Goal: Task Accomplishment & Management: Manage account settings

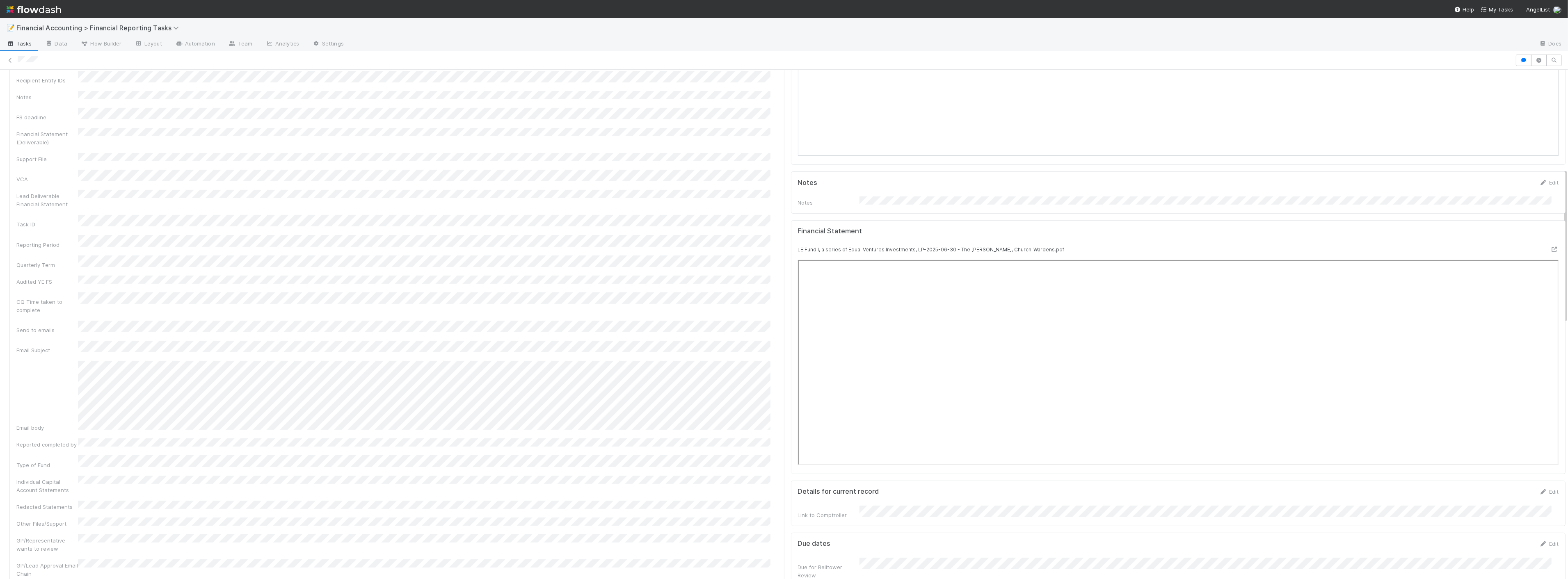
scroll to position [319, 0]
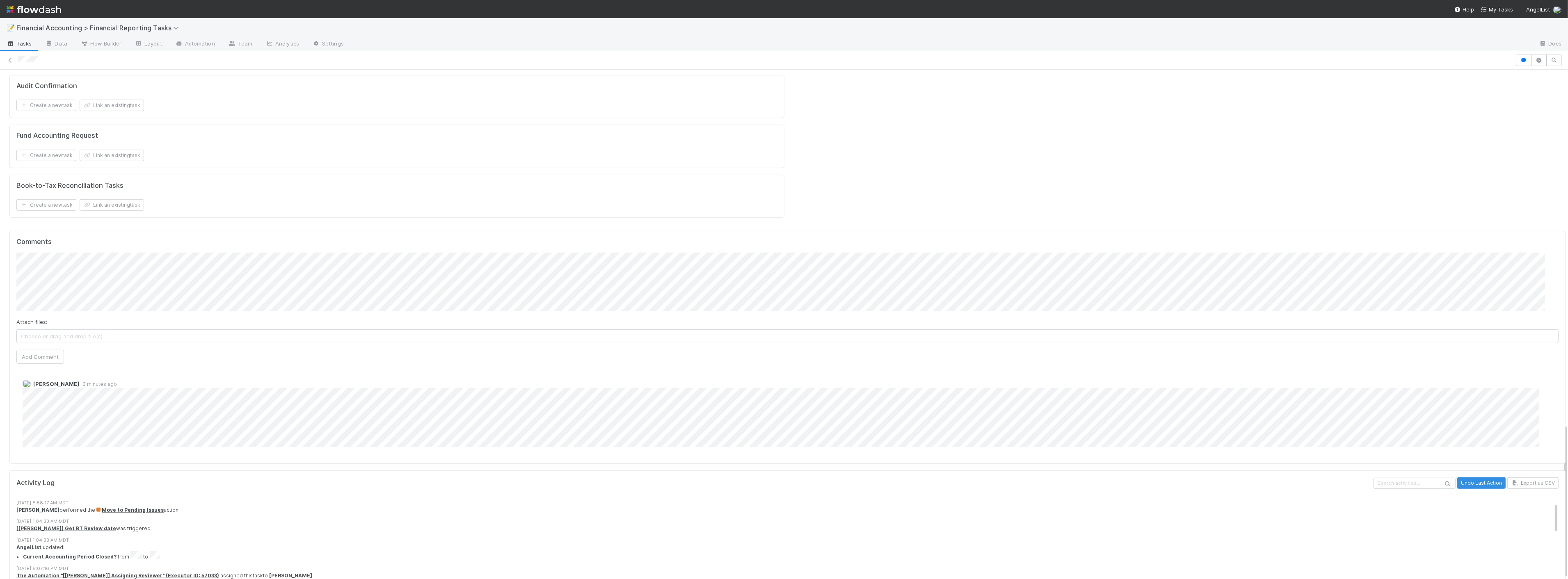
scroll to position [46, 0]
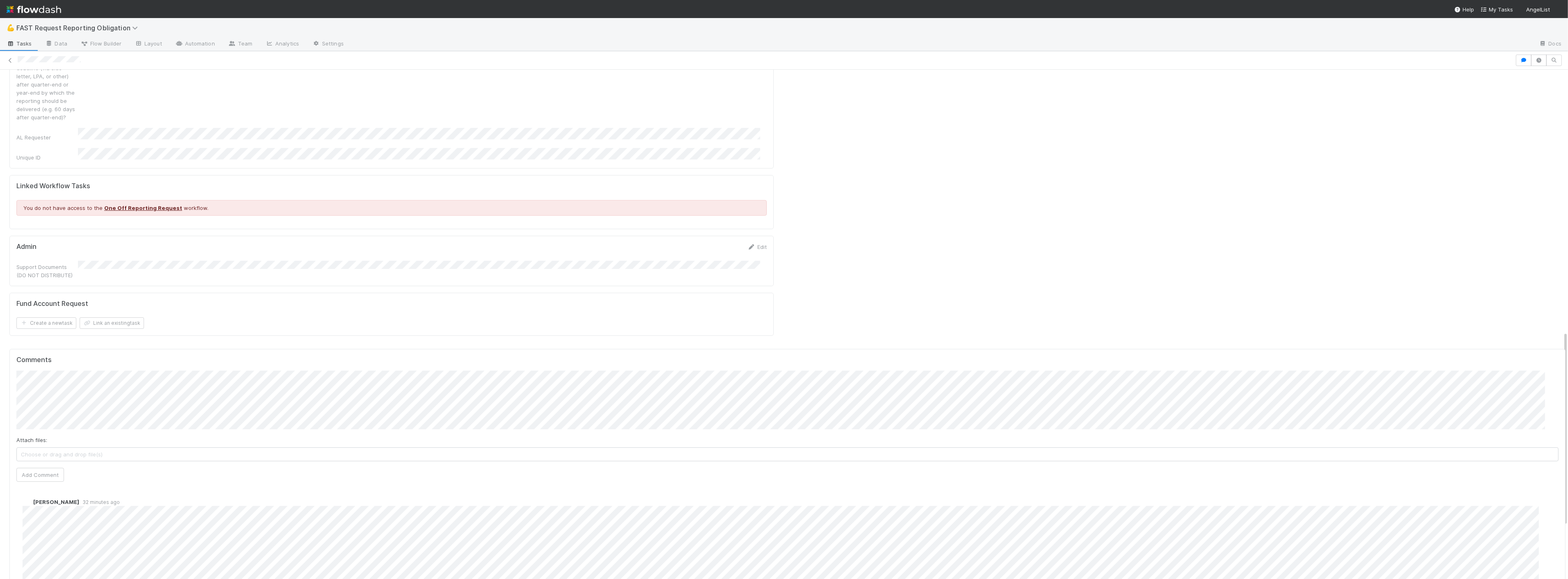
scroll to position [683, 0]
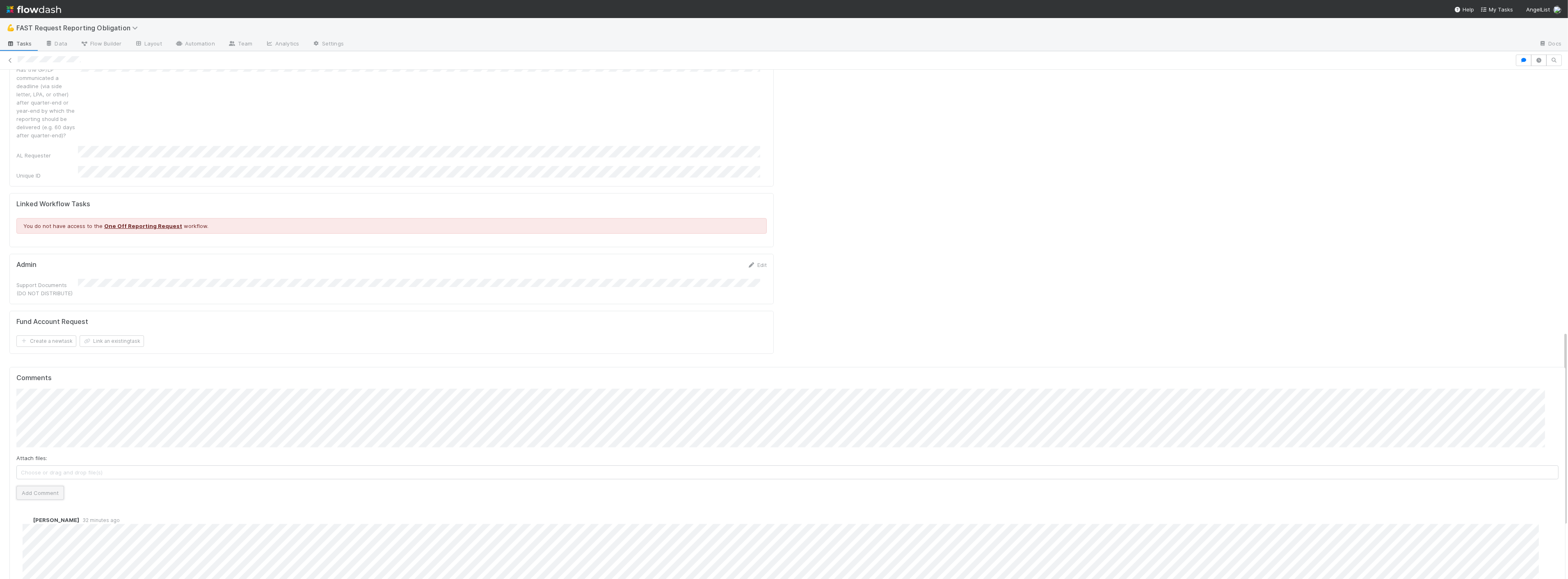
click at [36, 415] on button "Add Comment" at bounding box center [40, 493] width 47 height 14
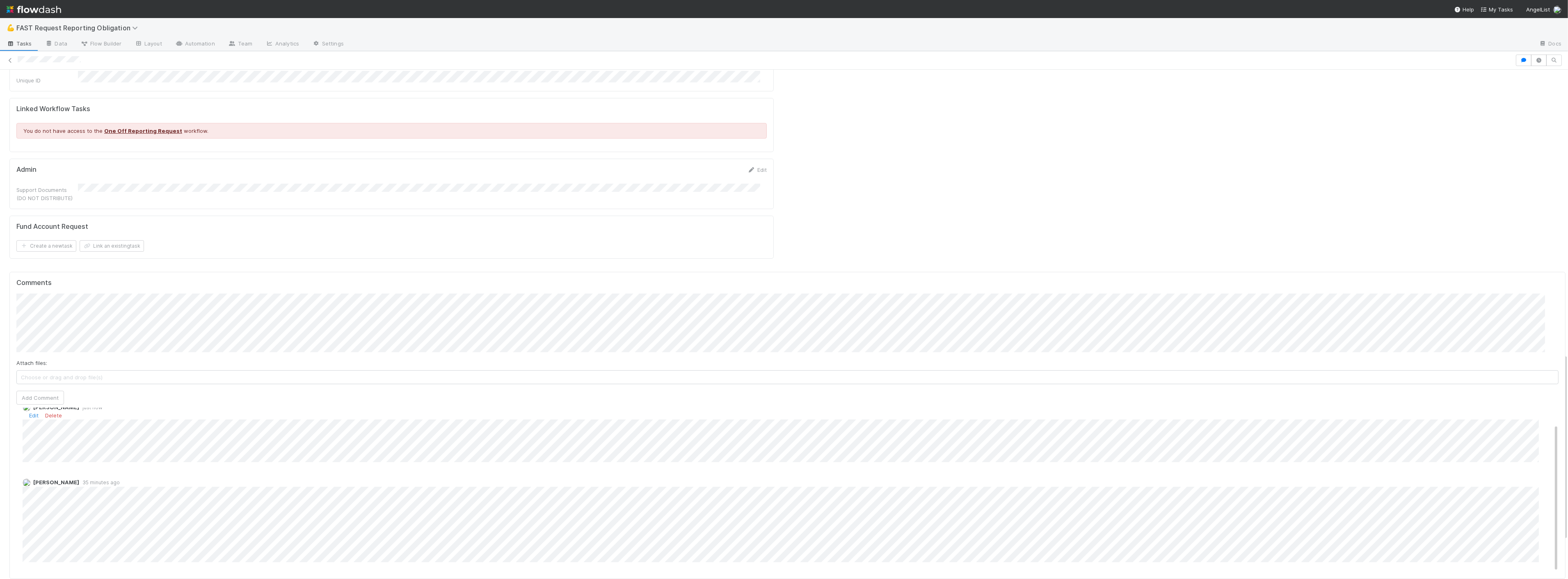
scroll to position [774, 0]
click at [34, 415] on link "Edit" at bounding box center [33, 419] width 10 height 6
click at [35, 415] on button "Add Comment" at bounding box center [40, 451] width 47 height 14
click at [34, 415] on link "Edit" at bounding box center [33, 437] width 10 height 6
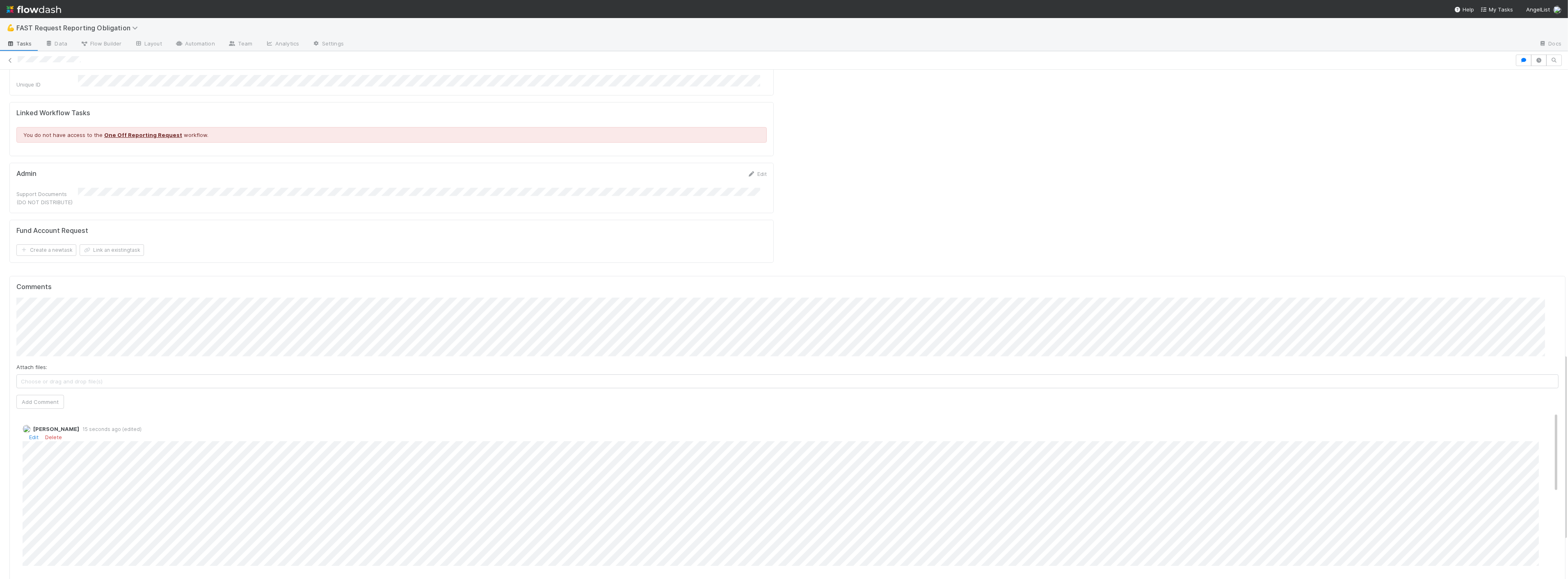
click at [39, 415] on div "Edit Delete" at bounding box center [791, 437] width 1536 height 8
click at [37, 415] on link "Edit" at bounding box center [33, 437] width 10 height 6
click at [34, 415] on link "Edit" at bounding box center [33, 437] width 10 height 6
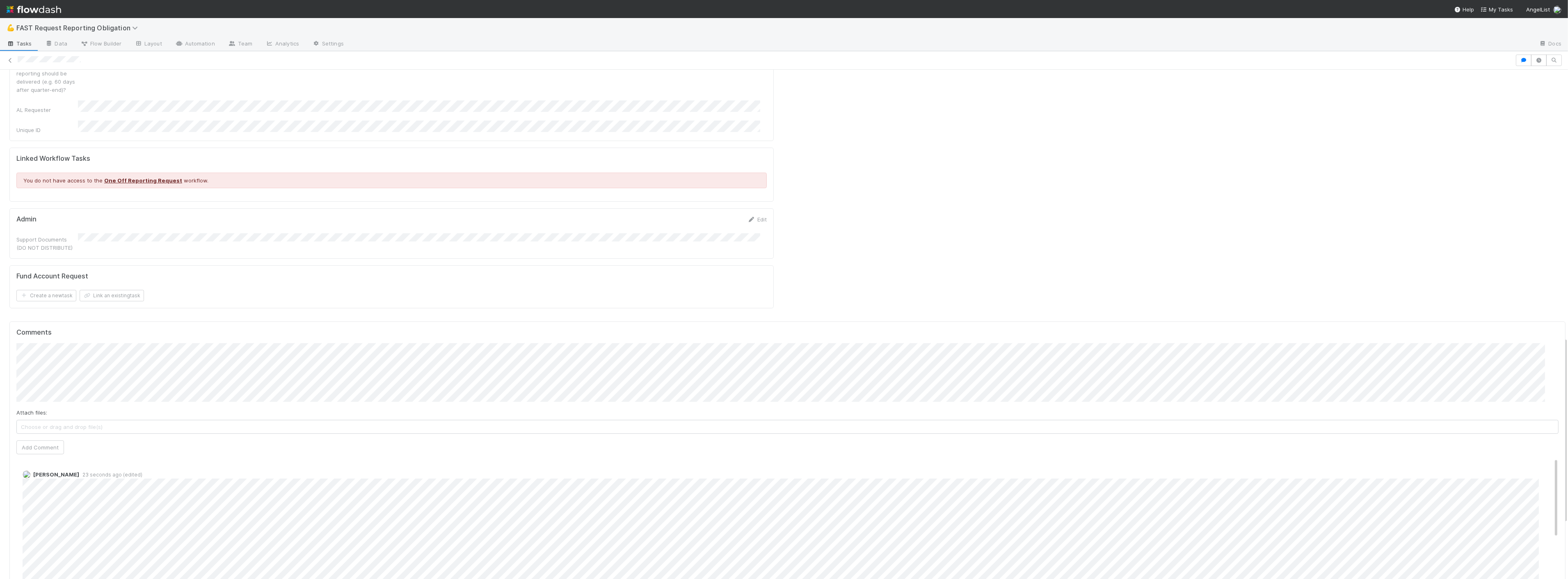
click at [405, 395] on div "Comments Attach files: Choose or drag and drop file(s) Add Comment Zach Byers 2…" at bounding box center [788, 475] width 1542 height 293
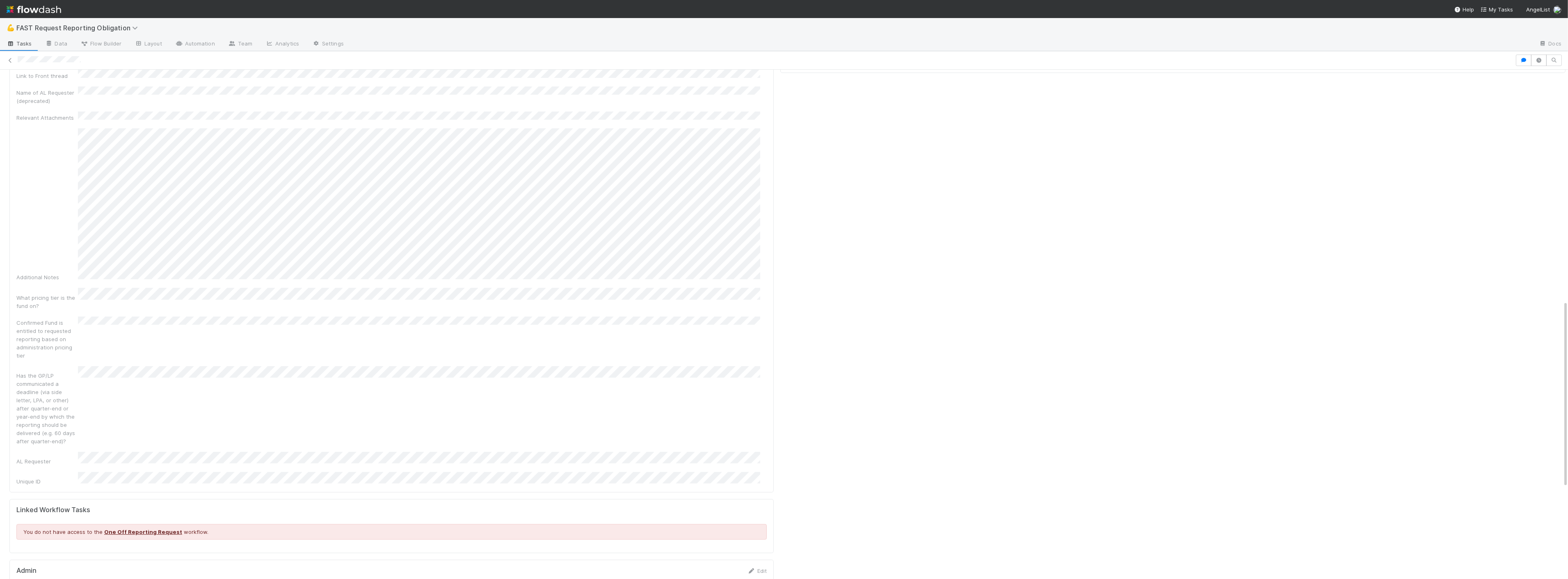
scroll to position [0, 0]
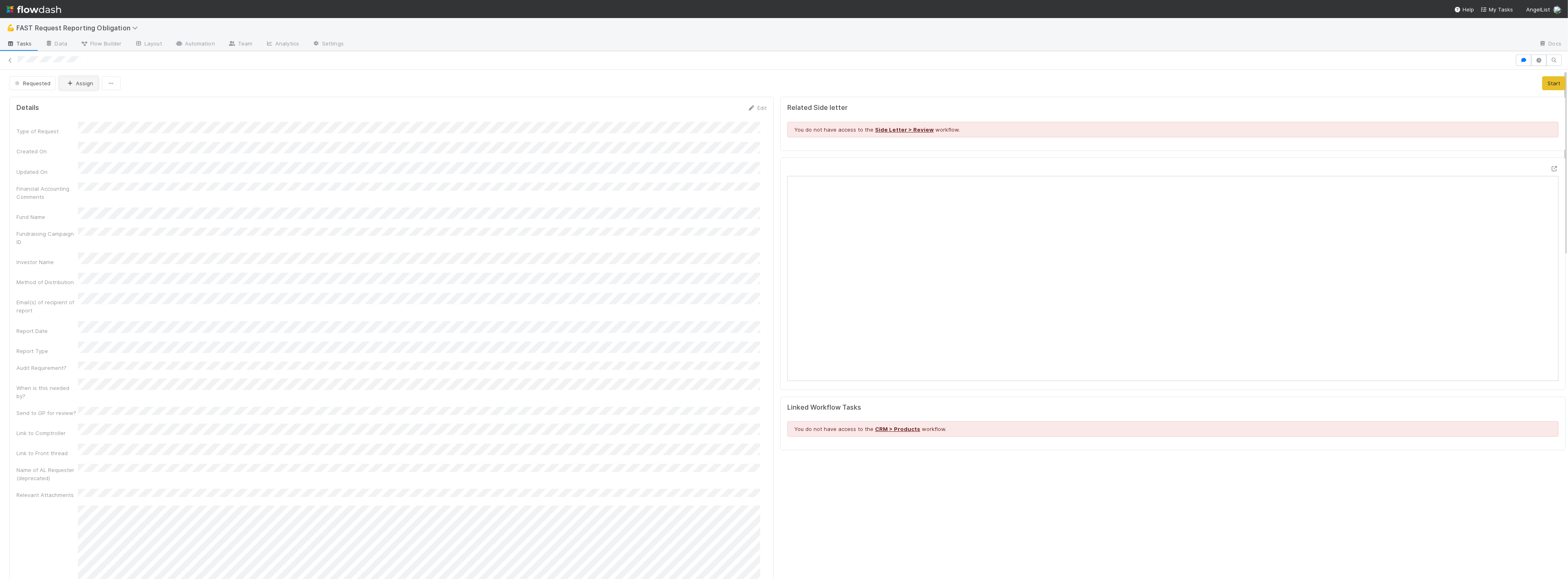
click at [89, 84] on button "Assign" at bounding box center [78, 83] width 40 height 14
click at [91, 104] on span "Zach Byers you" at bounding box center [98, 104] width 54 height 6
click at [39, 84] on span "Requested" at bounding box center [32, 83] width 37 height 6
click at [35, 211] on div "Approved" at bounding box center [64, 207] width 116 height 15
click at [15, 58] on div at bounding box center [784, 60] width 1568 height 11
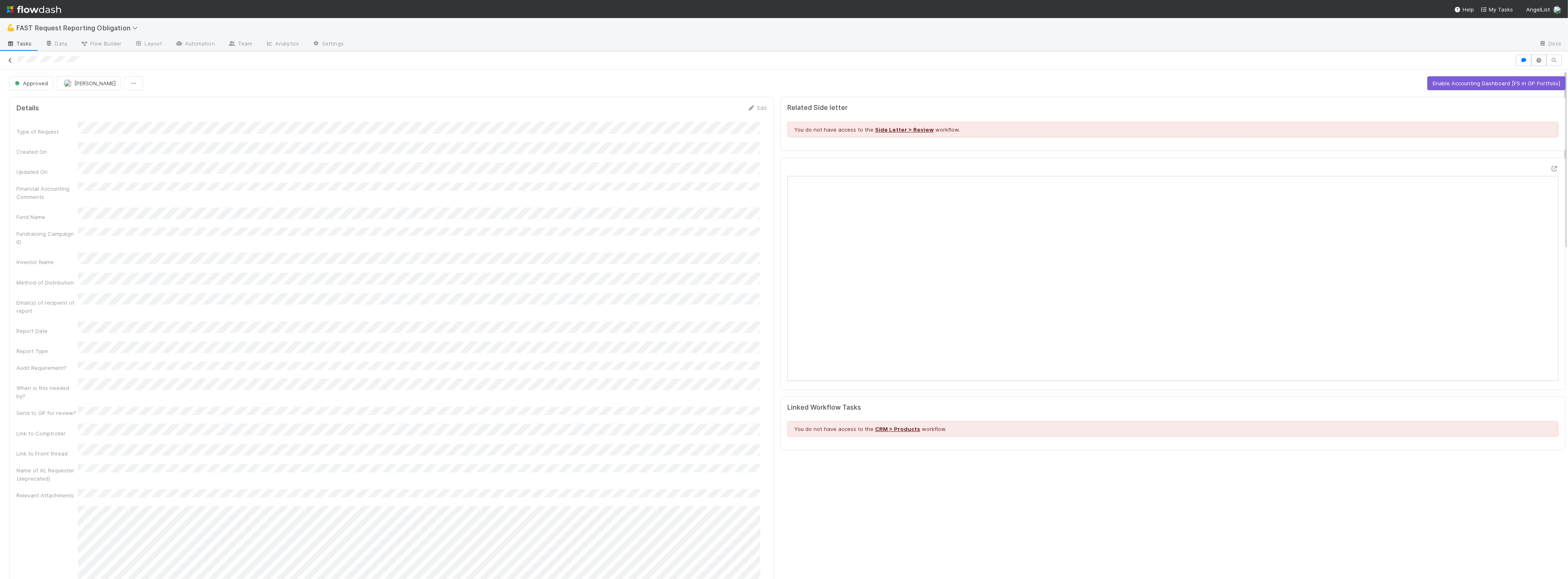
click at [11, 58] on icon at bounding box center [10, 61] width 8 height 5
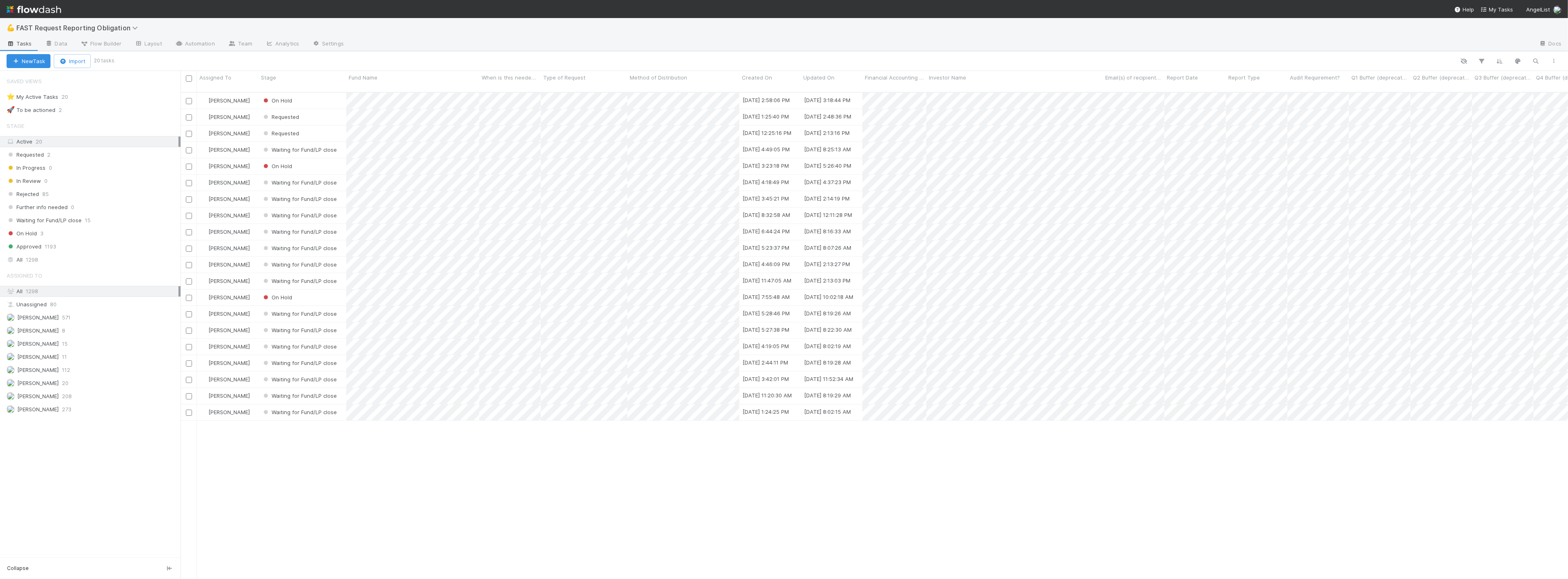
scroll to position [487, 1380]
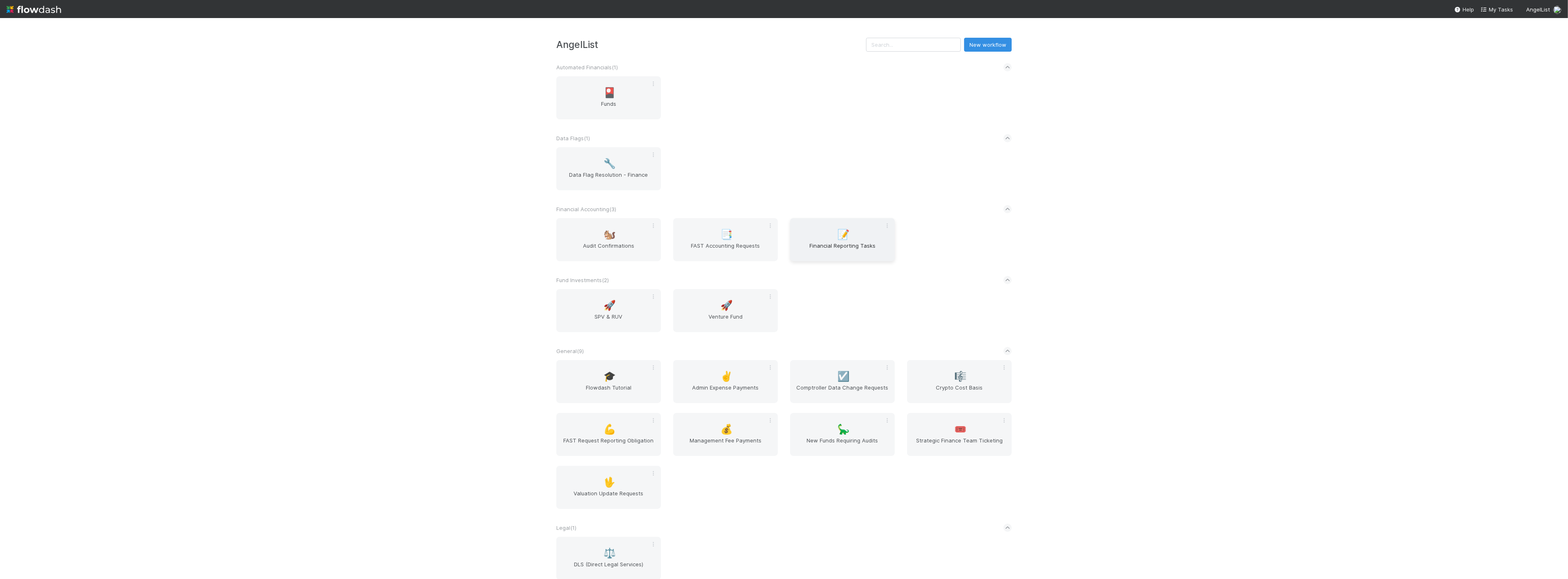
click at [827, 242] on span "Financial Reporting Tasks" at bounding box center [842, 250] width 98 height 17
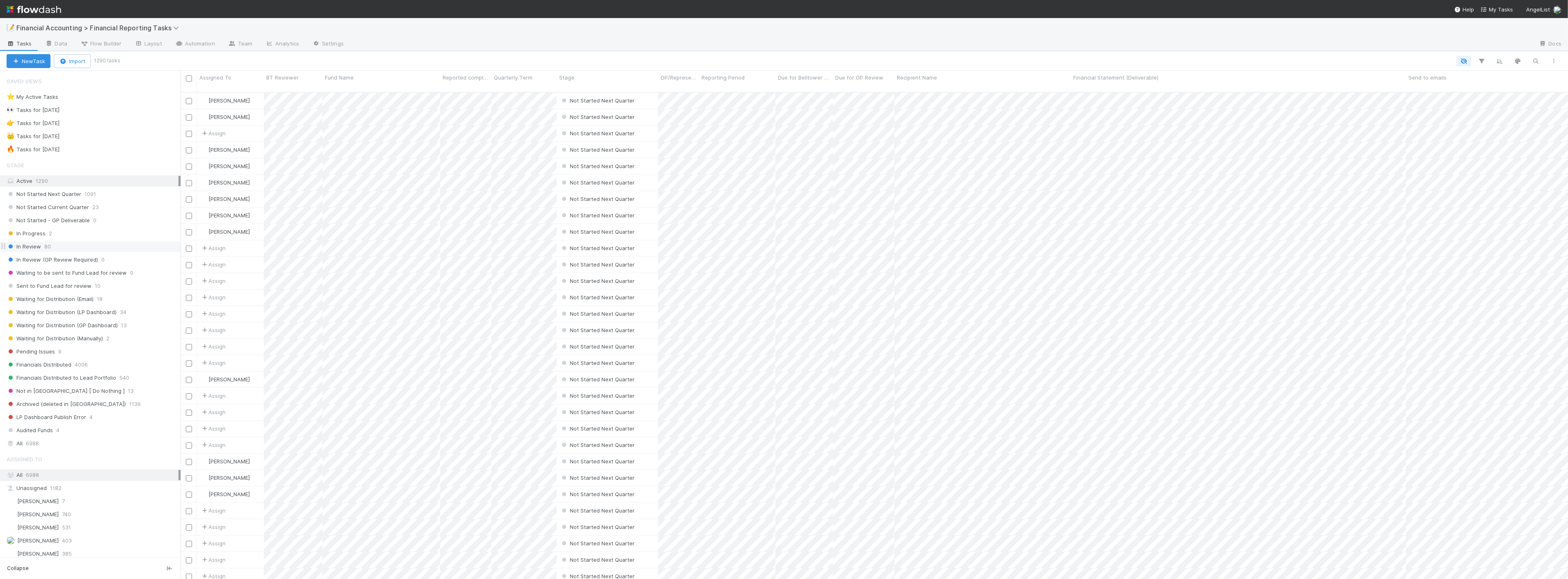
scroll to position [487, 1380]
click at [65, 368] on span "Financials Distributed" at bounding box center [39, 365] width 65 height 11
click at [1484, 61] on icon "button" at bounding box center [1481, 61] width 8 height 7
click at [1276, 90] on button "Add Filter" at bounding box center [1355, 86] width 246 height 12
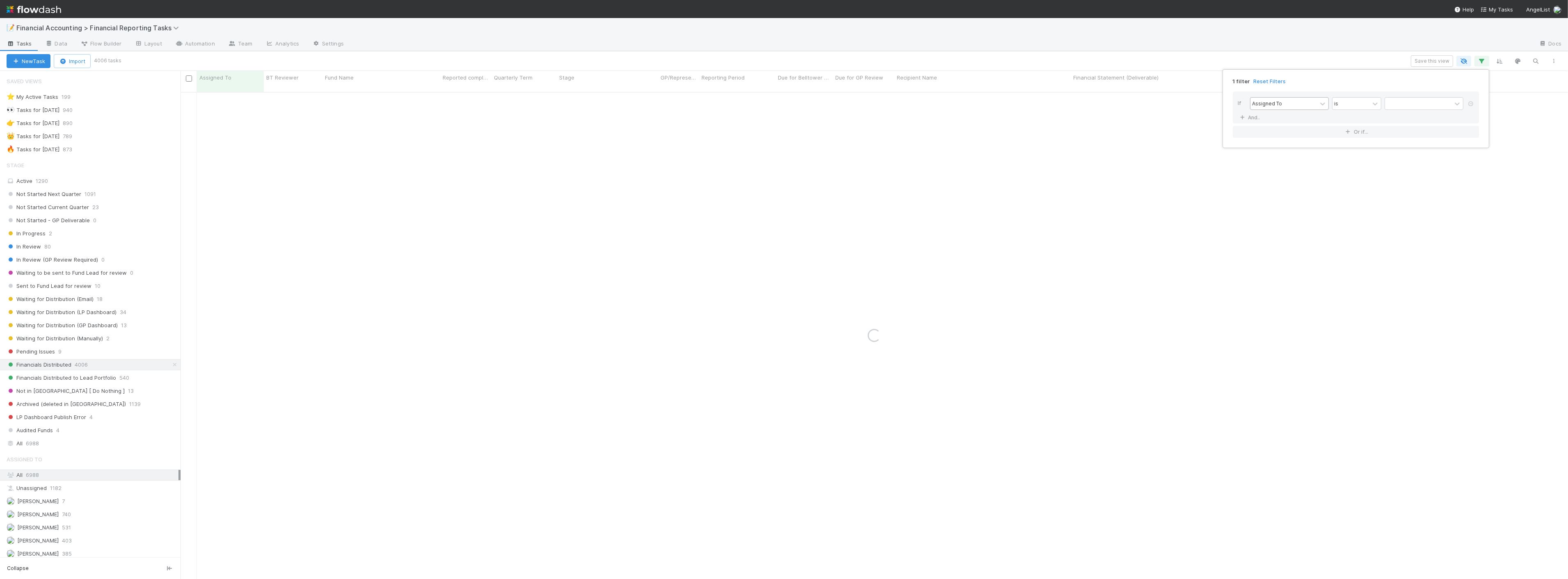
click at [1273, 105] on div "Assigned To" at bounding box center [1267, 103] width 30 height 7
click at [1279, 163] on div "Fund Name" at bounding box center [1289, 164] width 79 height 14
click at [1402, 103] on input "text" at bounding box center [1424, 104] width 79 height 12
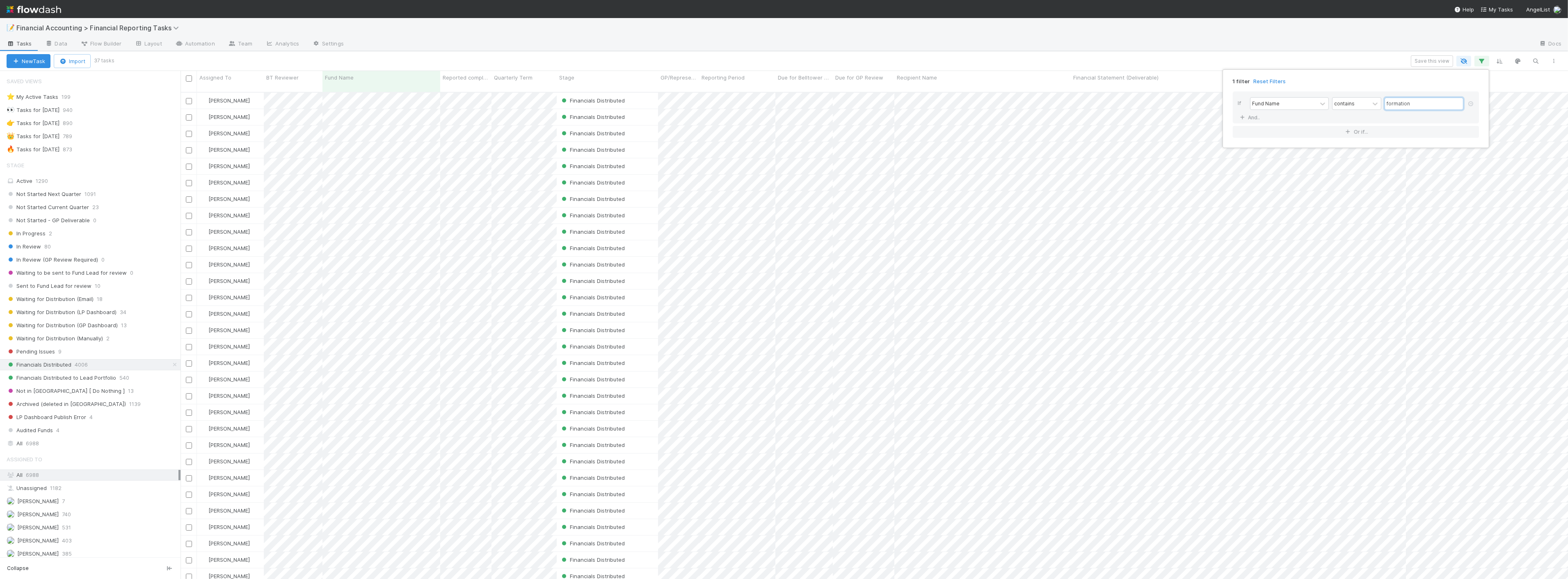
scroll to position [487, 1380]
type input "formation"
click at [627, 58] on div "1 filter Reset Filters If Fund Name contains formation And.. Or if..." at bounding box center [784, 289] width 1568 height 579
click at [1479, 62] on icon "button" at bounding box center [1481, 61] width 8 height 7
click at [1245, 122] on link "And.." at bounding box center [1250, 118] width 25 height 12
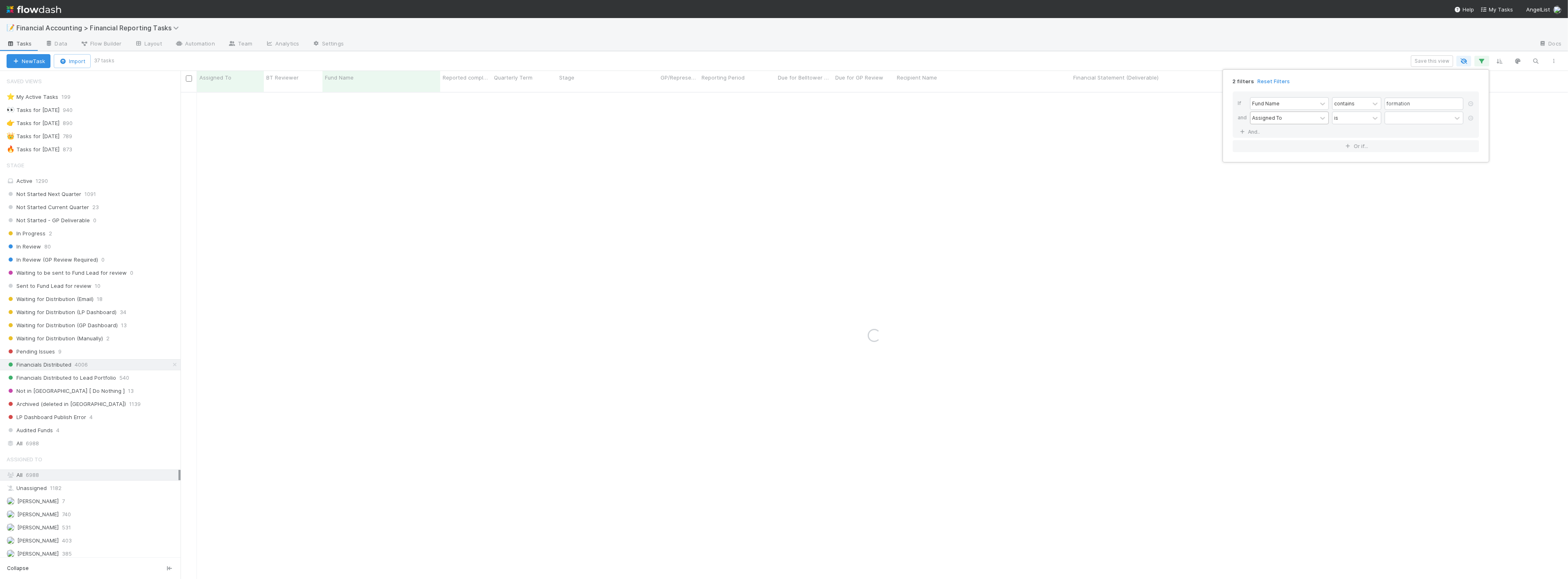
click at [1278, 120] on div "Assigned To" at bounding box center [1267, 118] width 30 height 7
click at [1283, 195] on div "Recipient Name" at bounding box center [1289, 192] width 79 height 14
click at [1397, 119] on input "text" at bounding box center [1424, 118] width 79 height 12
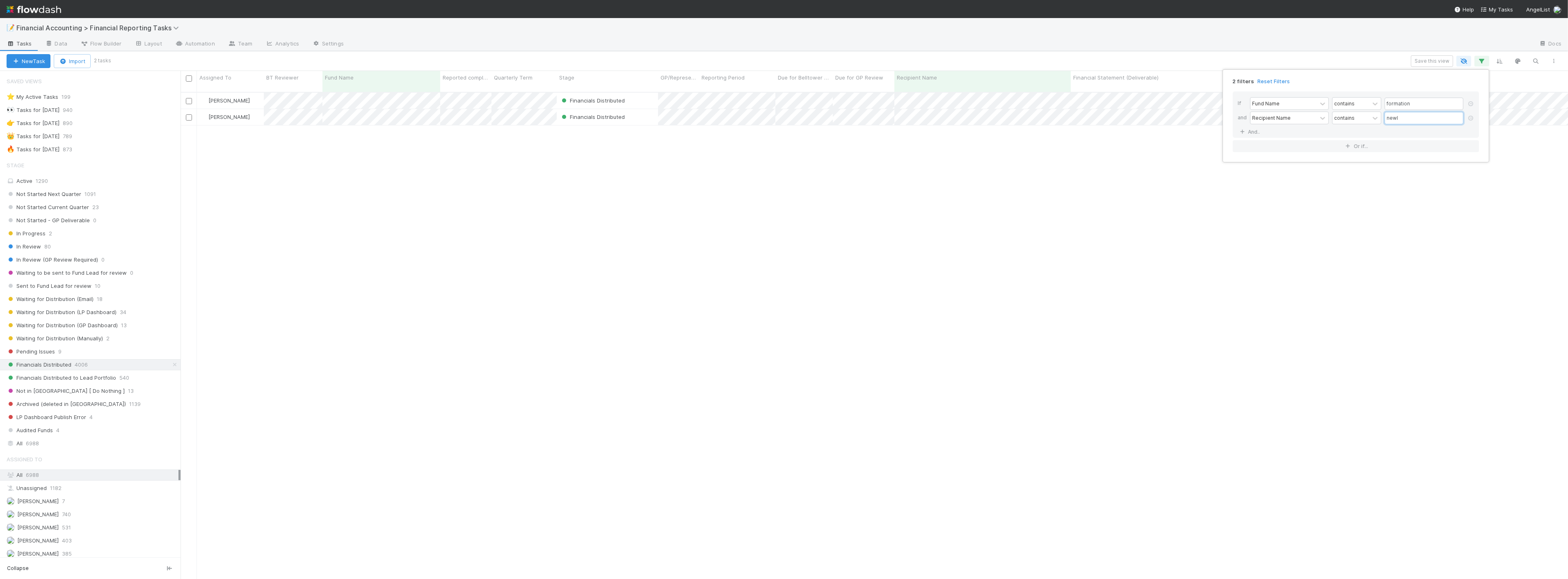
scroll to position [487, 1380]
type input "newl"
click at [744, 8] on div "2 filters Reset Filters If Fund Name contains formation and Recipient Name cont…" at bounding box center [784, 289] width 1568 height 579
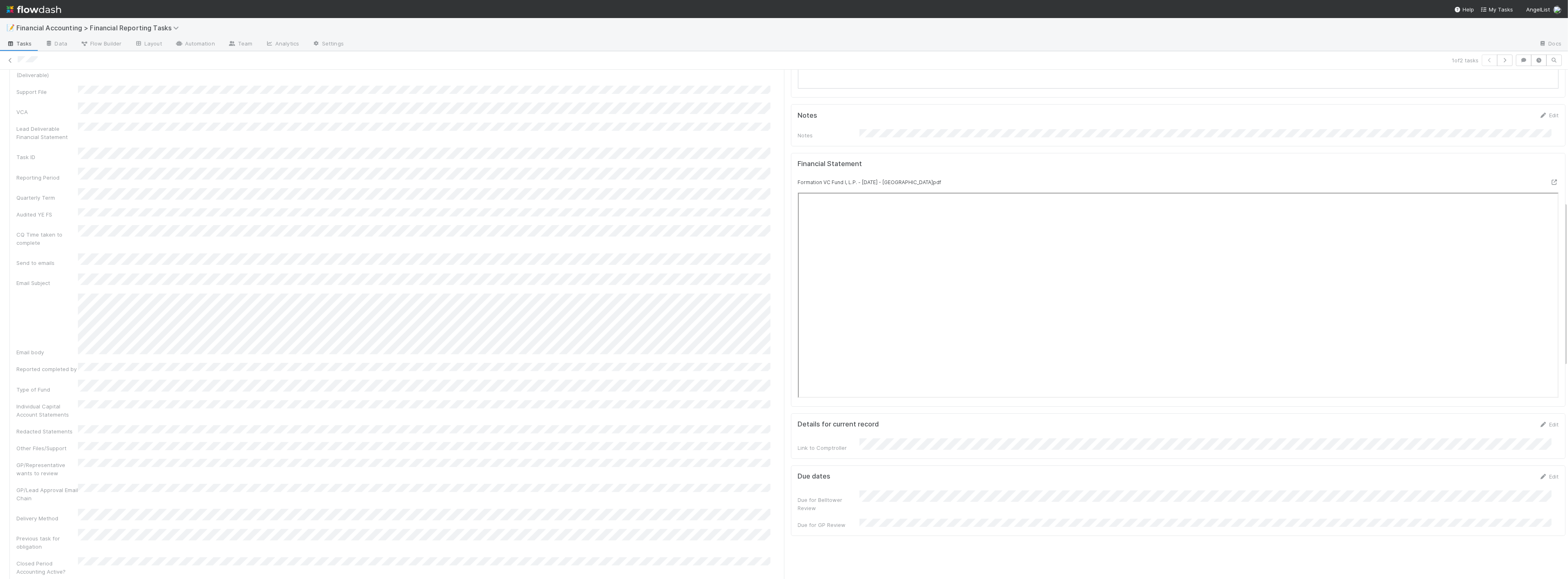
scroll to position [410, 0]
click at [1550, 157] on icon at bounding box center [1553, 160] width 8 height 5
click at [6, 59] on icon at bounding box center [10, 61] width 8 height 5
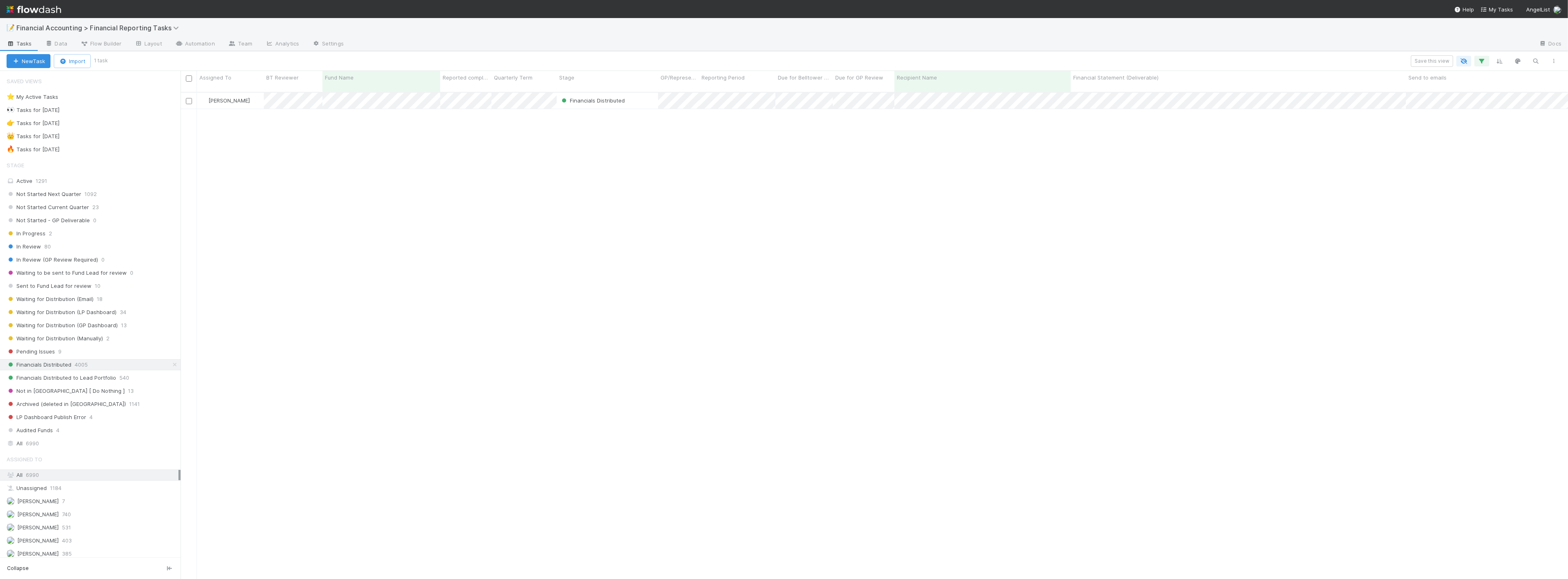
scroll to position [487, 1380]
click at [58, 351] on span "9" at bounding box center [60, 351] width 4 height 11
click at [1478, 60] on icon "button" at bounding box center [1481, 61] width 8 height 7
click at [1470, 105] on icon at bounding box center [1470, 104] width 8 height 5
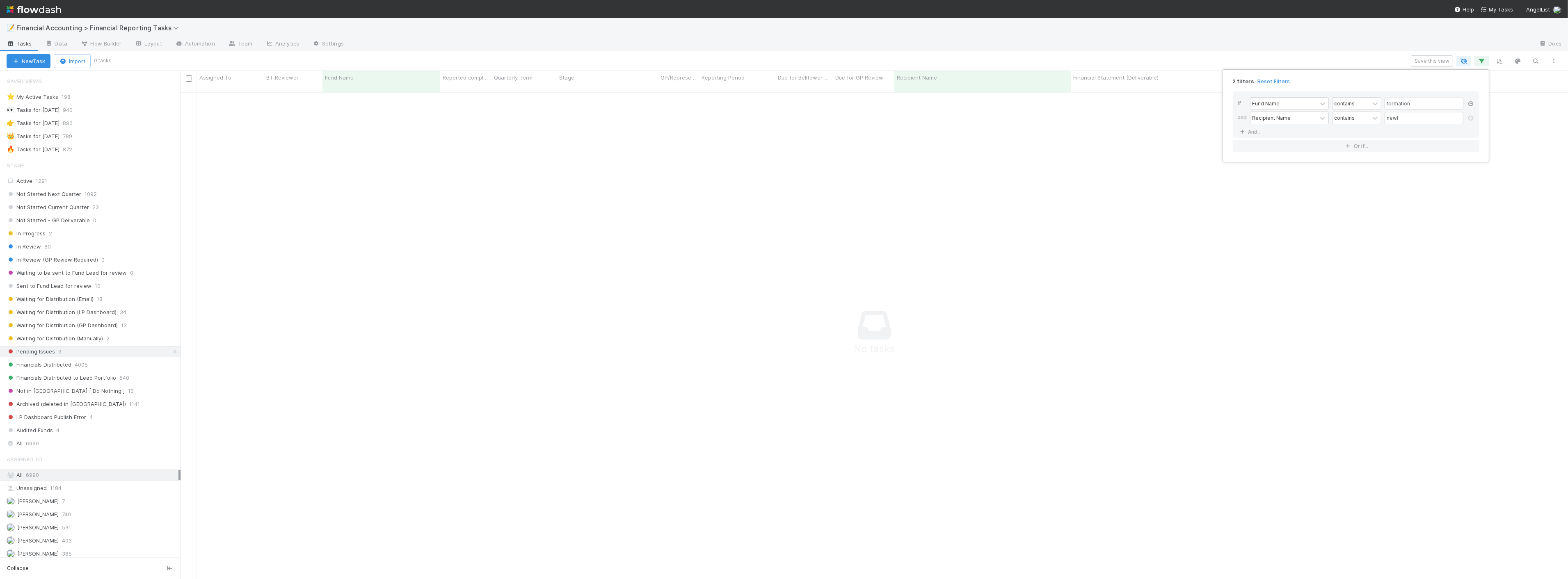
type input "newl"
click at [1470, 104] on icon at bounding box center [1470, 104] width 8 height 5
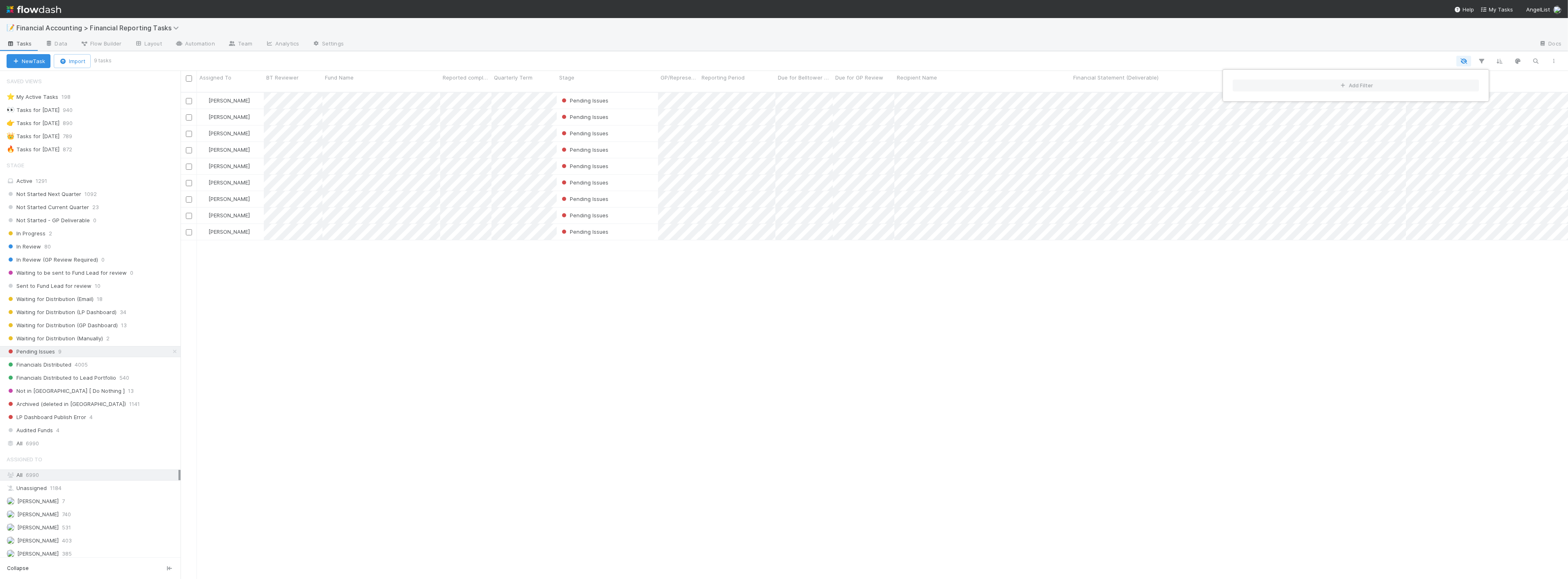
click at [715, 62] on div "Add Filter" at bounding box center [784, 289] width 1568 height 579
click at [477, 249] on div "Add Filter" at bounding box center [784, 289] width 1568 height 579
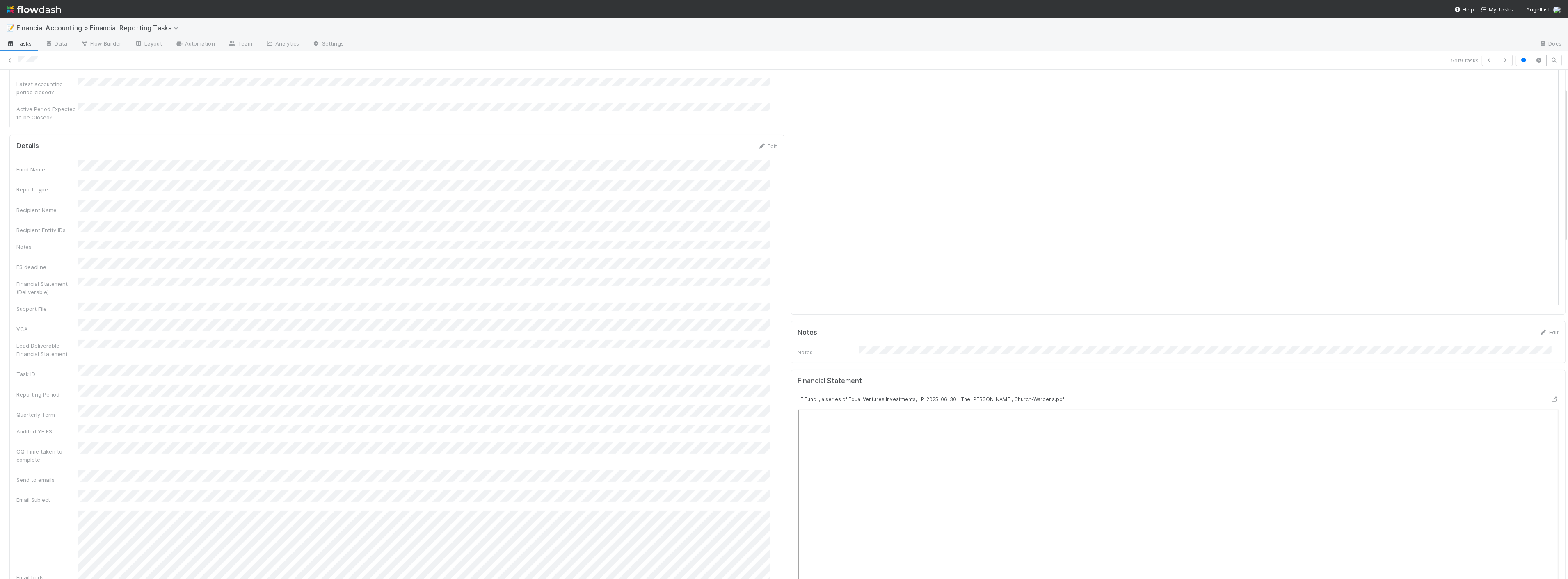
scroll to position [228, 0]
click at [304, 568] on div "Individual Capital Account Statements" at bounding box center [397, 577] width 761 height 18
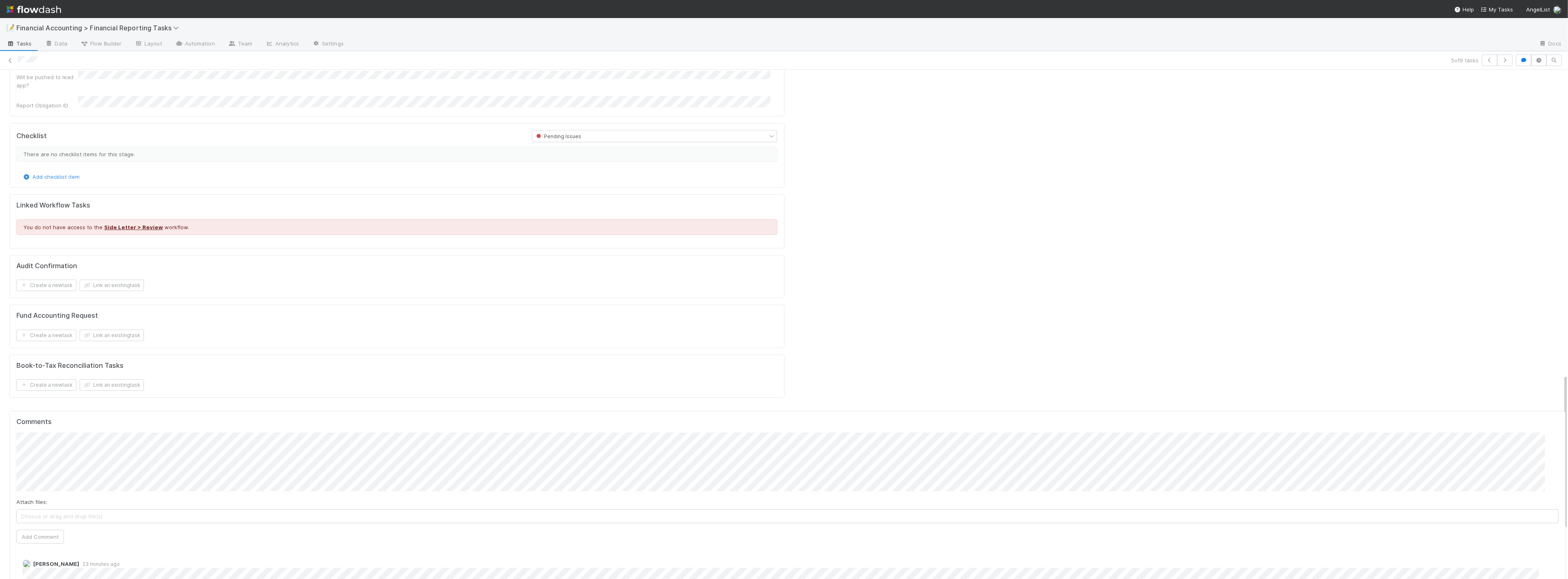
scroll to position [1002, 0]
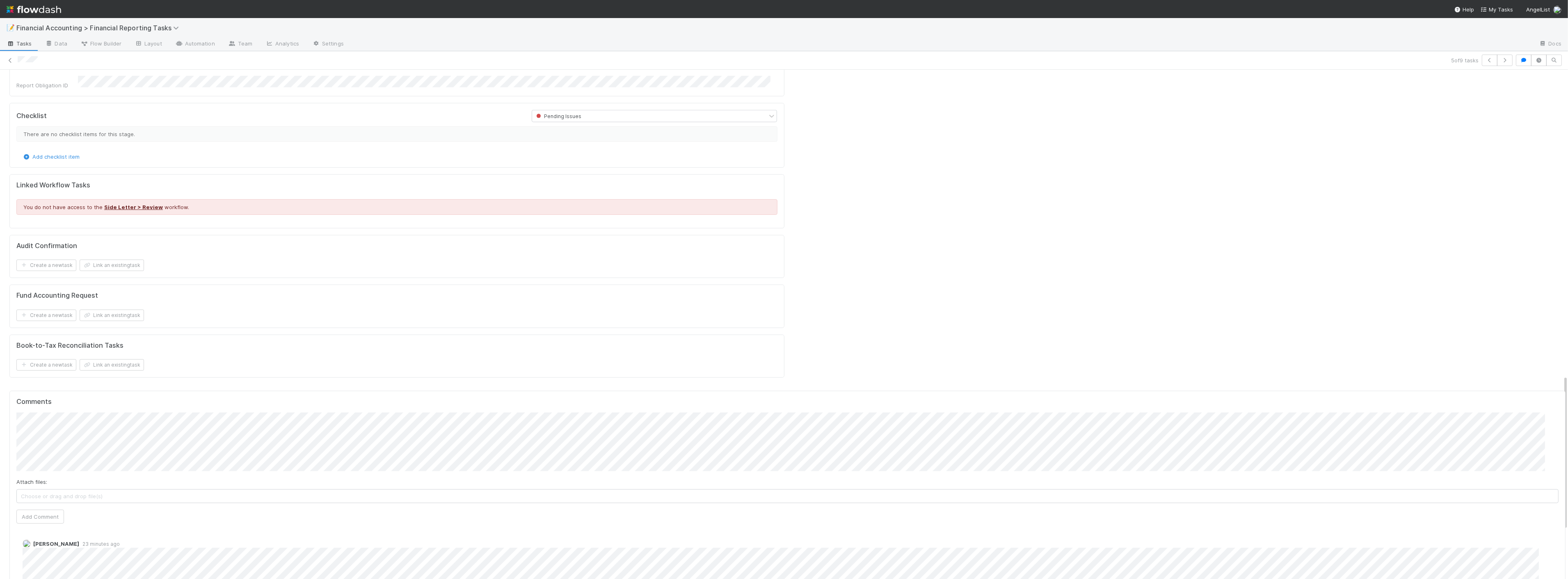
click at [367, 359] on div "Create a new task Link an existing task" at bounding box center [397, 365] width 761 height 11
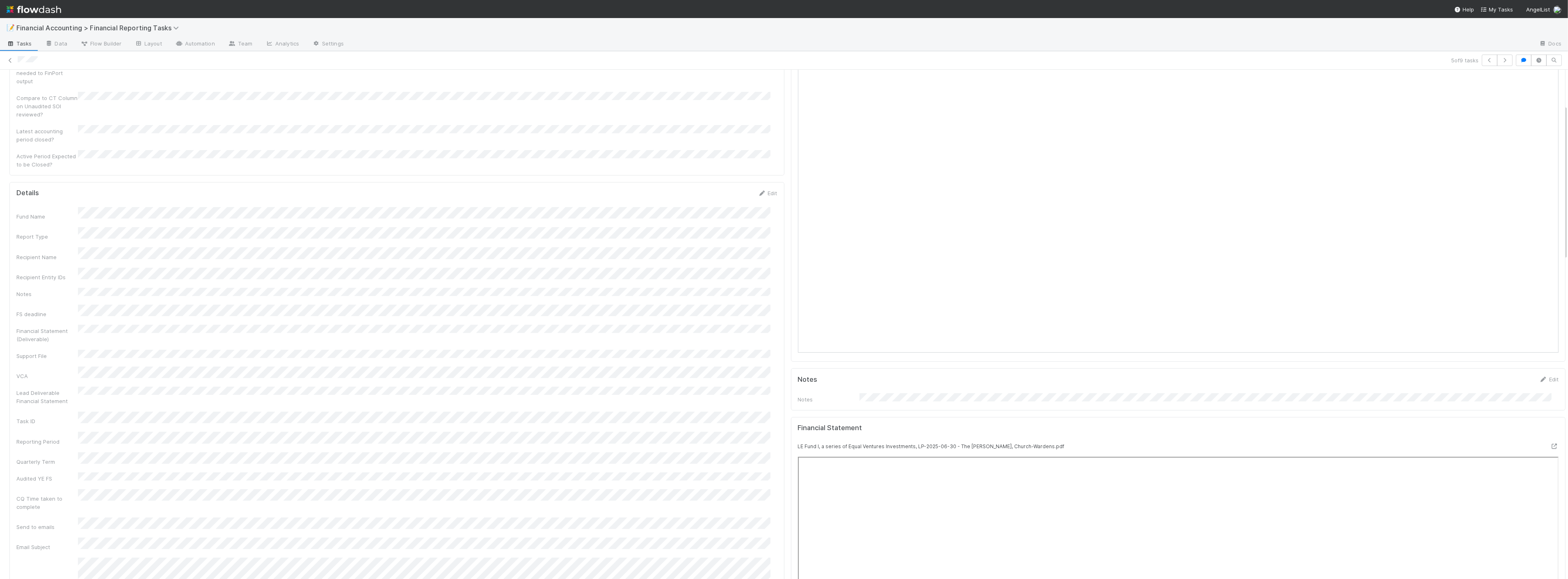
scroll to position [136, 0]
click at [764, 177] on link "Edit" at bounding box center [767, 179] width 19 height 6
click at [722, 176] on button "Save" at bounding box center [733, 183] width 24 height 14
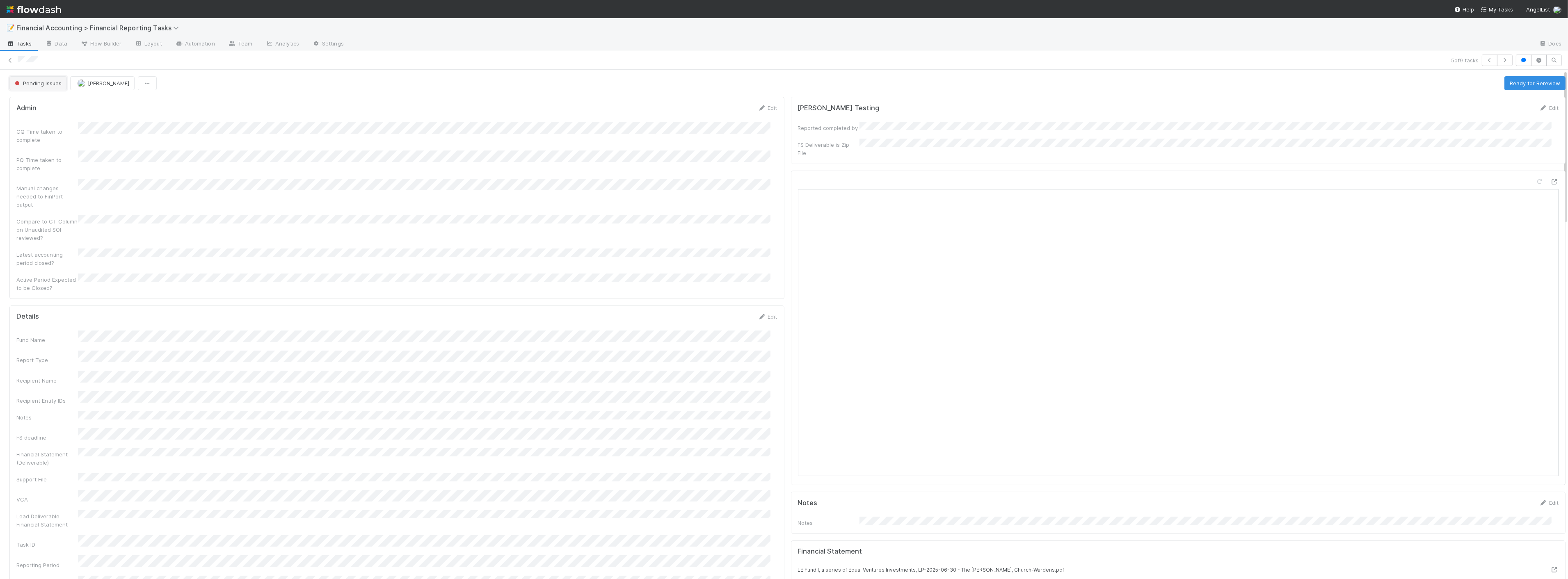
click at [35, 84] on span "Pending Issues" at bounding box center [37, 83] width 48 height 6
click at [55, 127] on div "In Progress" at bounding box center [64, 125] width 116 height 15
click at [1350, 83] on button "Transform Support File to Lead Deliverable" at bounding box center [1387, 83] width 121 height 14
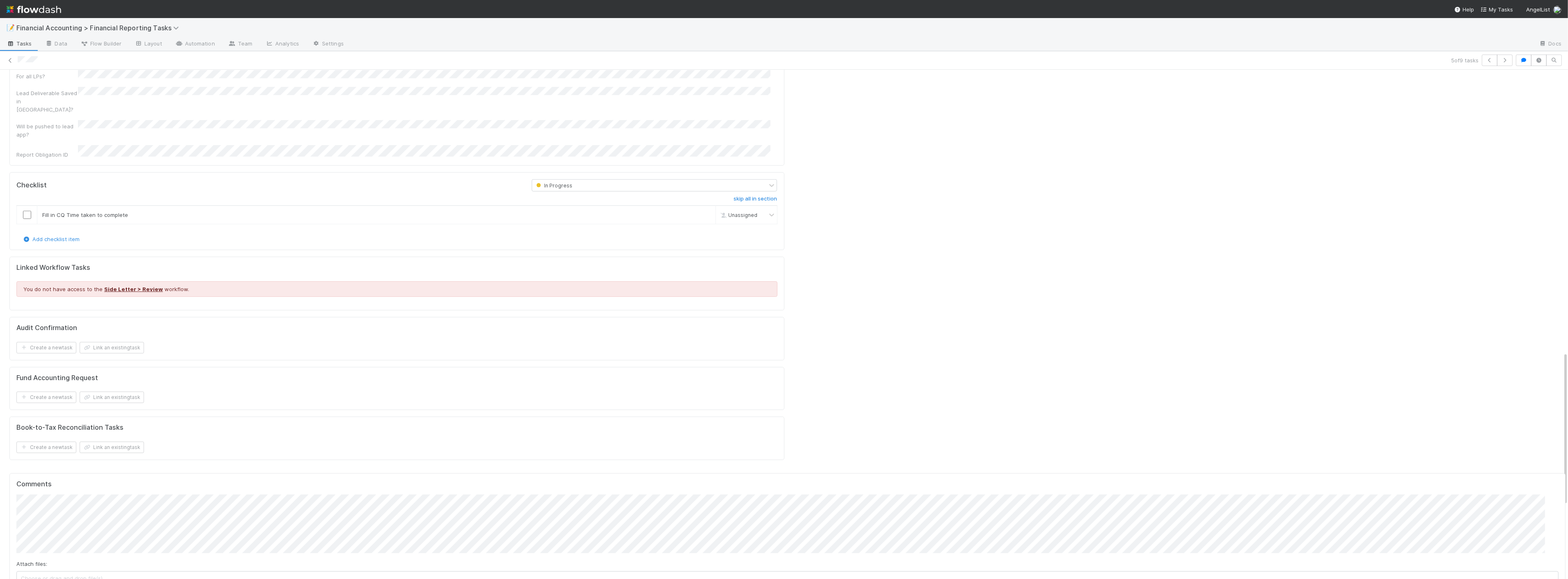
scroll to position [911, 0]
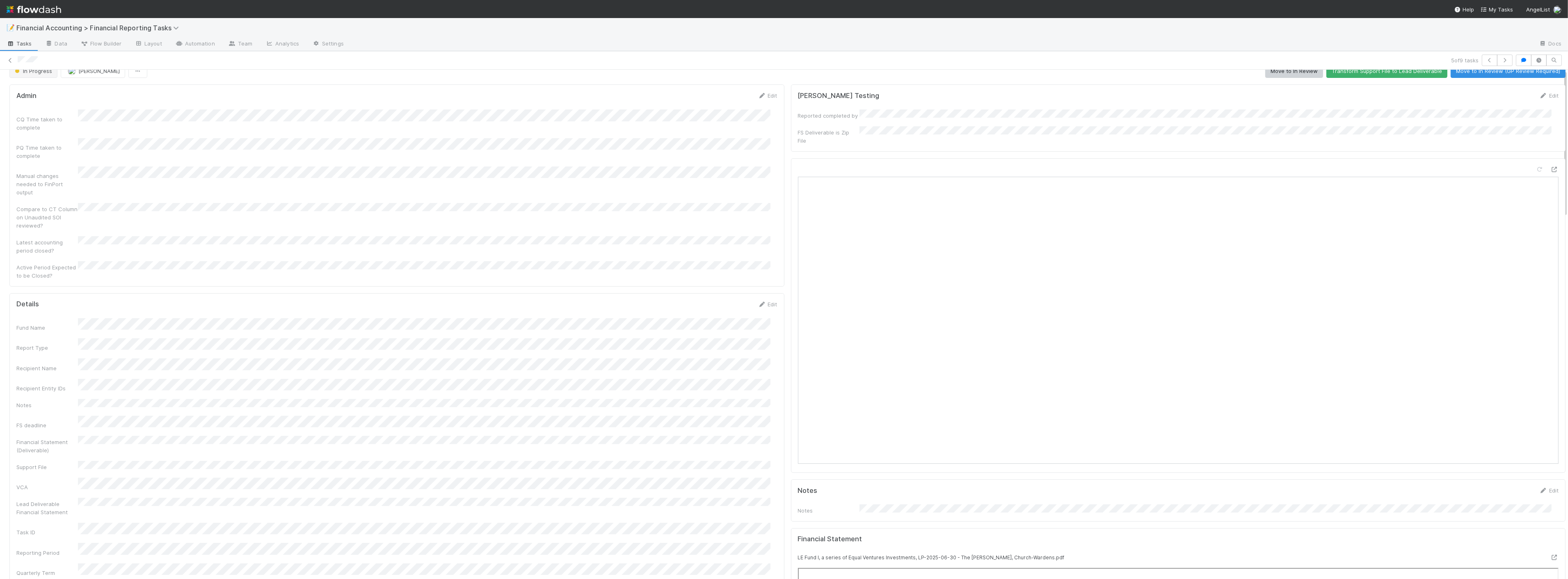
scroll to position [0, 0]
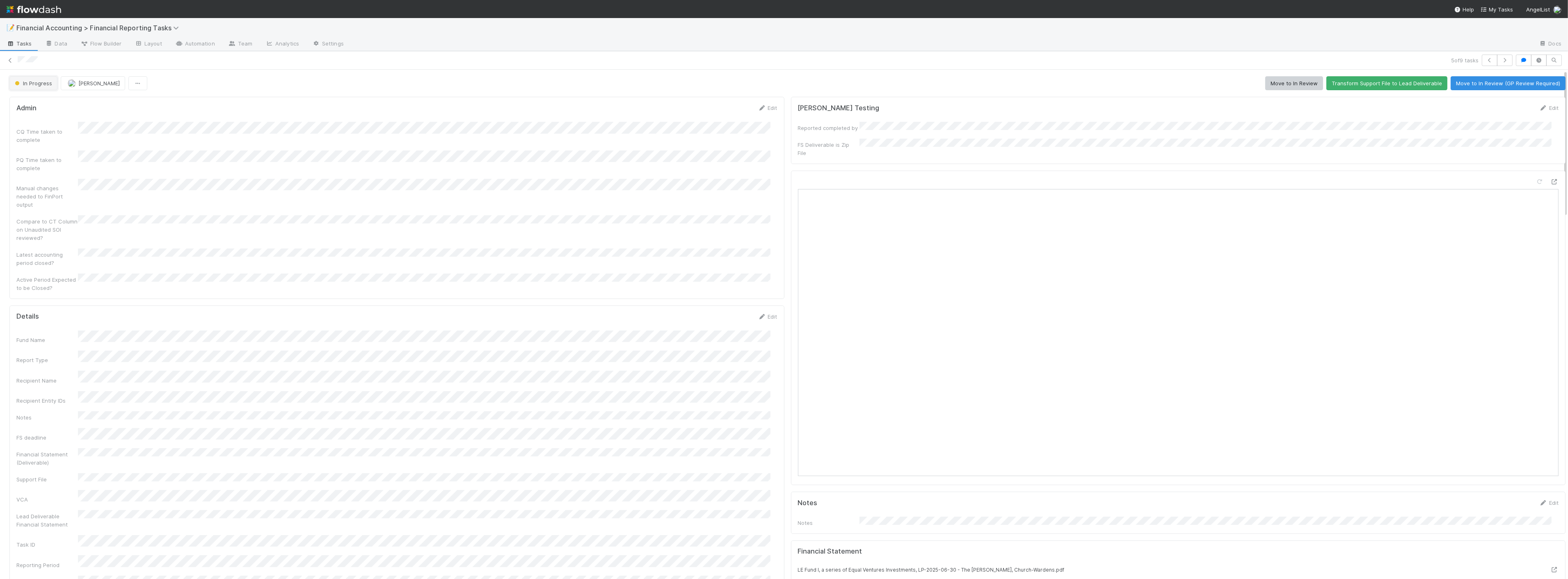
click at [38, 87] on button "In Progress" at bounding box center [33, 83] width 48 height 14
click at [76, 159] on div "Waiting for Distribution (LP Dashboard)" at bounding box center [64, 158] width 116 height 23
click at [10, 58] on icon at bounding box center [10, 61] width 8 height 5
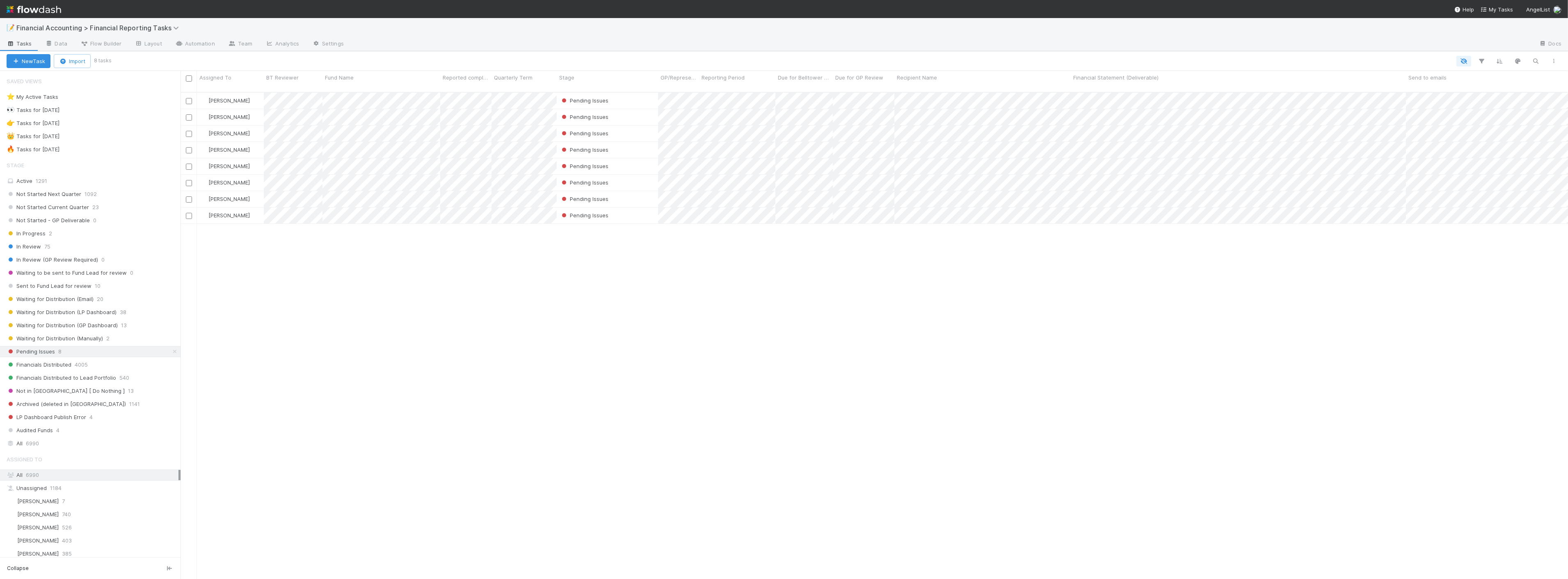
scroll to position [487, 1380]
click at [83, 300] on span "Waiting for Distribution (Email)" at bounding box center [49, 300] width 87 height 11
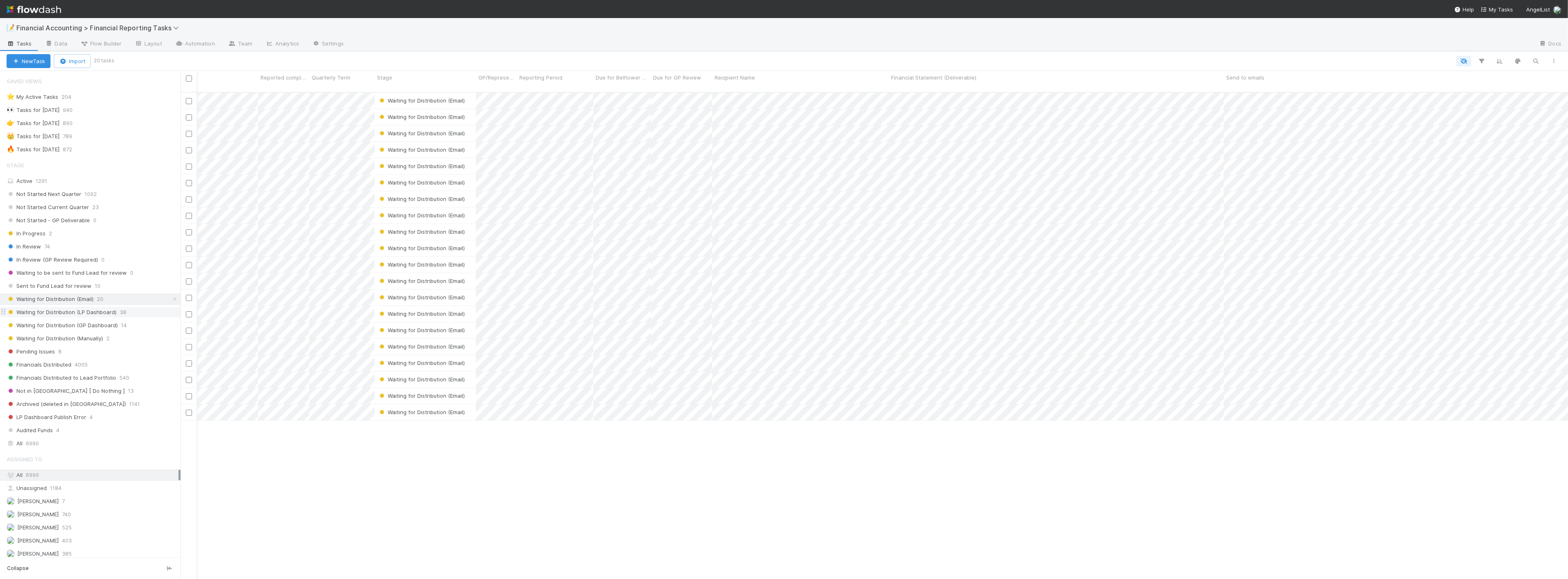
click at [93, 316] on span "Waiting for Distribution (LP Dashboard)" at bounding box center [61, 313] width 110 height 11
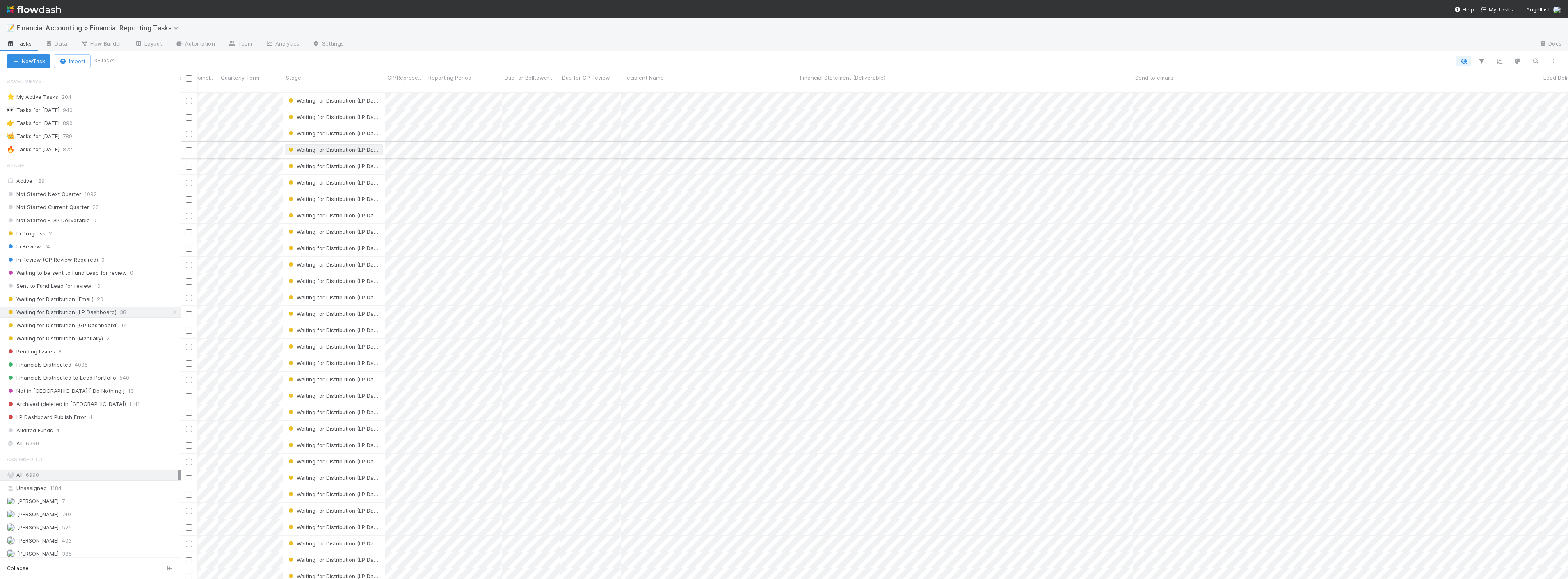
click at [356, 147] on span "Waiting for Distribution (LP Dashboard)" at bounding box center [341, 149] width 110 height 6
click at [345, 250] on span "Waiting for Distribution (Manually)" at bounding box center [337, 250] width 97 height 6
click at [356, 162] on div "Waiting for Distribution (LP Dashboard)" at bounding box center [333, 165] width 94 height 8
click at [335, 224] on span "Waiting for Distribution (Manually)" at bounding box center [337, 221] width 97 height 6
click at [332, 394] on span "Waiting for Distribution (LP Dashboard)" at bounding box center [341, 396] width 110 height 6
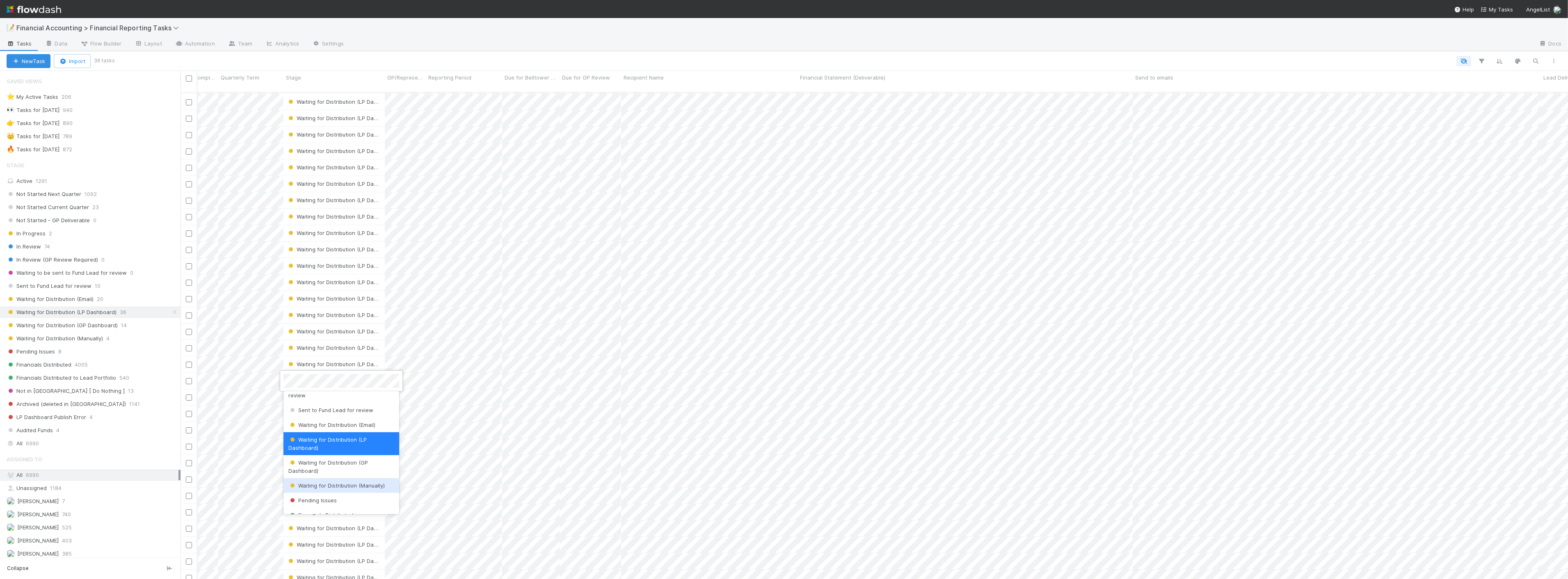
click at [338, 490] on div "Waiting for Distribution (Manually)" at bounding box center [341, 485] width 116 height 15
click at [354, 394] on span "Waiting for Distribution (LP Dashboard)" at bounding box center [341, 396] width 110 height 6
click at [333, 443] on span "Waiting for Distribution (Manually)" at bounding box center [337, 445] width 97 height 6
click at [334, 410] on span "Waiting for Distribution (LP Dashboard)" at bounding box center [341, 413] width 110 height 6
click at [347, 410] on span "Waiting for Distribution (Manually)" at bounding box center [337, 409] width 97 height 6
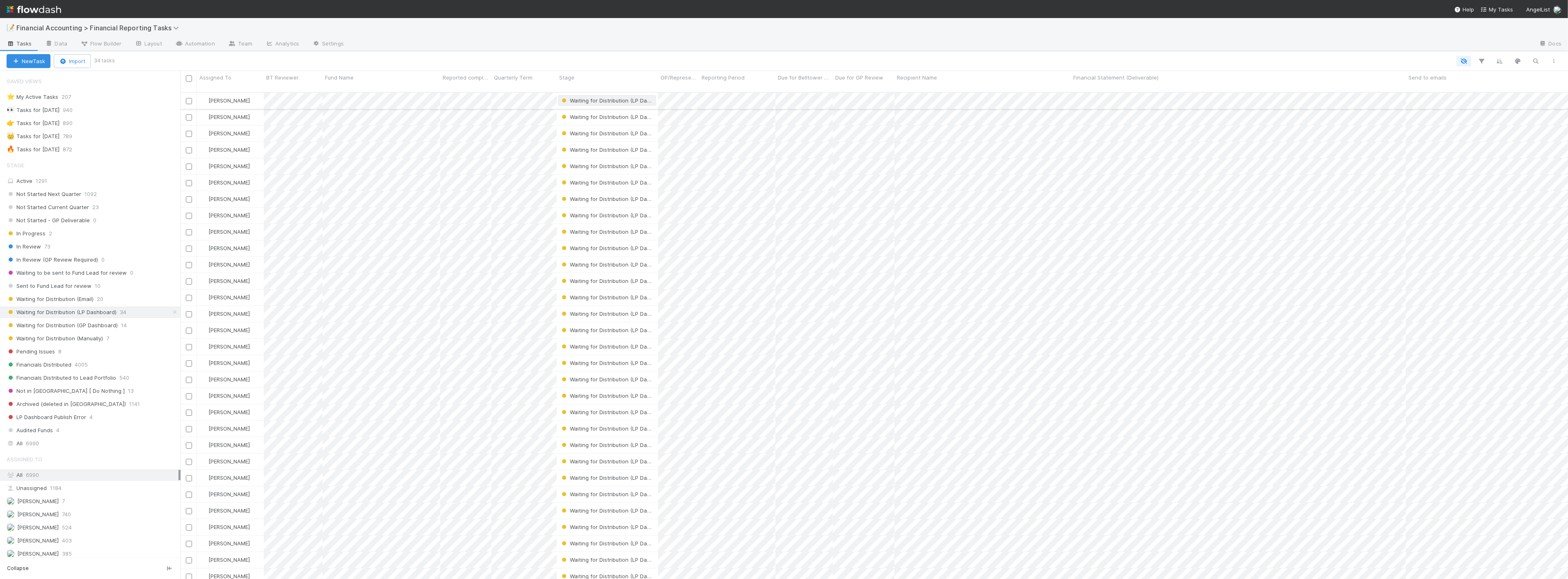
click at [613, 98] on span "Waiting for Distribution (LP Dashboard)" at bounding box center [614, 100] width 110 height 6
drag, startPoint x: 628, startPoint y: 160, endPoint x: 650, endPoint y: 148, distance: 25.1
click at [628, 160] on div "Waiting for Distribution (Manually)" at bounding box center [615, 156] width 116 height 15
click at [674, 48] on div at bounding box center [941, 44] width 1181 height 13
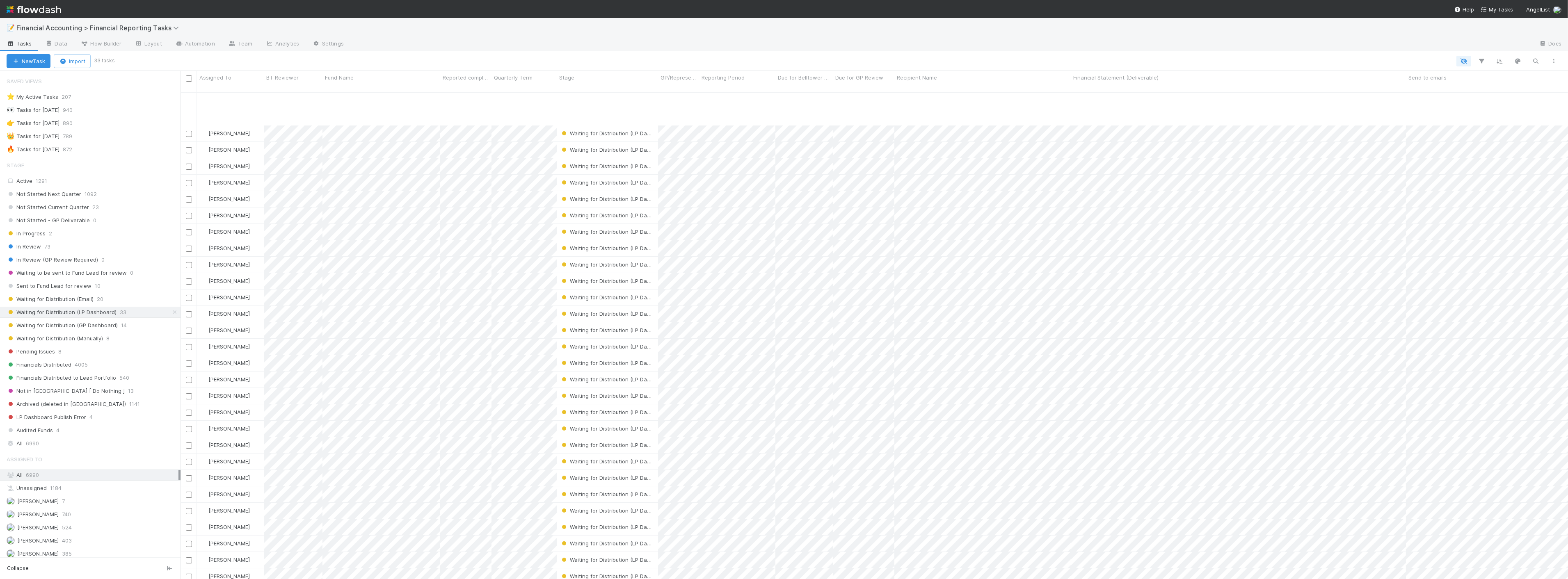
scroll to position [54, 0]
click at [97, 297] on span "20" at bounding box center [99, 300] width 6 height 11
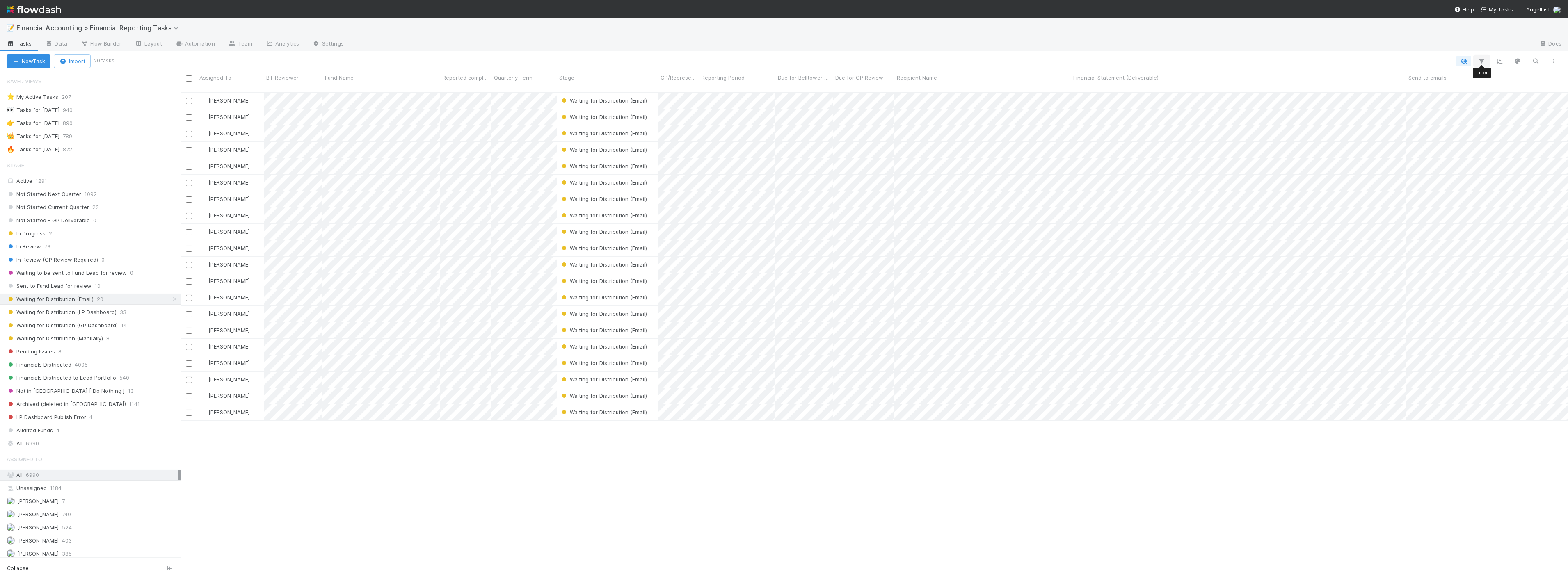
click at [1482, 58] on icon "button" at bounding box center [1481, 61] width 8 height 7
click at [1347, 90] on button "Add Filter" at bounding box center [1355, 86] width 246 height 12
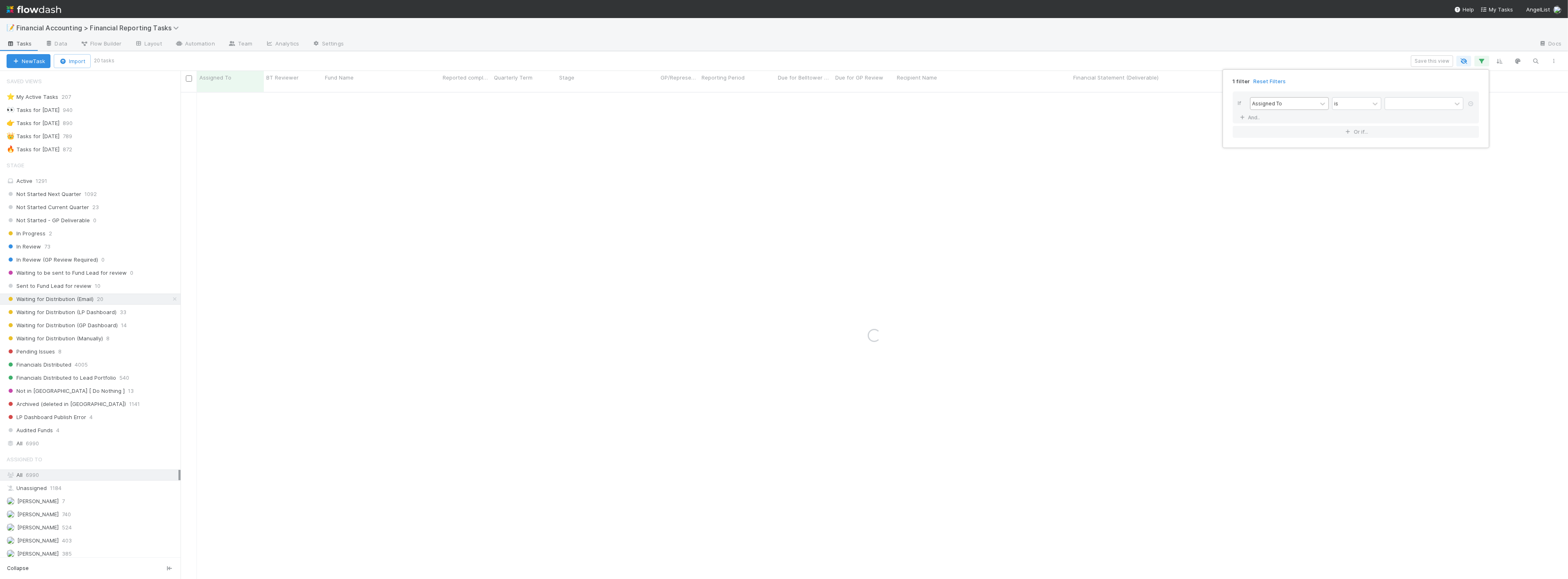
click at [1285, 100] on div "Assigned To" at bounding box center [1283, 104] width 67 height 12
click at [1277, 179] on div "Recipient Name" at bounding box center [1289, 178] width 79 height 14
click at [1383, 105] on div "option Recipient Name, selected. 0 results available. Select is focused ,type t…" at bounding box center [1358, 105] width 216 height 14
click at [1388, 105] on input "text" at bounding box center [1424, 104] width 79 height 12
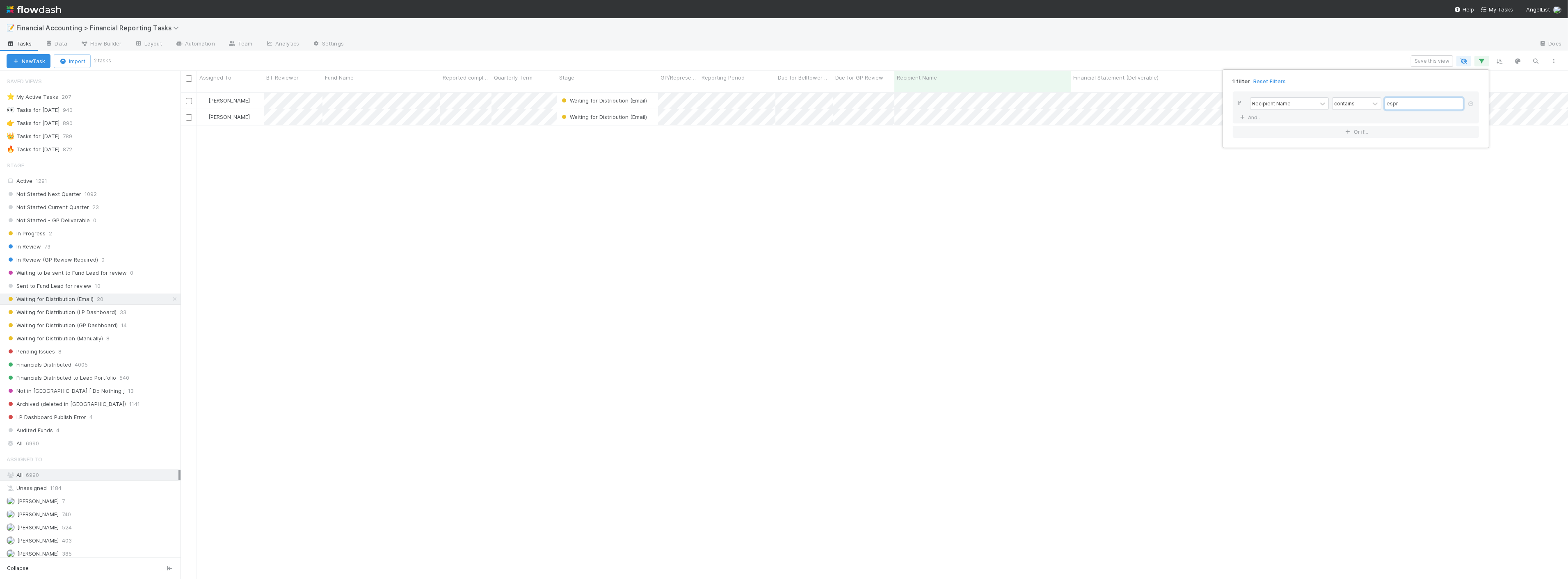
scroll to position [487, 1380]
type input "espr"
click at [995, 55] on div "1 filter Reset Filters If Recipient Name contains espr And.. Or if..." at bounding box center [784, 289] width 1568 height 579
click at [1181, 170] on div at bounding box center [784, 289] width 1568 height 579
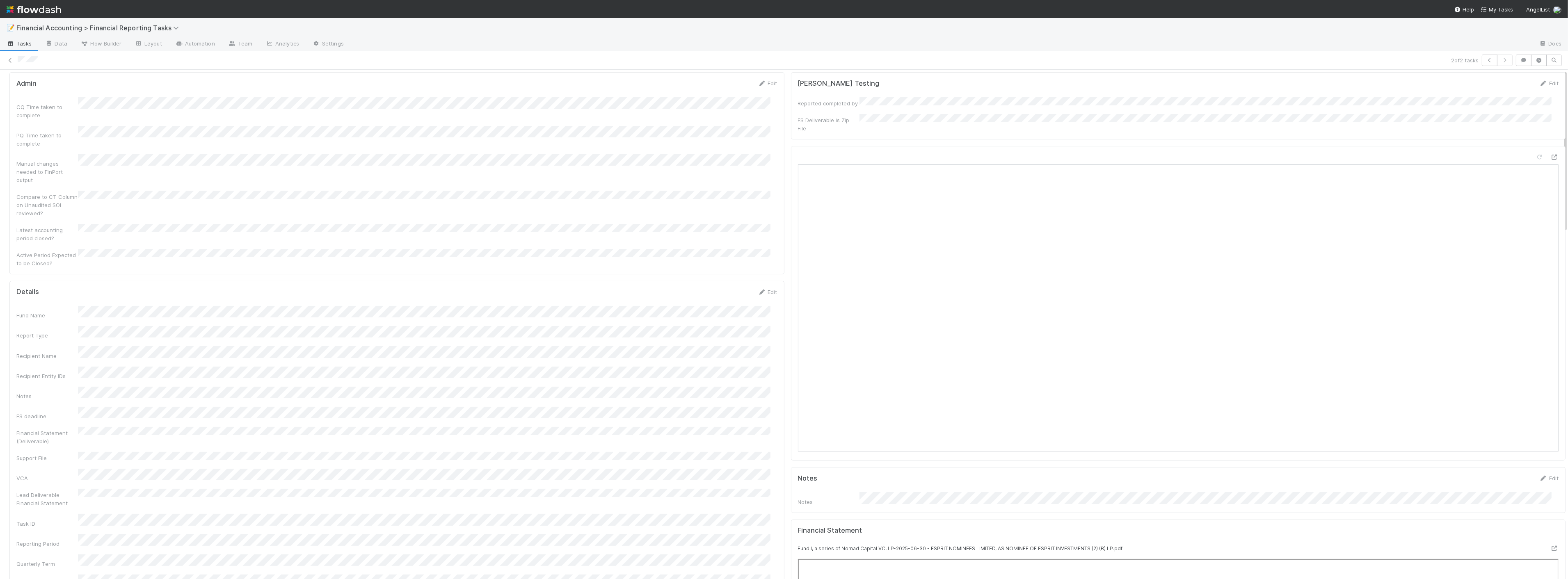
scroll to position [46, 0]
click at [223, 203] on div "Latest accounting period closed?" at bounding box center [397, 212] width 761 height 18
click at [11, 59] on icon at bounding box center [10, 61] width 8 height 5
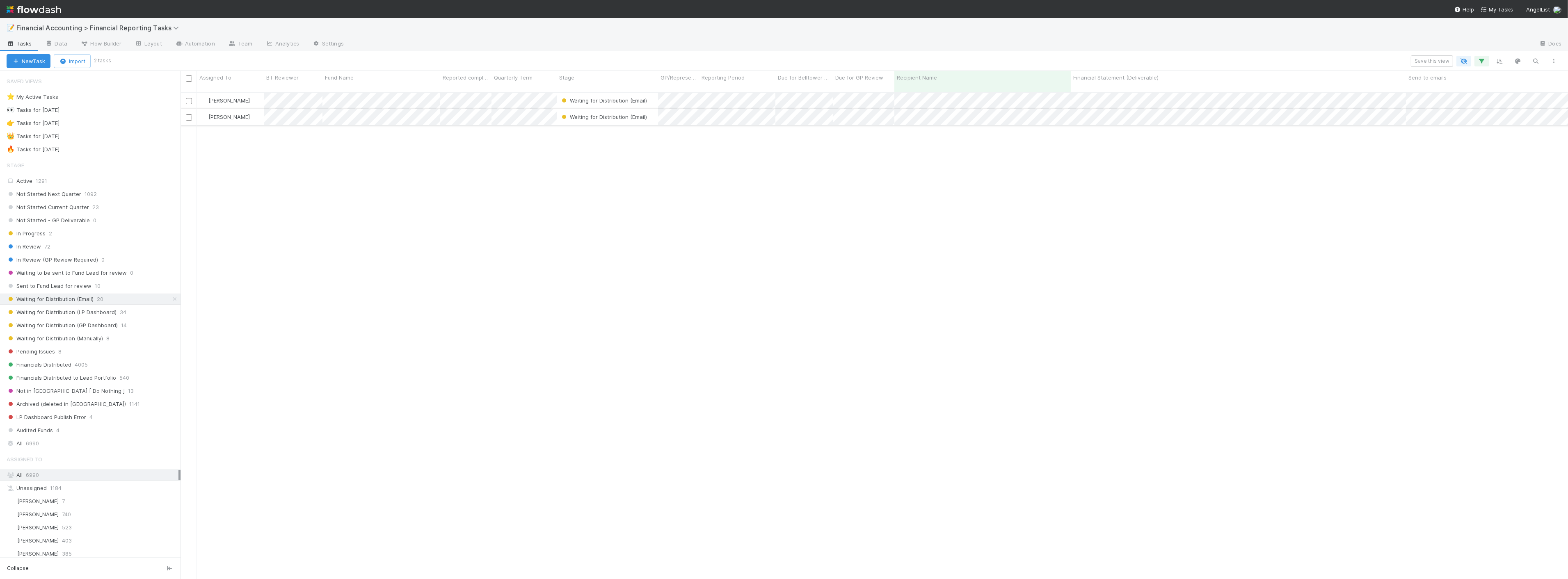
scroll to position [487, 1380]
click at [571, 97] on div "Waiting for Distribution (Email)" at bounding box center [603, 100] width 87 height 8
click at [614, 189] on div "Waiting for Distribution (LP Dashboard)" at bounding box center [615, 185] width 116 height 23
click at [637, 95] on span "Waiting for Distribution (Email)" at bounding box center [604, 100] width 91 height 11
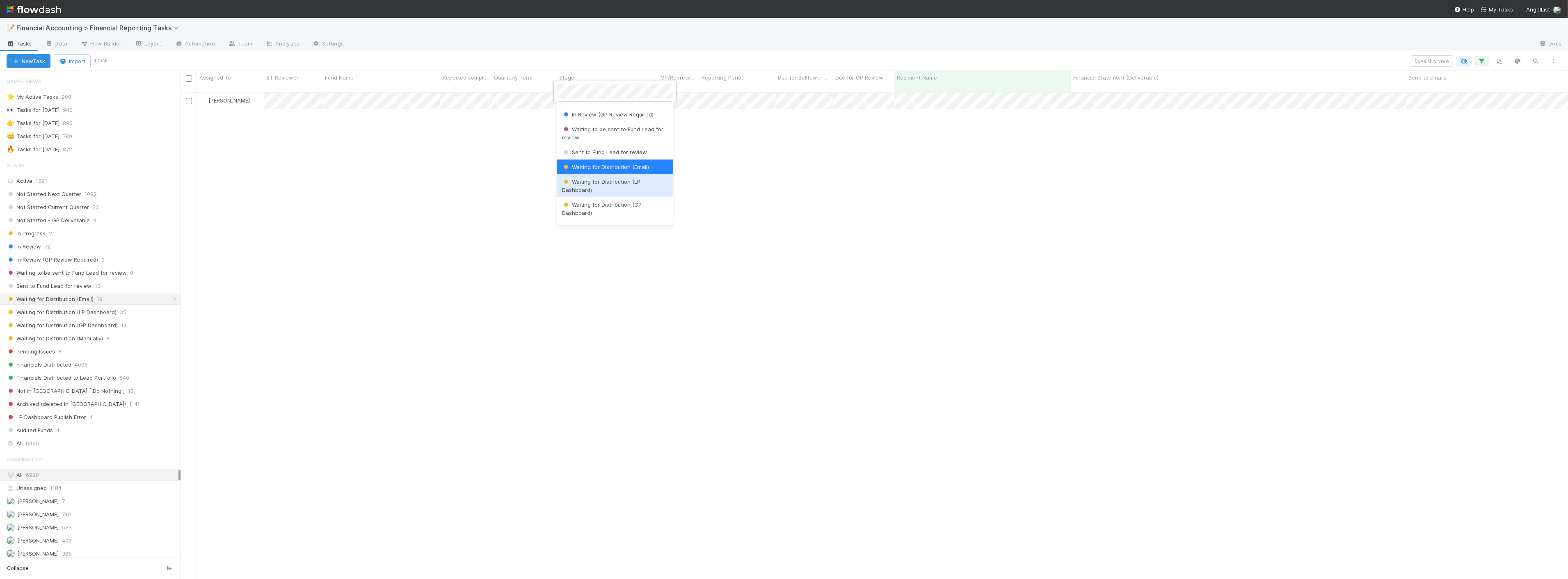
click at [642, 183] on div "Waiting for Distribution (LP Dashboard)" at bounding box center [615, 185] width 116 height 23
drag, startPoint x: 804, startPoint y: 206, endPoint x: 758, endPoint y: 186, distance: 50.2
click at [1486, 60] on button "button" at bounding box center [1481, 61] width 15 height 11
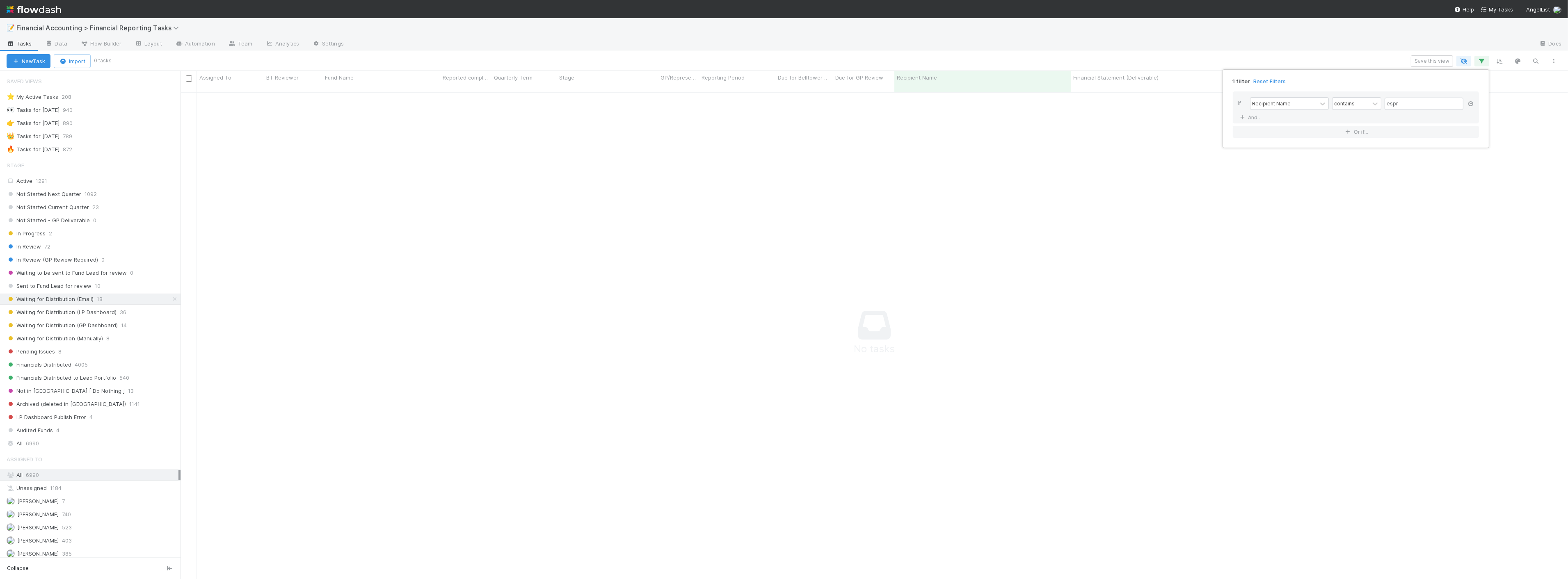
click at [1470, 105] on icon at bounding box center [1470, 104] width 8 height 5
click at [1156, 63] on div "Add Filter" at bounding box center [784, 289] width 1568 height 579
click at [842, 62] on div "Add Filter" at bounding box center [784, 289] width 1568 height 579
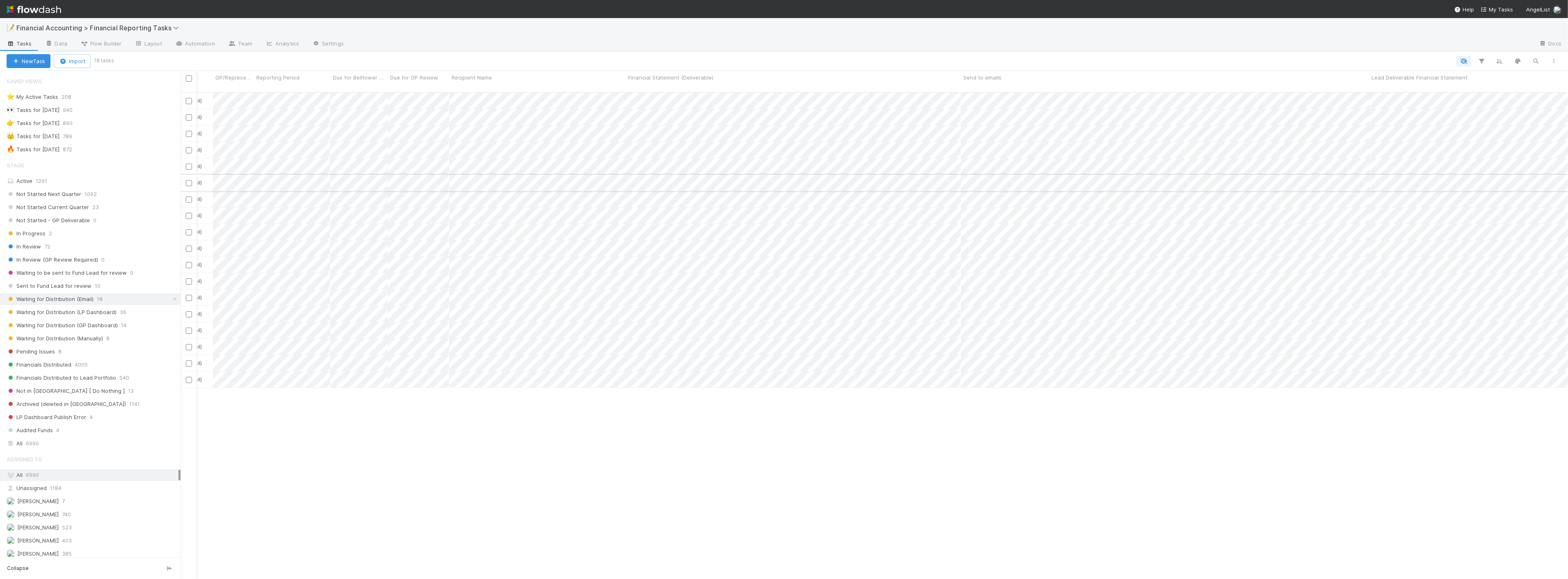
scroll to position [0, 364]
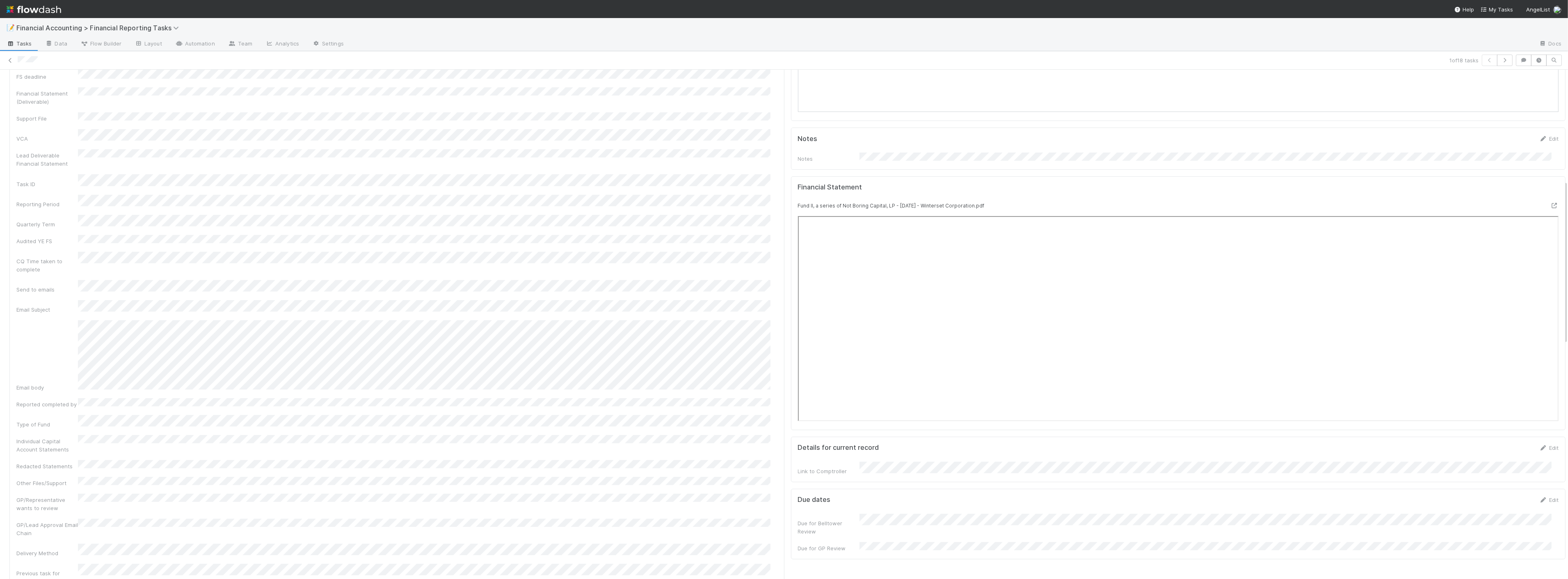
scroll to position [228, 0]
click at [11, 56] on link at bounding box center [10, 60] width 8 height 8
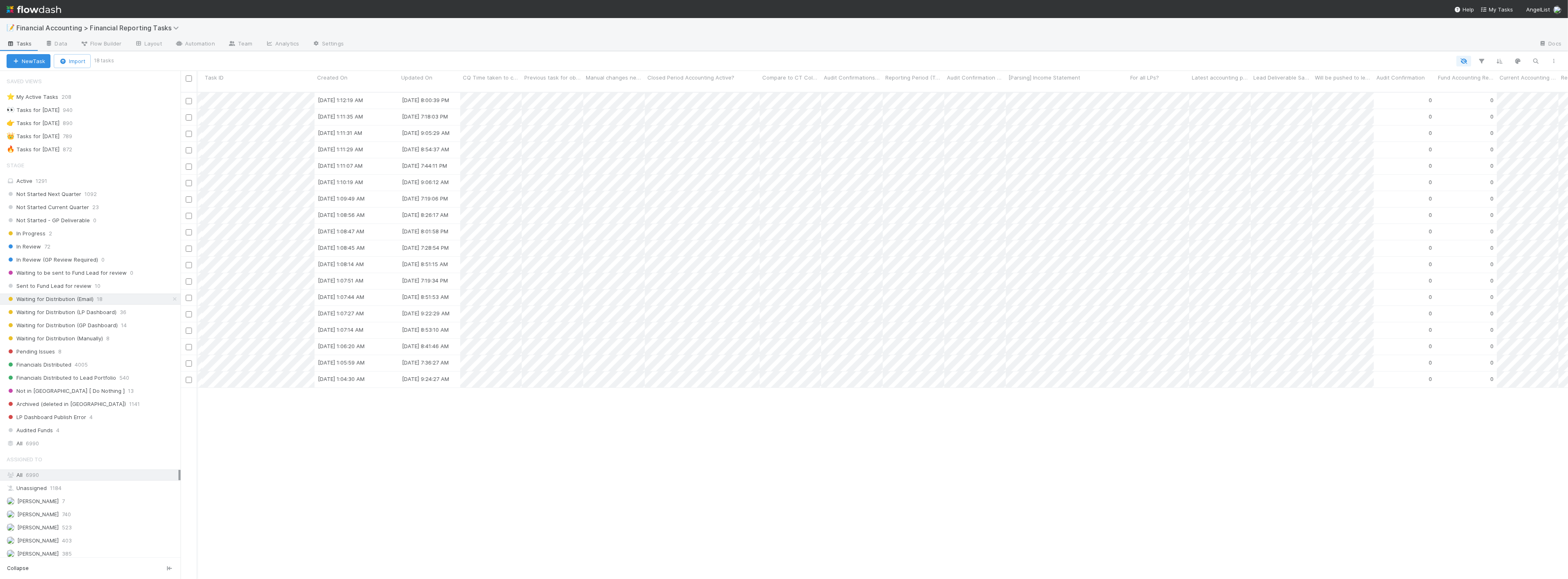
scroll to position [0, 2591]
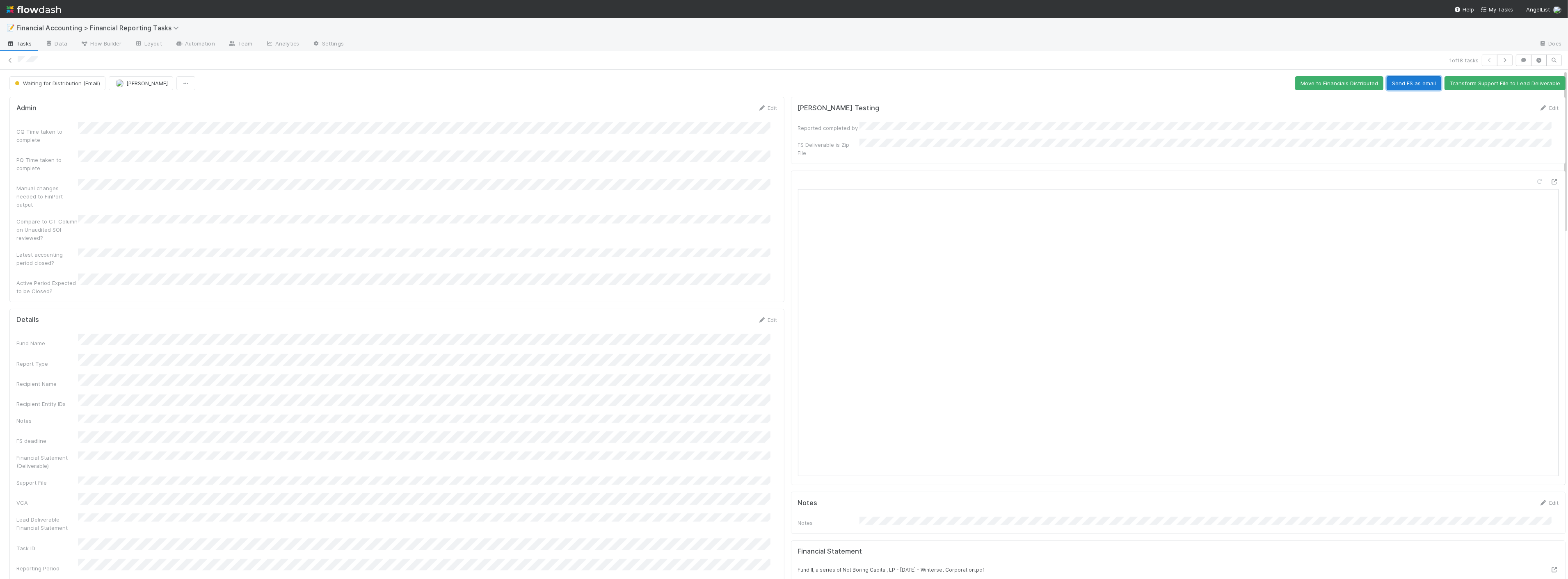
click at [1394, 83] on button "Send FS as email" at bounding box center [1413, 83] width 54 height 14
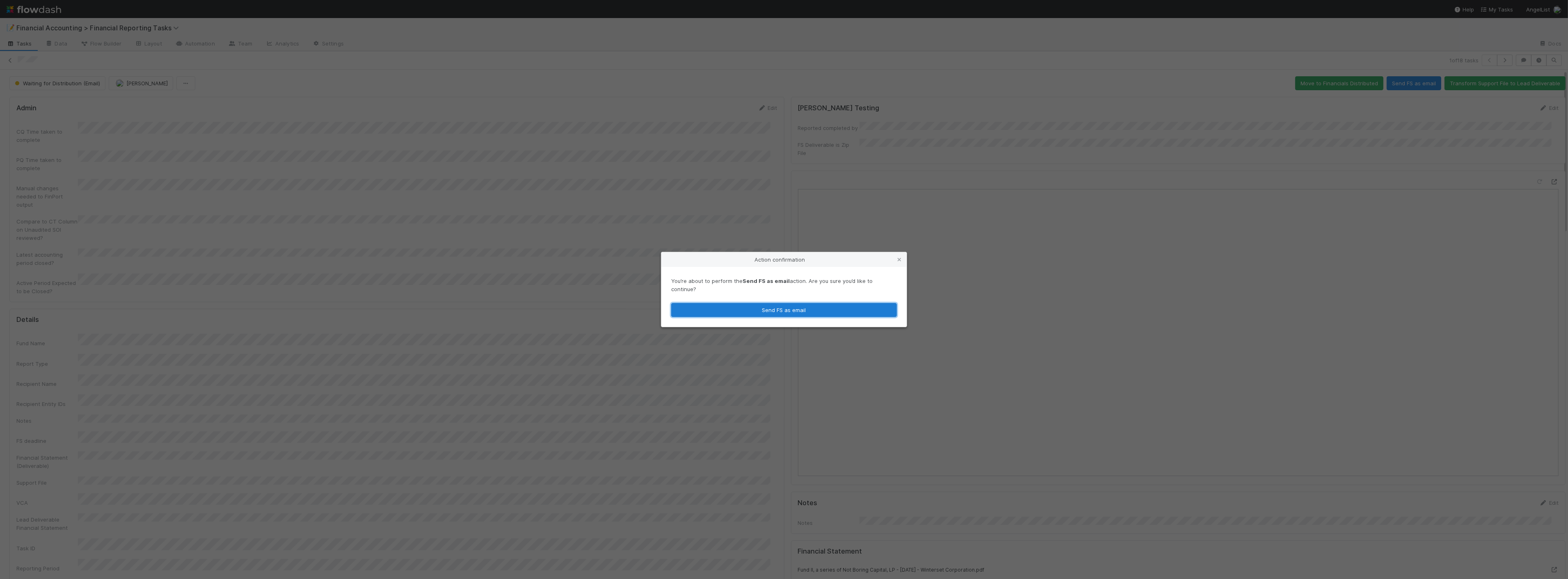
click at [795, 306] on button "Send FS as email" at bounding box center [783, 310] width 226 height 14
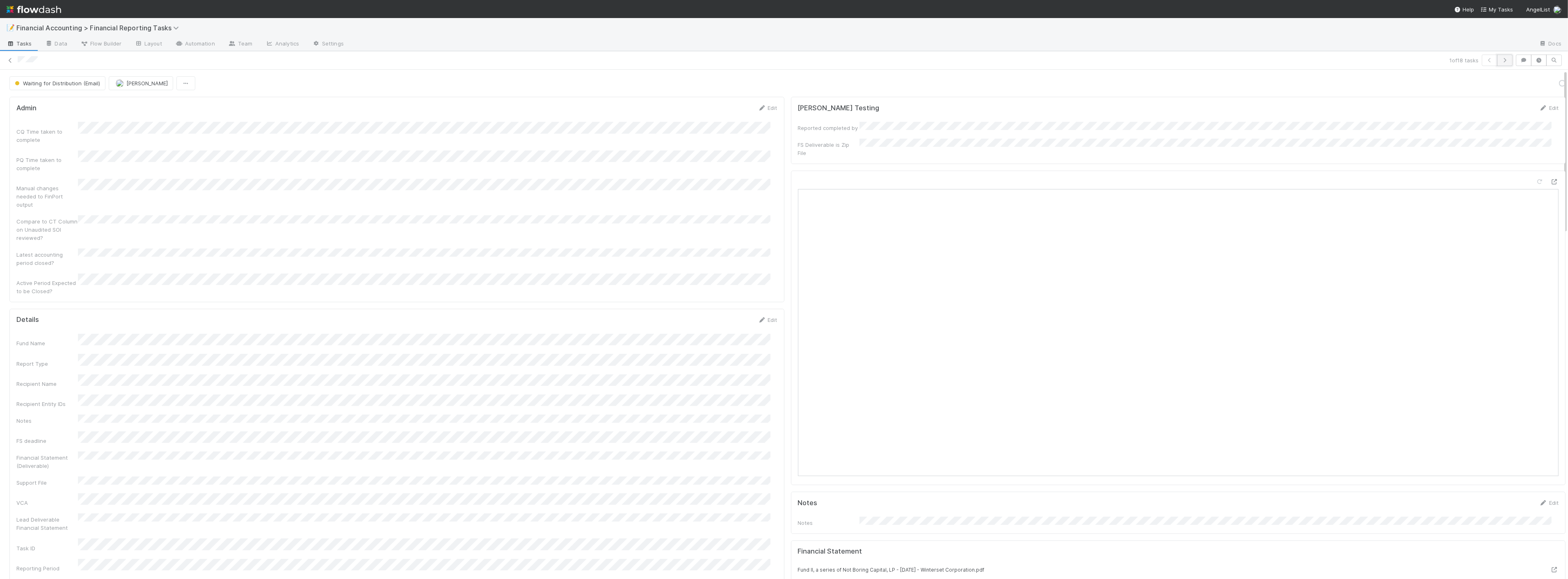
click at [1501, 62] on button "button" at bounding box center [1505, 60] width 16 height 11
click at [1411, 82] on button "Send FS as email" at bounding box center [1413, 83] width 54 height 14
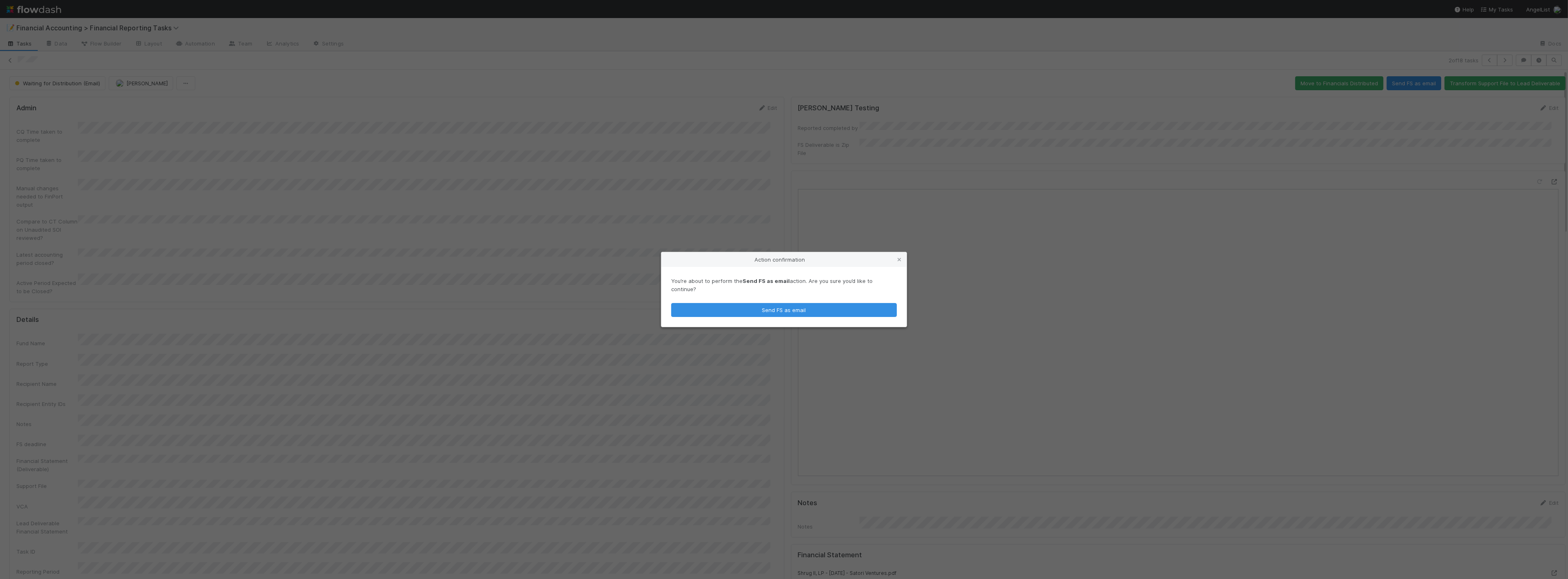
click at [418, 268] on div "Action confirmation You’re about to perform the Send FS as email action. Are yo…" at bounding box center [784, 289] width 1568 height 579
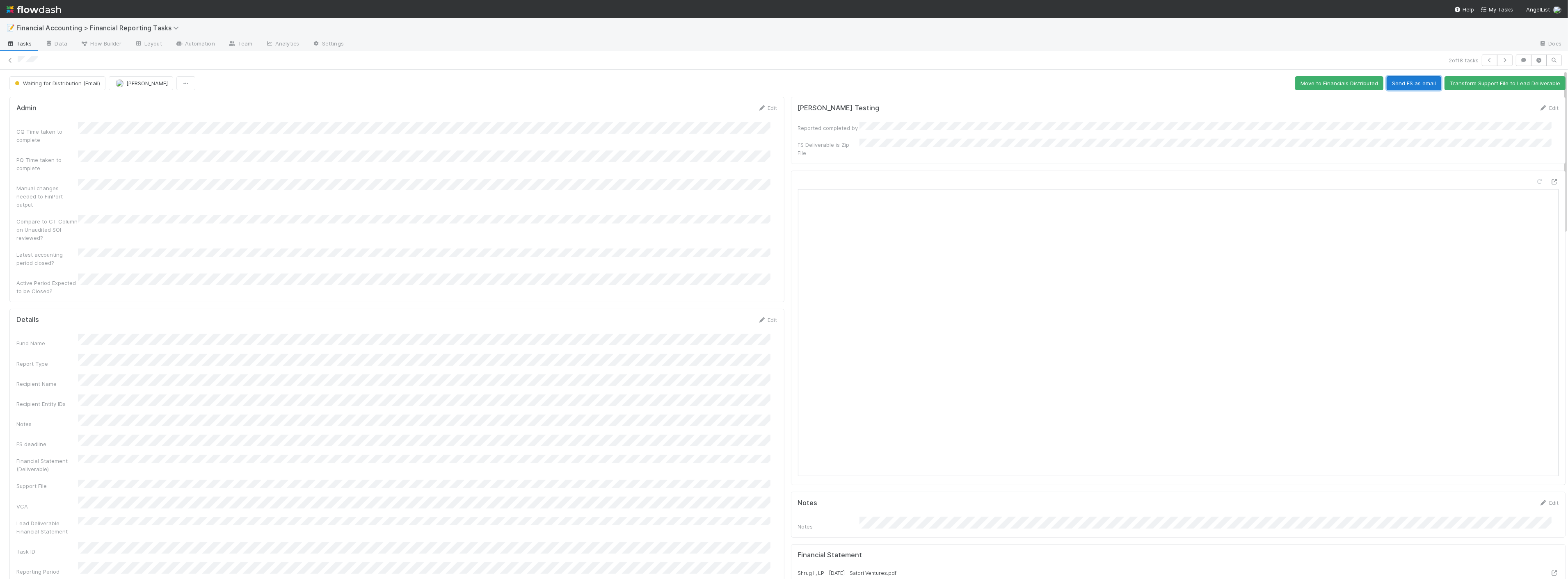
click at [1386, 83] on button "Send FS as email" at bounding box center [1413, 83] width 54 height 14
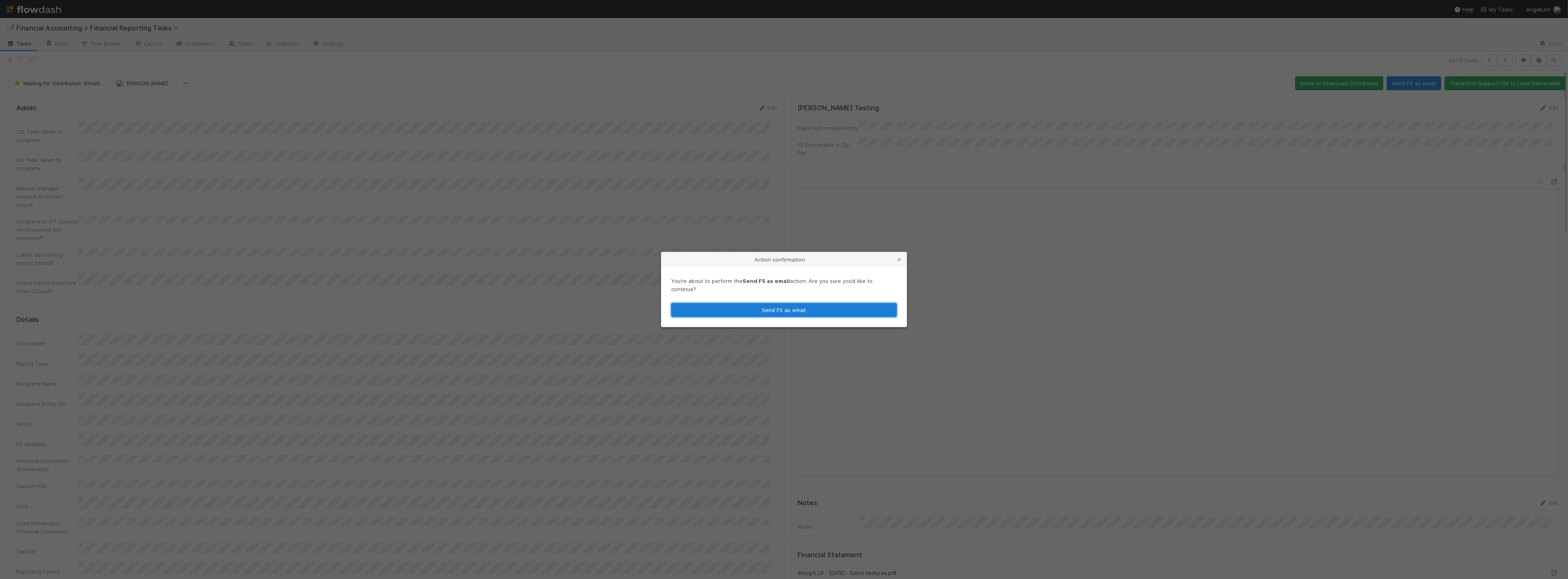
click at [825, 307] on button "Send FS as email" at bounding box center [783, 310] width 226 height 14
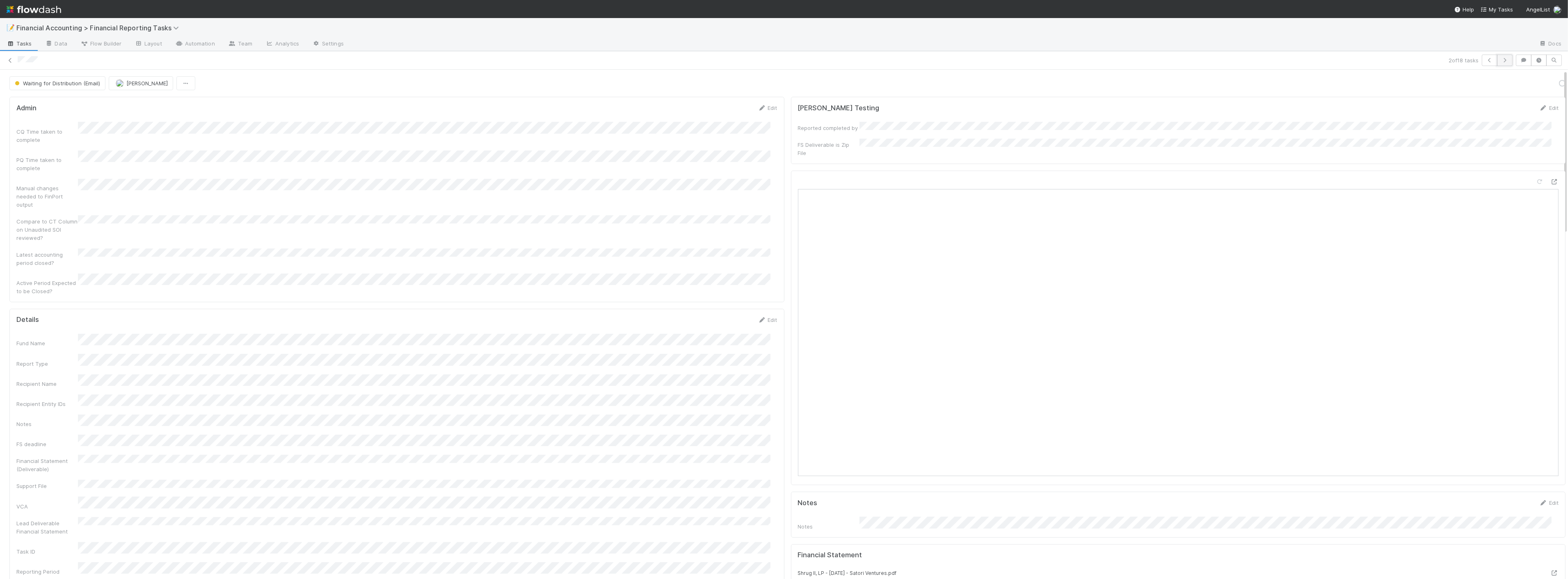
click at [1503, 61] on button "button" at bounding box center [1505, 60] width 16 height 11
click at [1388, 89] on button "Send FS as email" at bounding box center [1413, 83] width 54 height 14
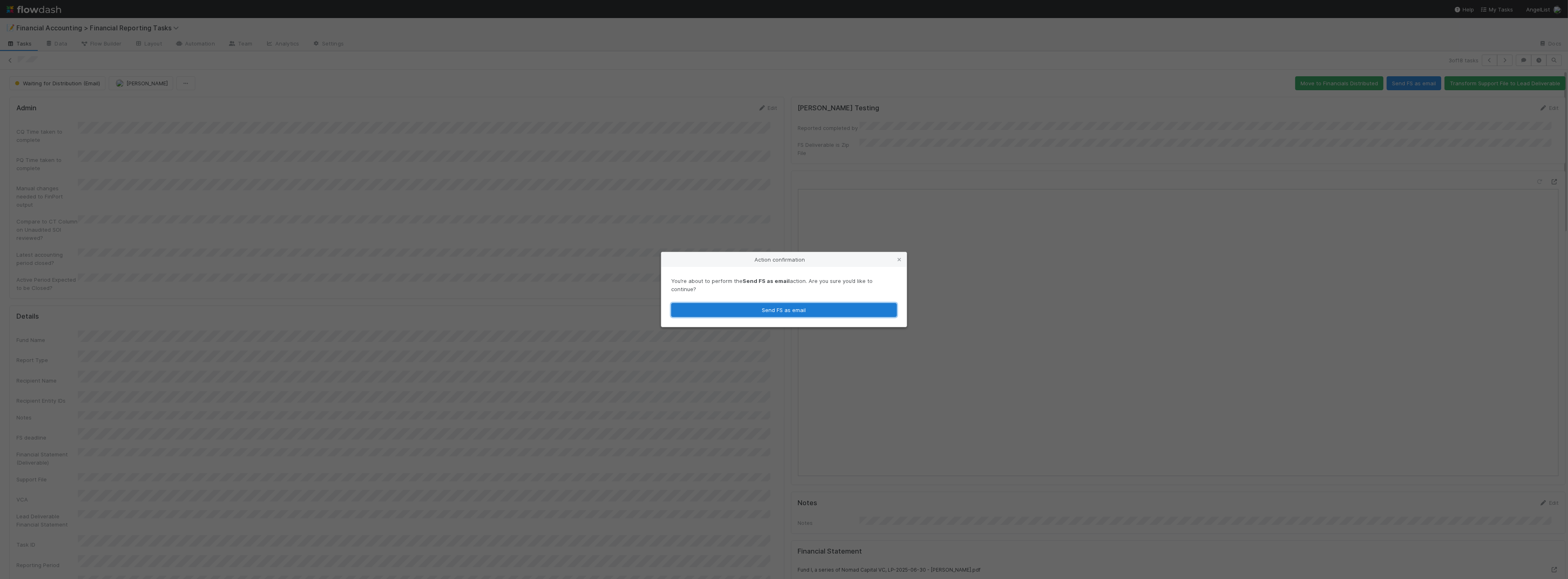
click at [788, 303] on button "Send FS as email" at bounding box center [783, 310] width 226 height 14
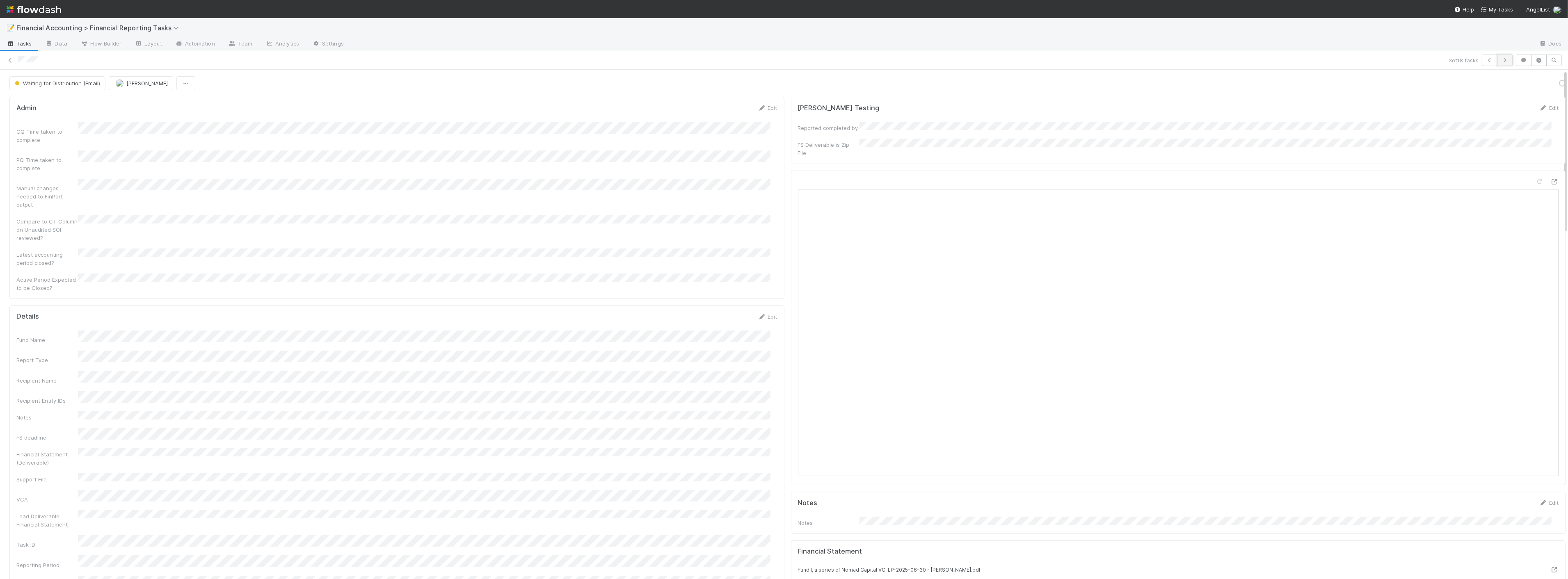
click at [1500, 62] on icon "button" at bounding box center [1504, 61] width 8 height 5
click at [1408, 83] on button "Send FS as email" at bounding box center [1413, 83] width 54 height 14
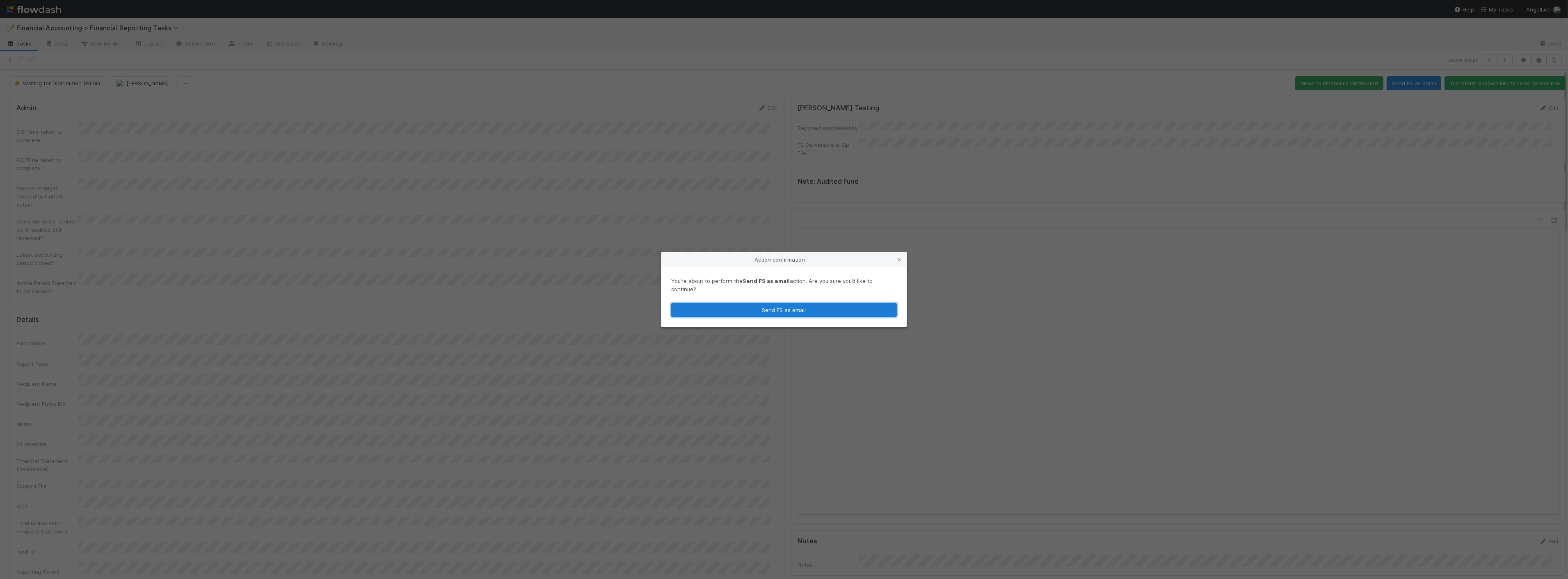
click at [773, 308] on button "Send FS as email" at bounding box center [783, 310] width 226 height 14
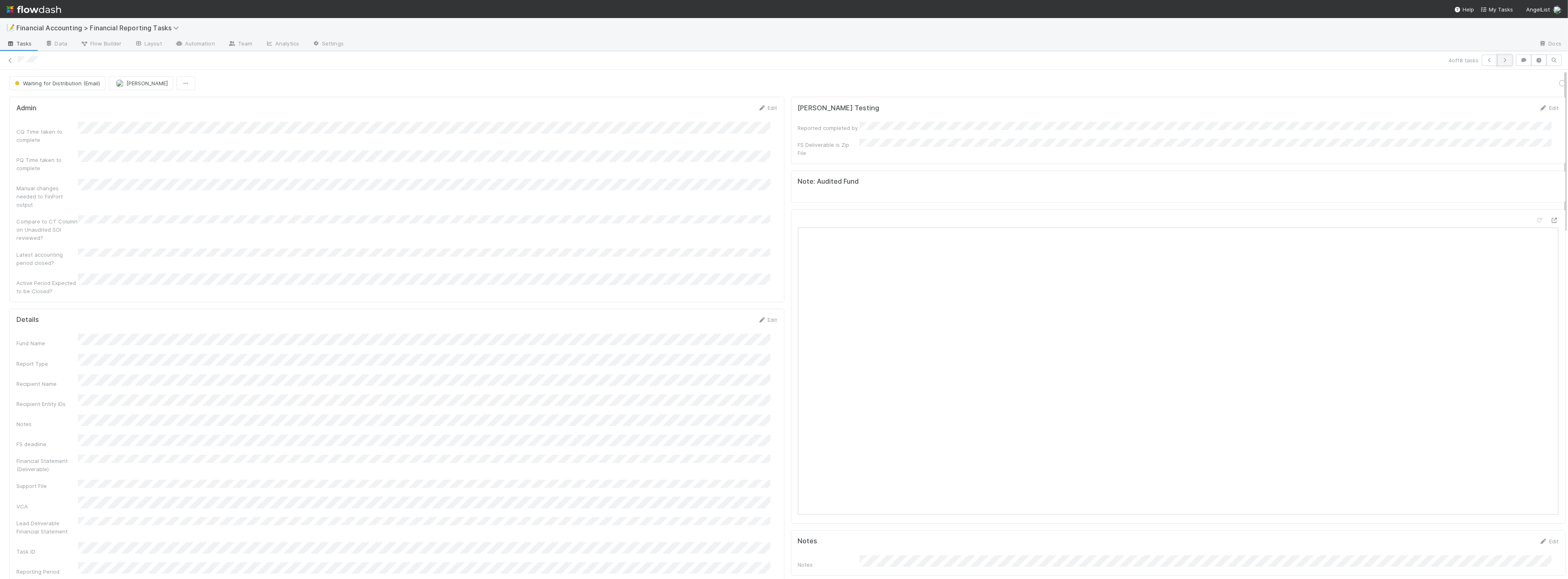
click at [1501, 62] on icon "button" at bounding box center [1504, 61] width 8 height 5
click at [1405, 83] on button "Send FS as email" at bounding box center [1413, 83] width 54 height 14
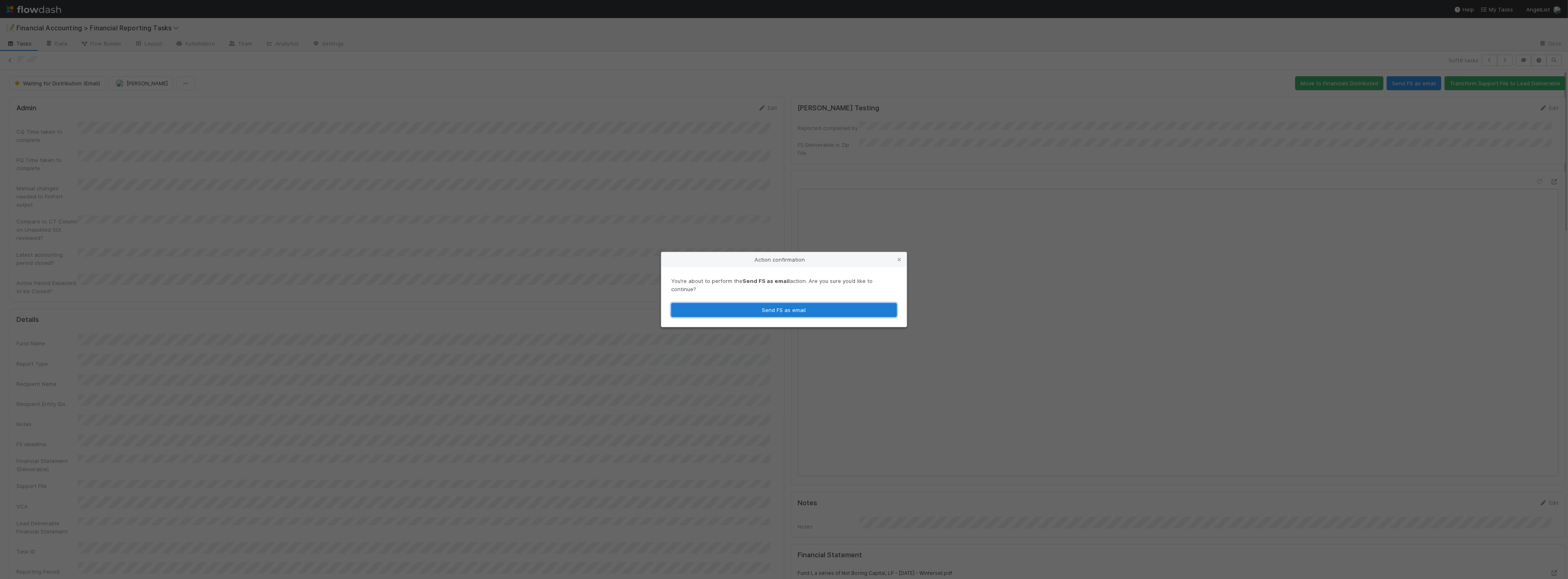
click at [805, 303] on button "Send FS as email" at bounding box center [783, 310] width 226 height 14
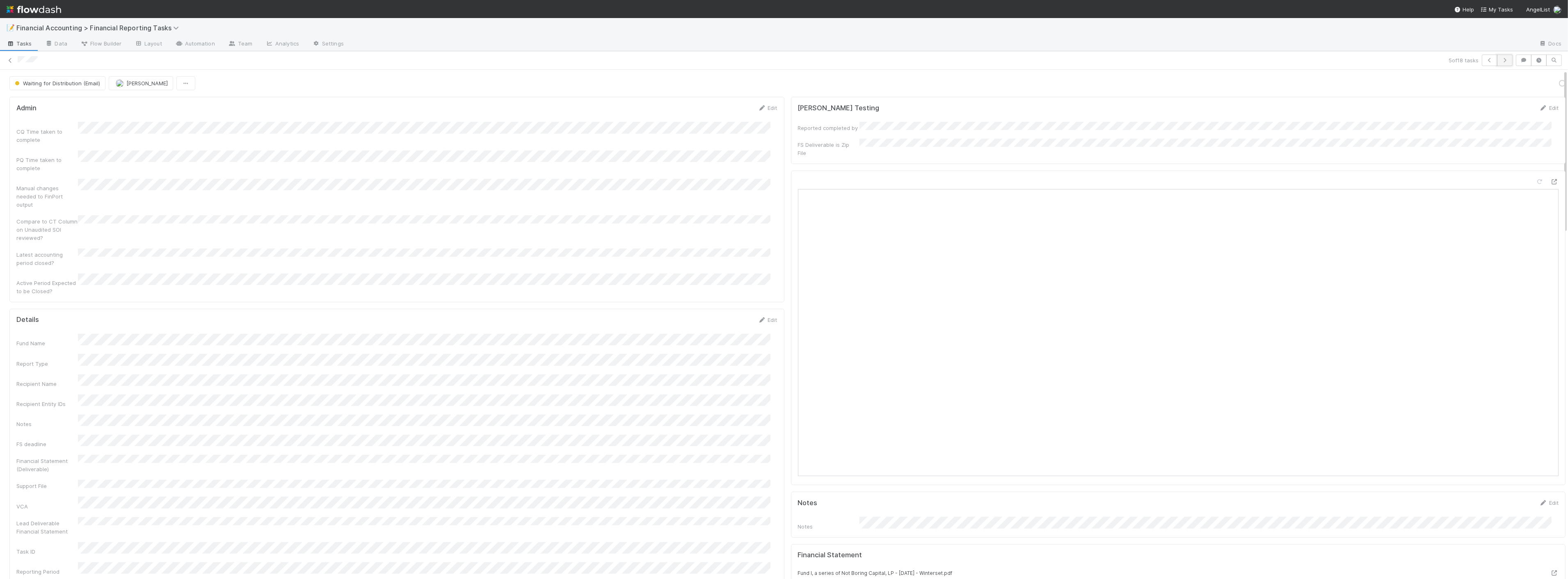
click at [1502, 62] on button "button" at bounding box center [1505, 60] width 16 height 11
click at [1397, 76] on button "Send FS as email" at bounding box center [1413, 83] width 54 height 14
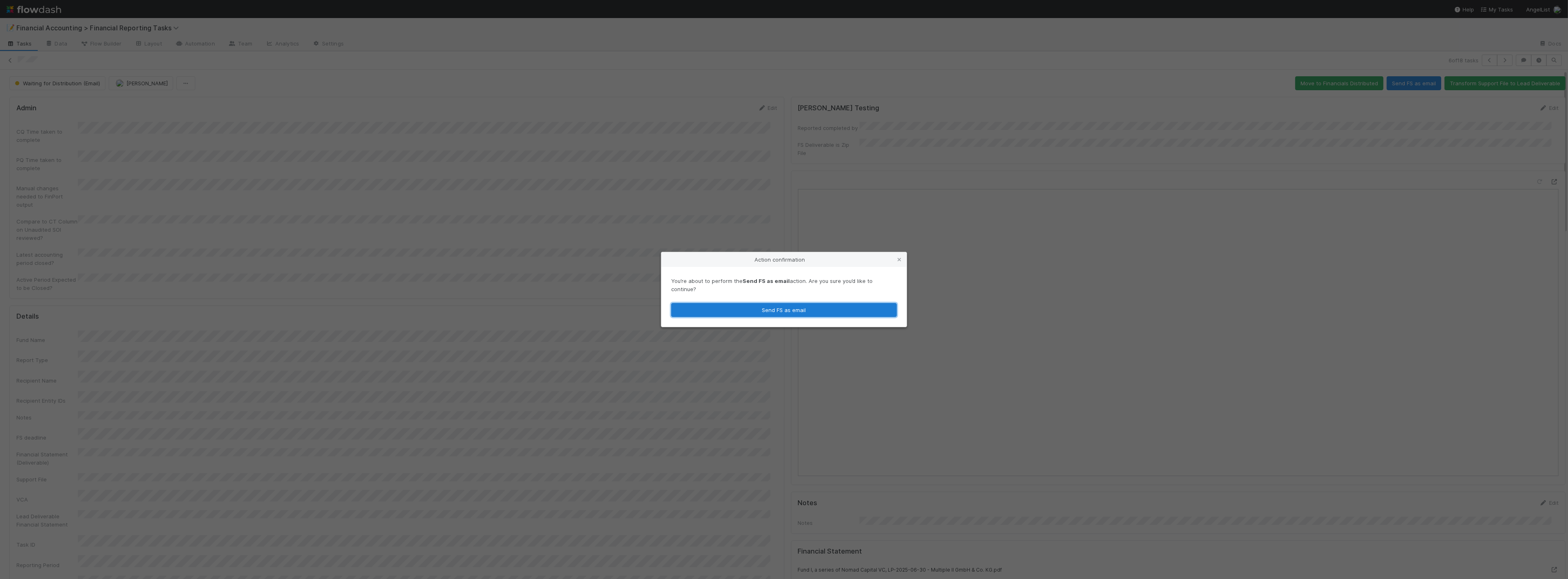
click at [807, 306] on button "Send FS as email" at bounding box center [783, 310] width 226 height 14
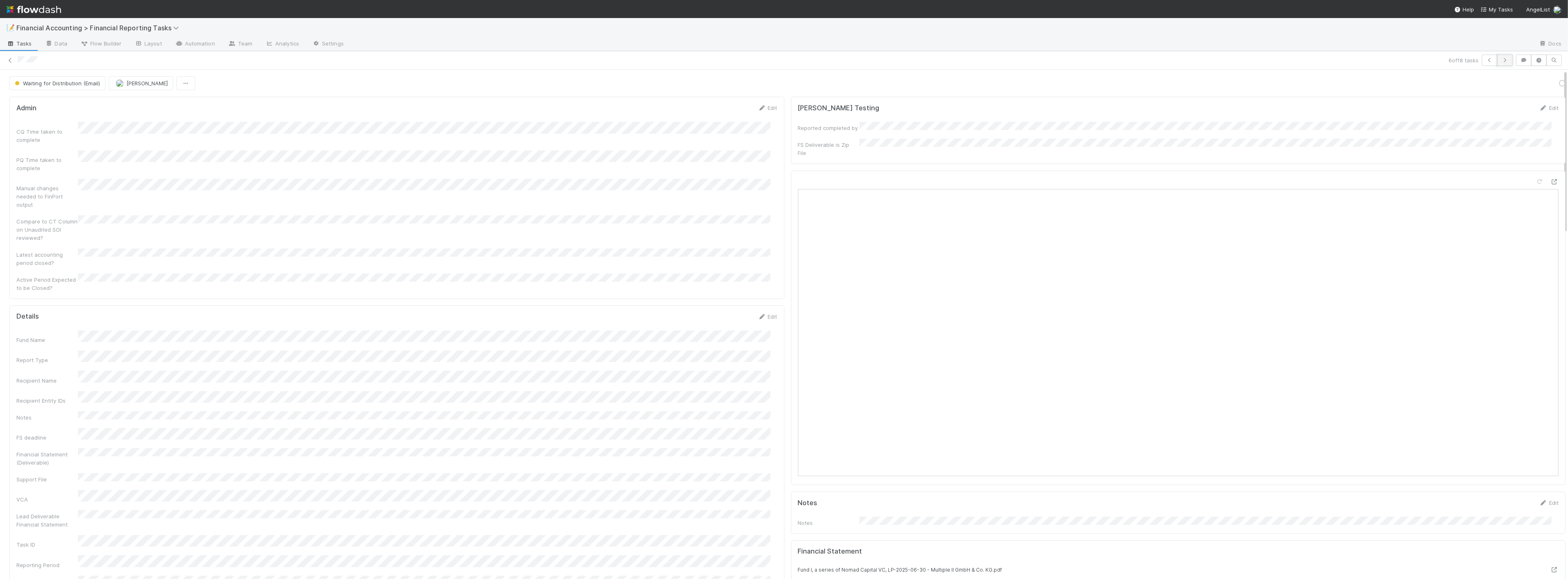
click at [1502, 60] on button "button" at bounding box center [1505, 60] width 16 height 11
click at [1408, 79] on button "Send FS as email" at bounding box center [1413, 83] width 54 height 14
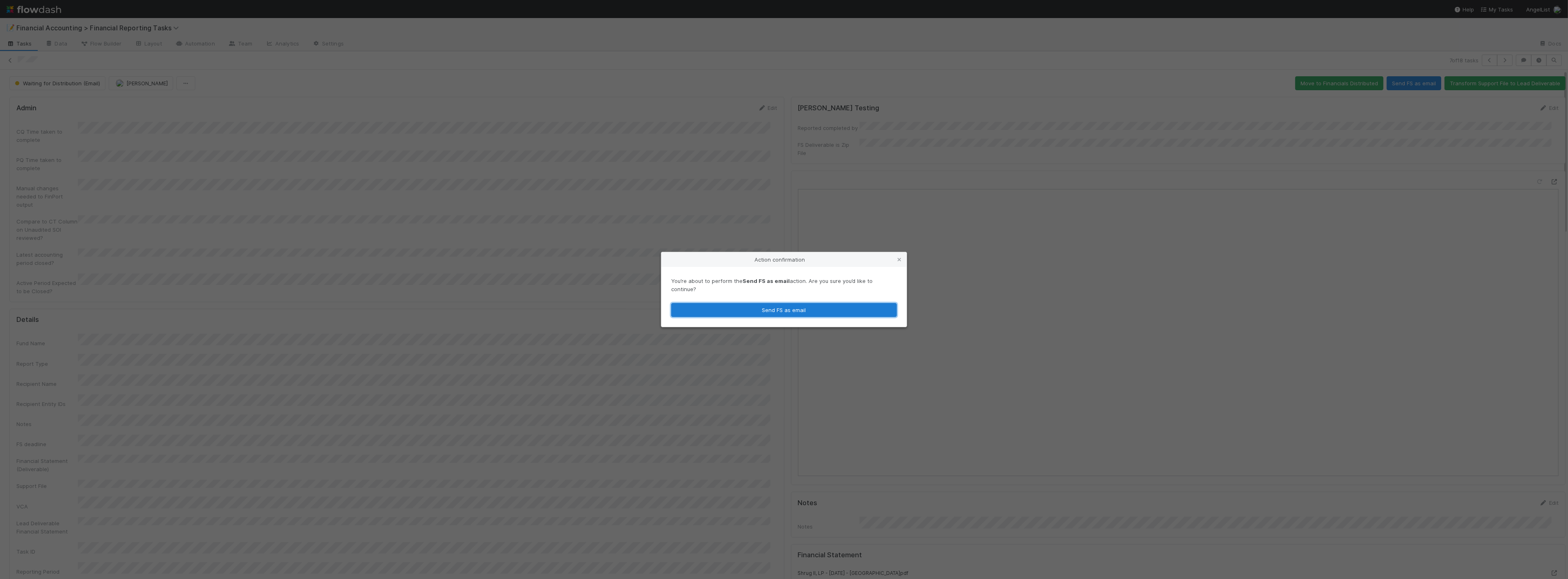
click at [820, 308] on button "Send FS as email" at bounding box center [783, 310] width 226 height 14
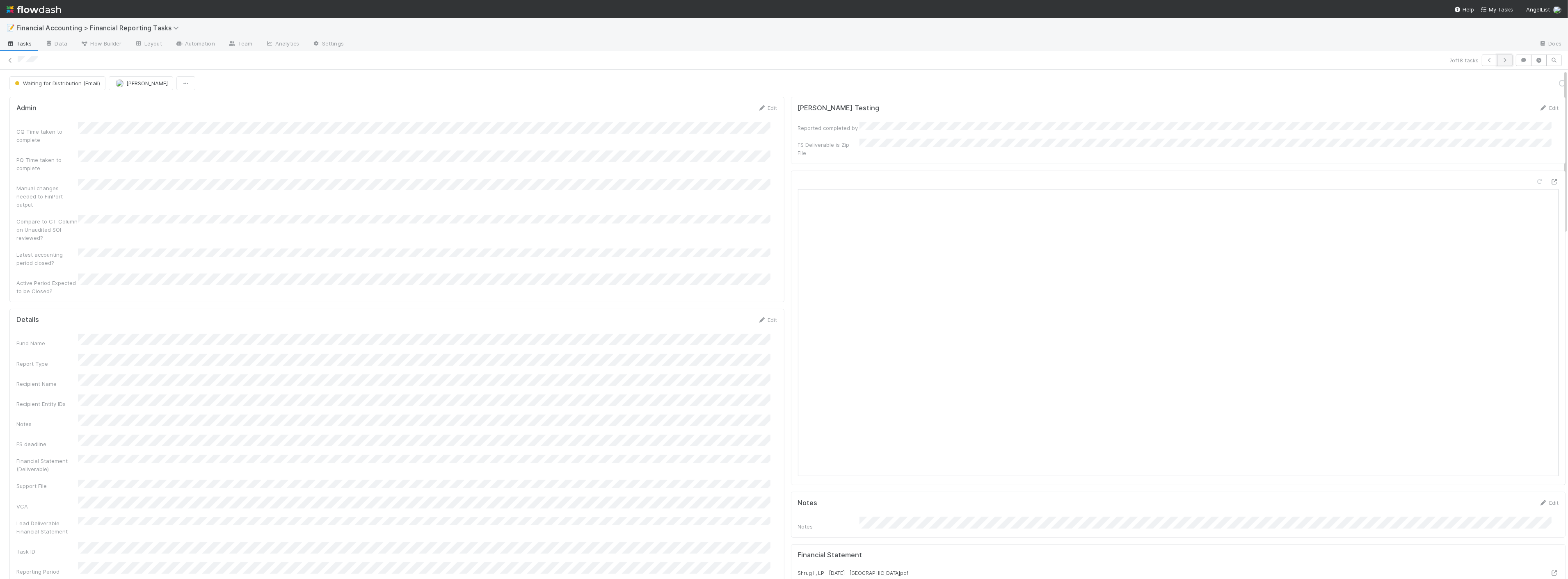
click at [1500, 59] on icon "button" at bounding box center [1504, 61] width 8 height 5
click at [1397, 83] on button "Send FS as email" at bounding box center [1413, 83] width 54 height 14
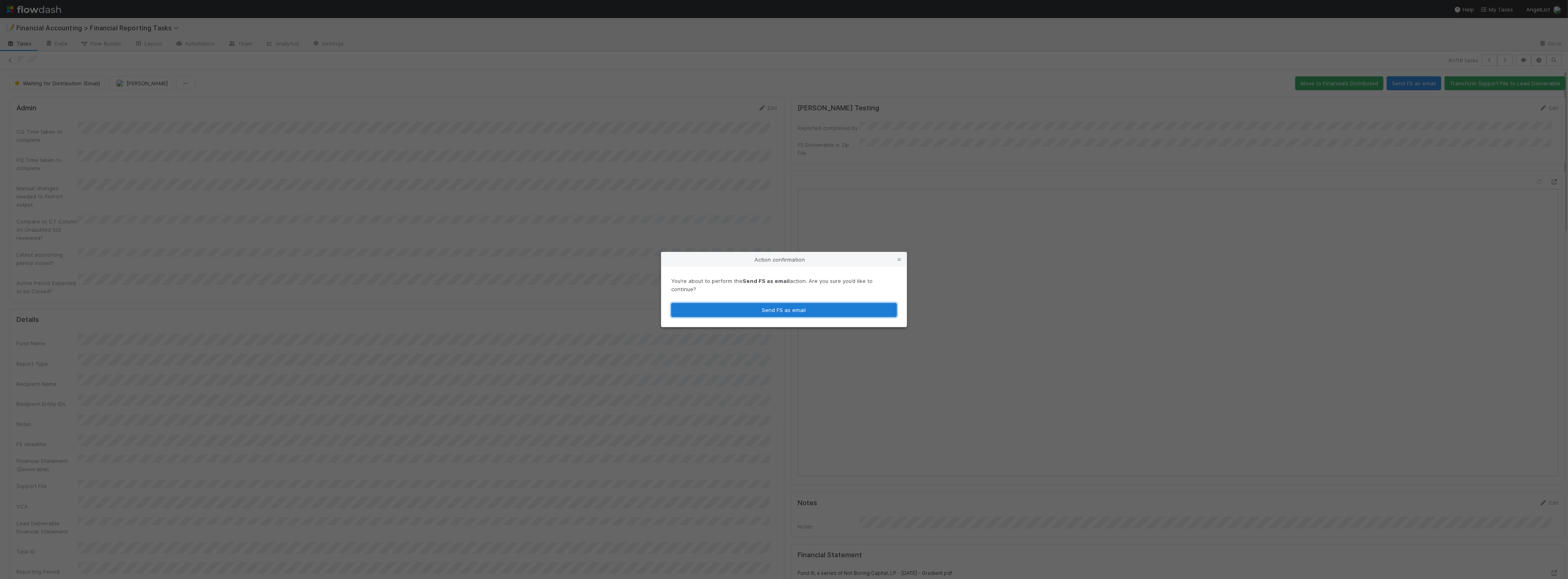
click at [848, 310] on button "Send FS as email" at bounding box center [783, 310] width 226 height 14
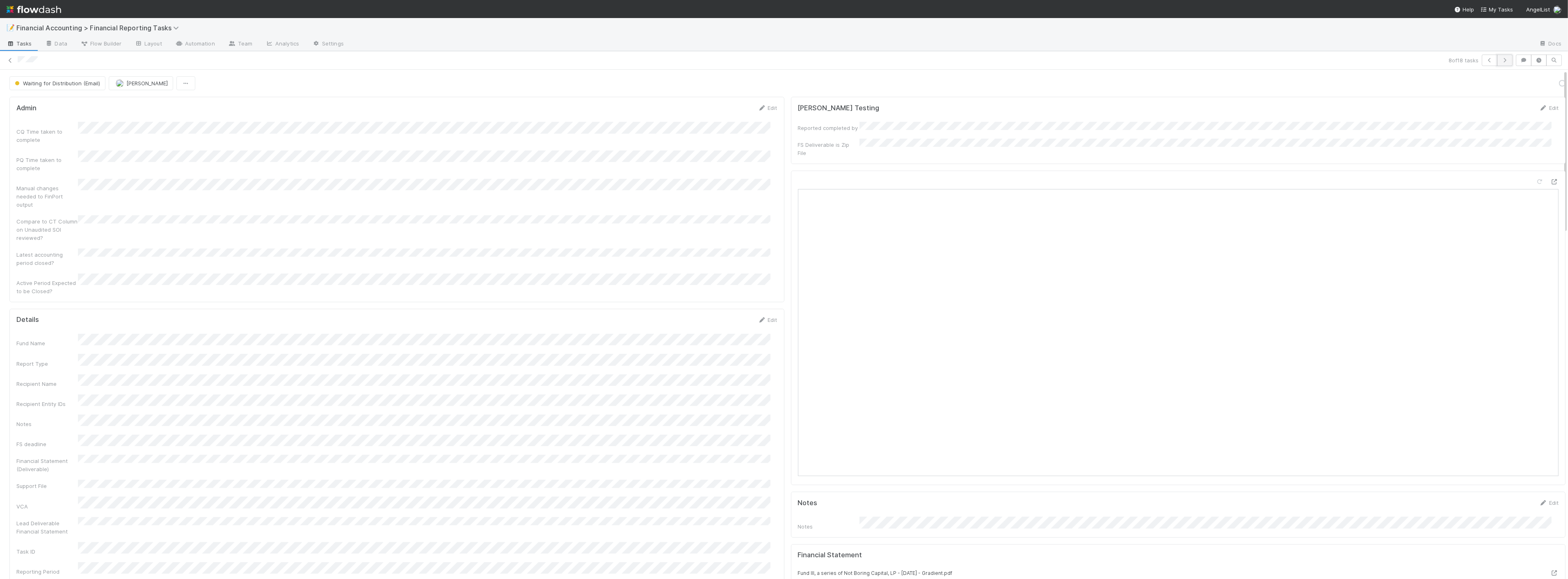
click at [1497, 63] on button "button" at bounding box center [1505, 60] width 16 height 11
click at [1397, 88] on button "Send FS as email" at bounding box center [1413, 83] width 54 height 14
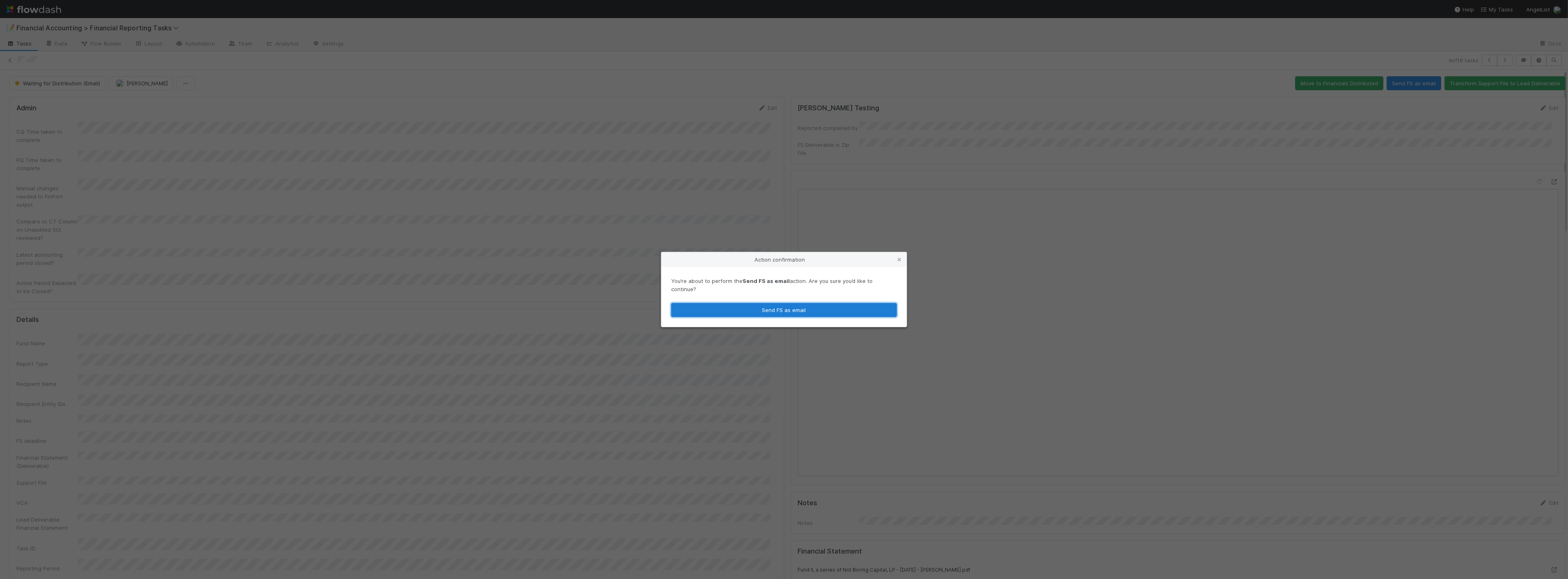
click at [762, 308] on button "Send FS as email" at bounding box center [783, 310] width 226 height 14
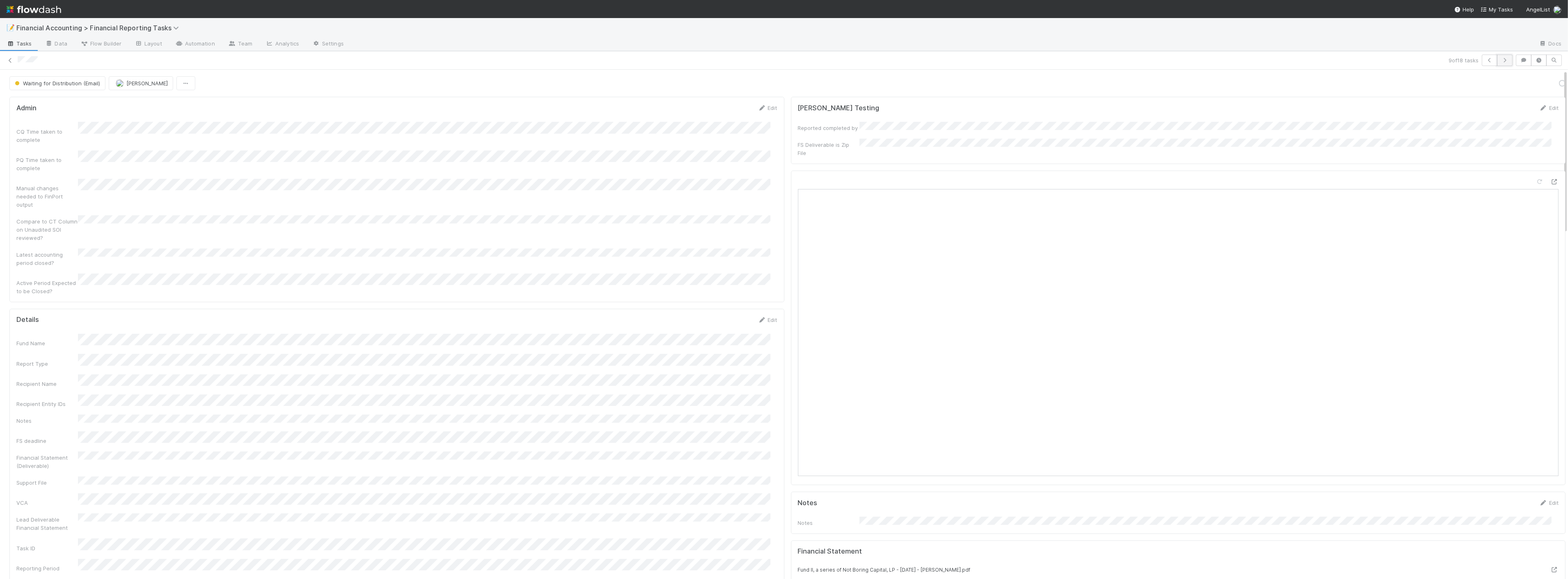
click at [1501, 63] on button "button" at bounding box center [1505, 60] width 16 height 11
click at [1397, 85] on button "Send FS as email" at bounding box center [1413, 83] width 54 height 14
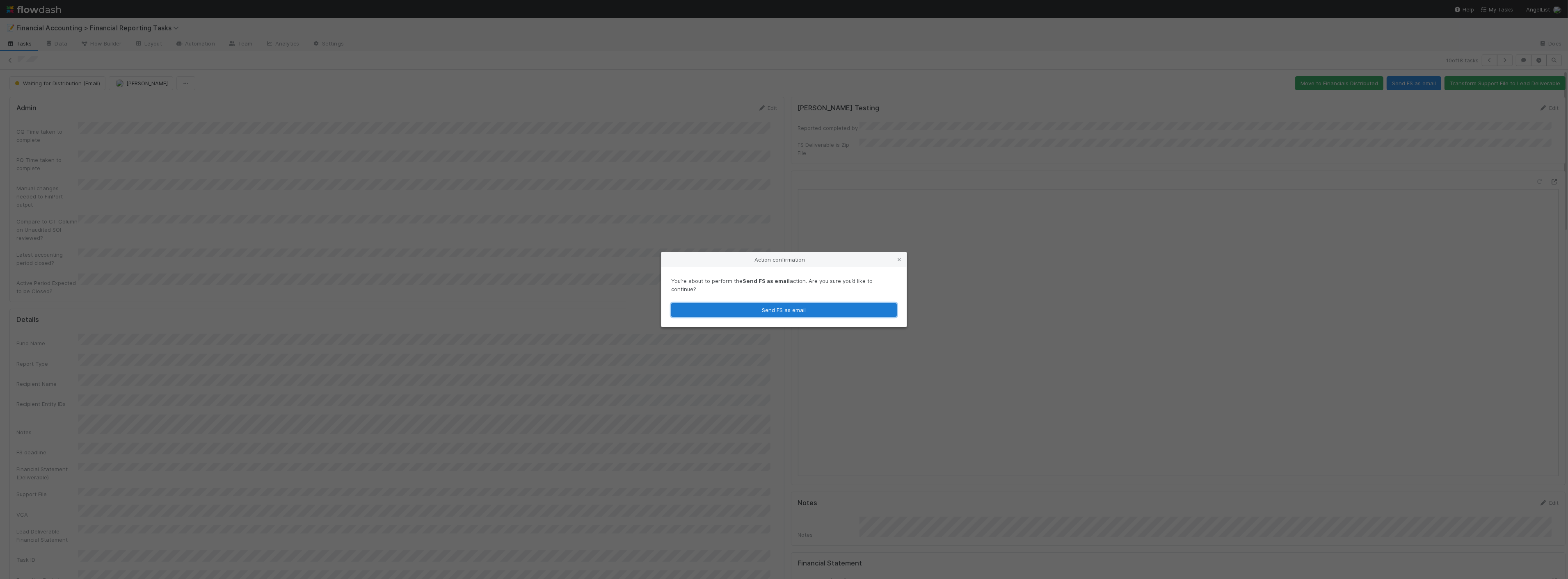
click at [821, 310] on button "Send FS as email" at bounding box center [783, 310] width 226 height 14
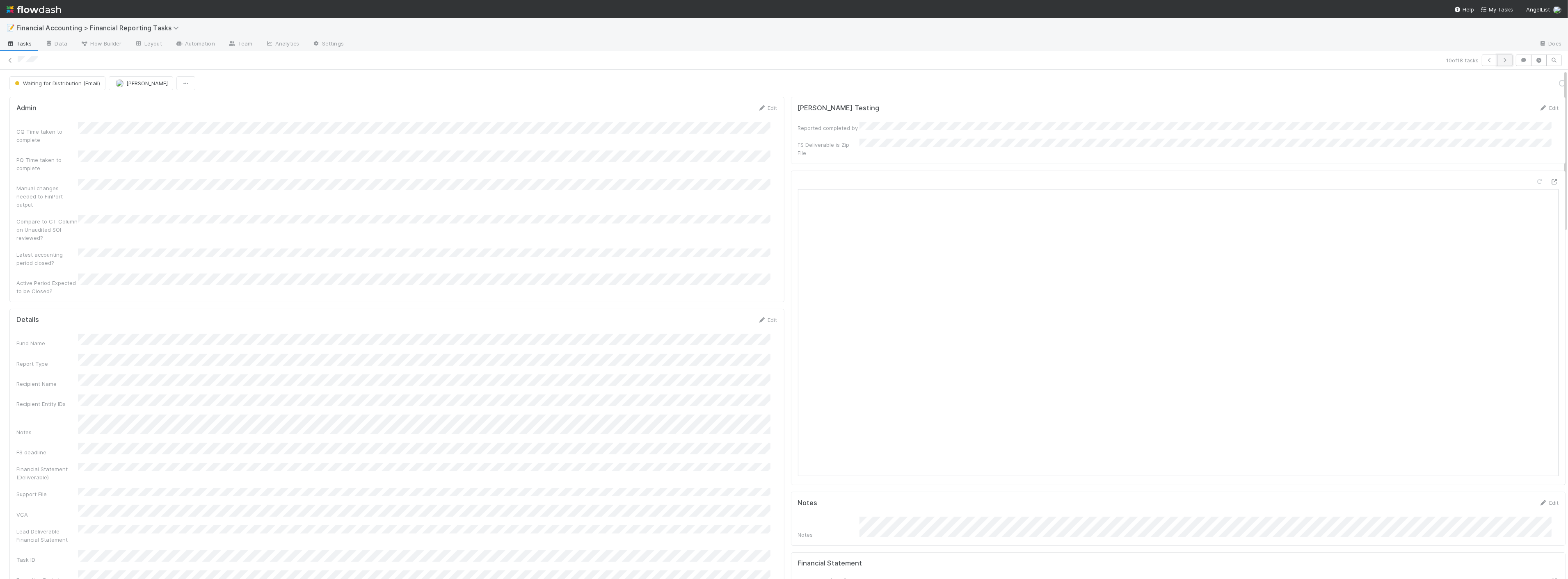
click at [1500, 60] on icon "button" at bounding box center [1504, 61] width 8 height 5
click at [1402, 83] on button "Send FS as email" at bounding box center [1413, 83] width 54 height 14
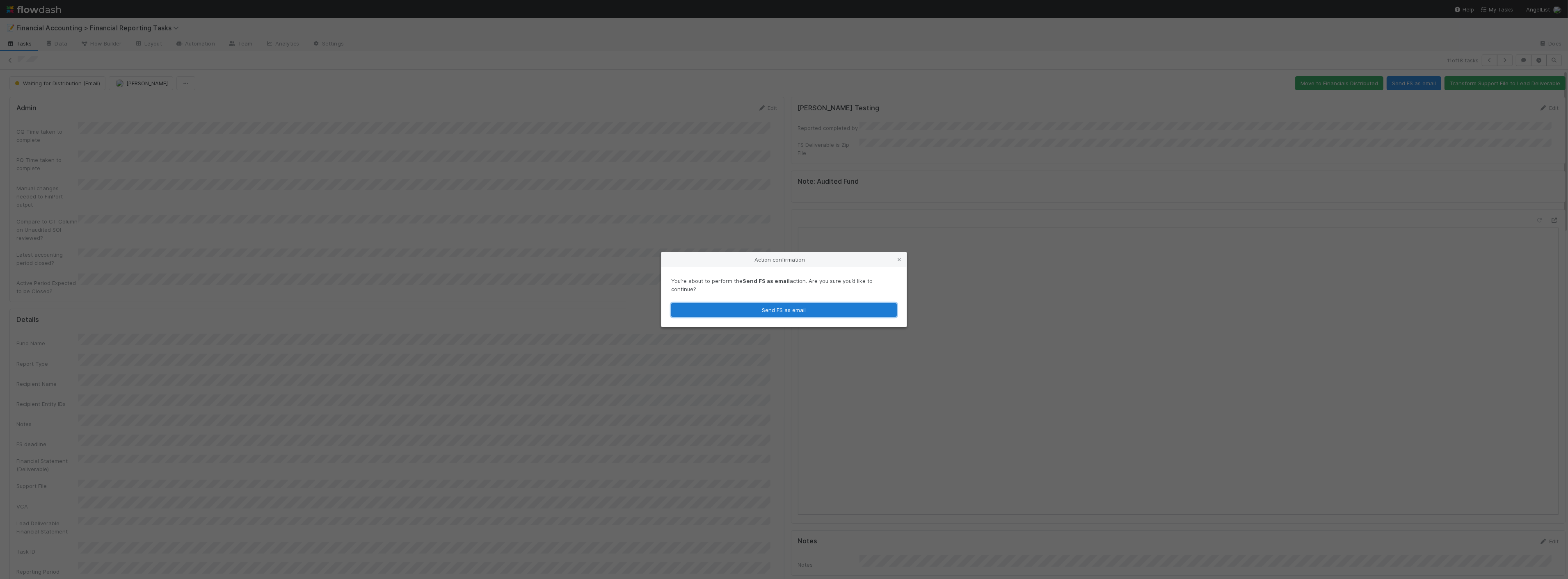
click at [826, 303] on button "Send FS as email" at bounding box center [783, 310] width 226 height 14
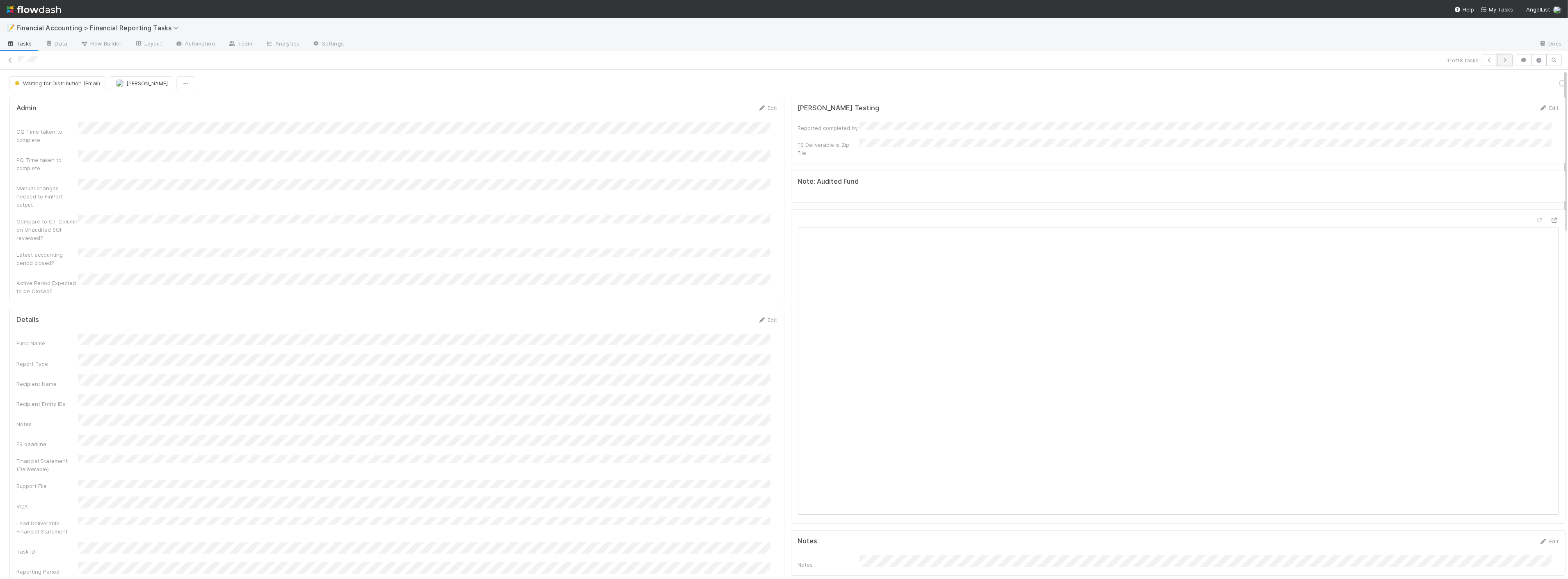
click at [1500, 58] on icon "button" at bounding box center [1504, 61] width 8 height 5
click at [1401, 78] on button "Send FS as email" at bounding box center [1413, 83] width 54 height 14
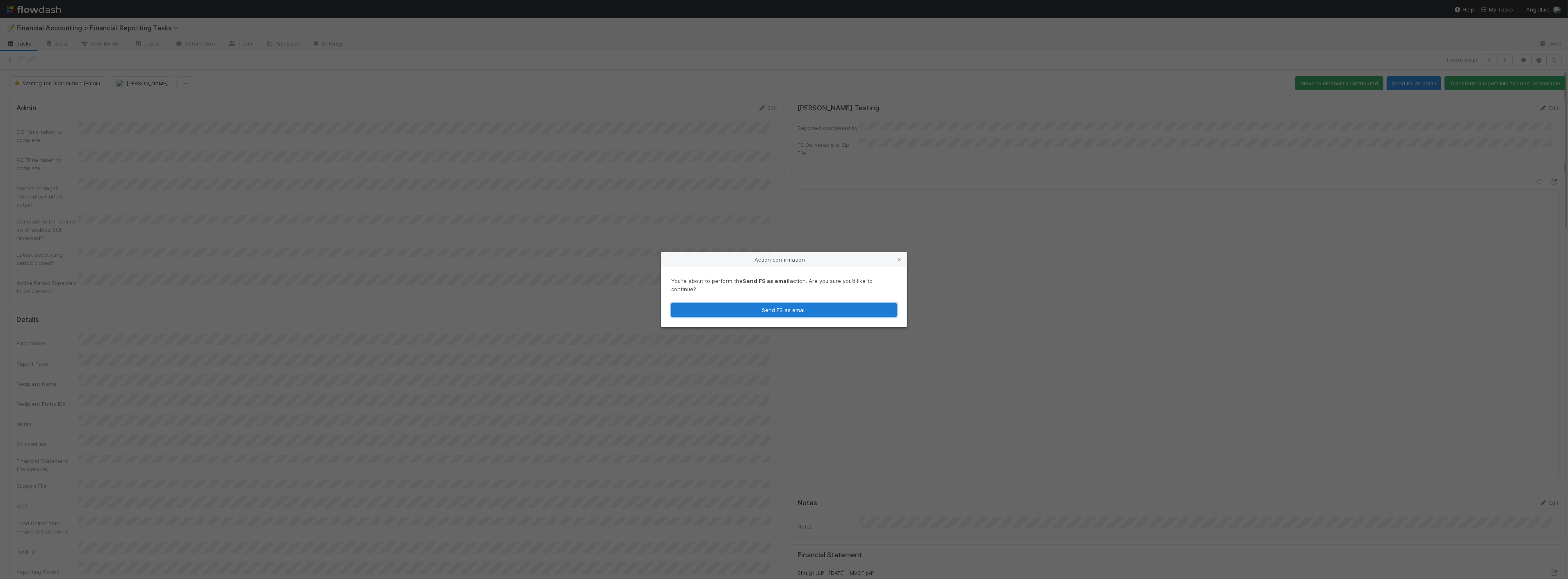
click at [838, 310] on button "Send FS as email" at bounding box center [783, 310] width 226 height 14
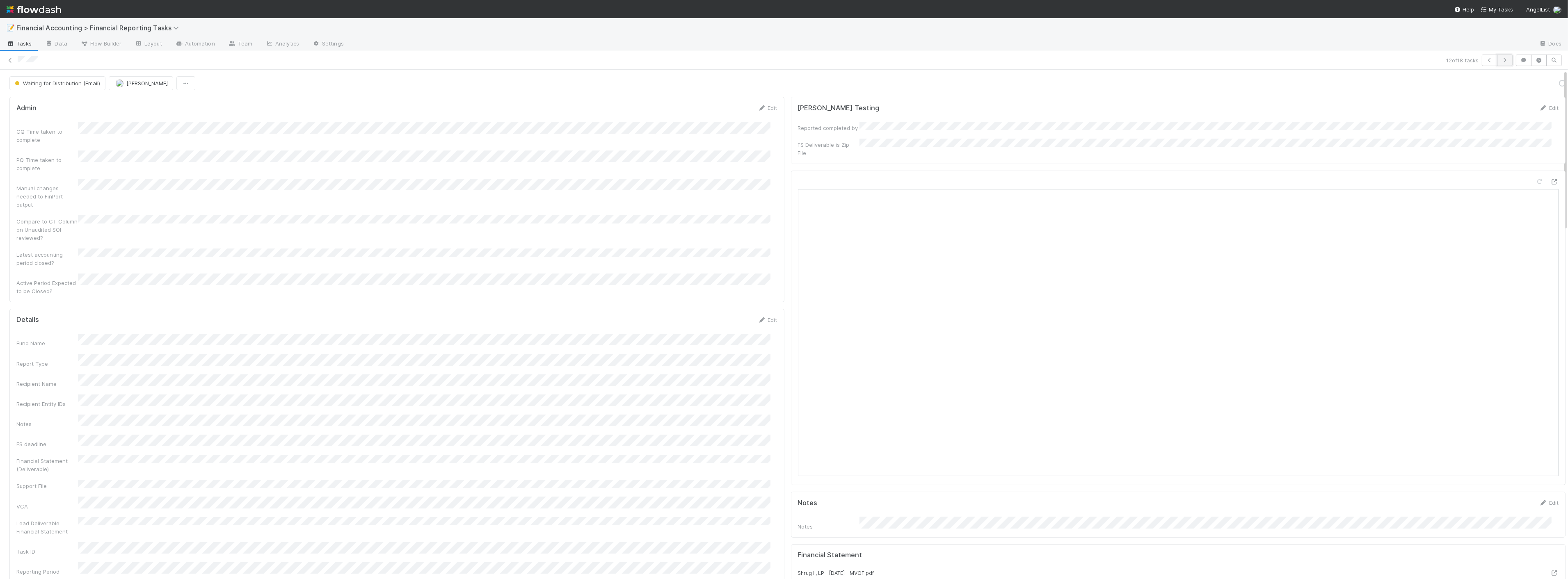
click at [1503, 62] on button "button" at bounding box center [1505, 60] width 16 height 11
click at [1406, 85] on button "Send FS as email" at bounding box center [1413, 83] width 54 height 14
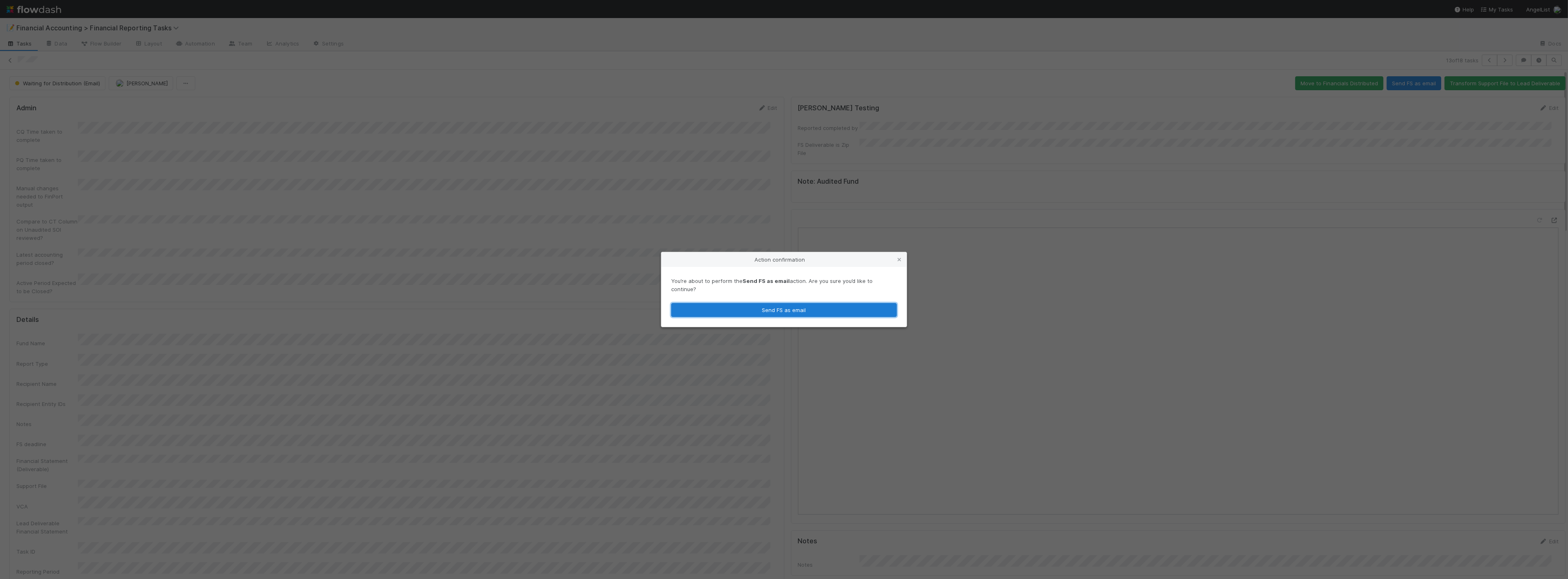
drag, startPoint x: 777, startPoint y: 308, endPoint x: 784, endPoint y: 305, distance: 7.6
click at [777, 307] on button "Send FS as email" at bounding box center [783, 310] width 226 height 14
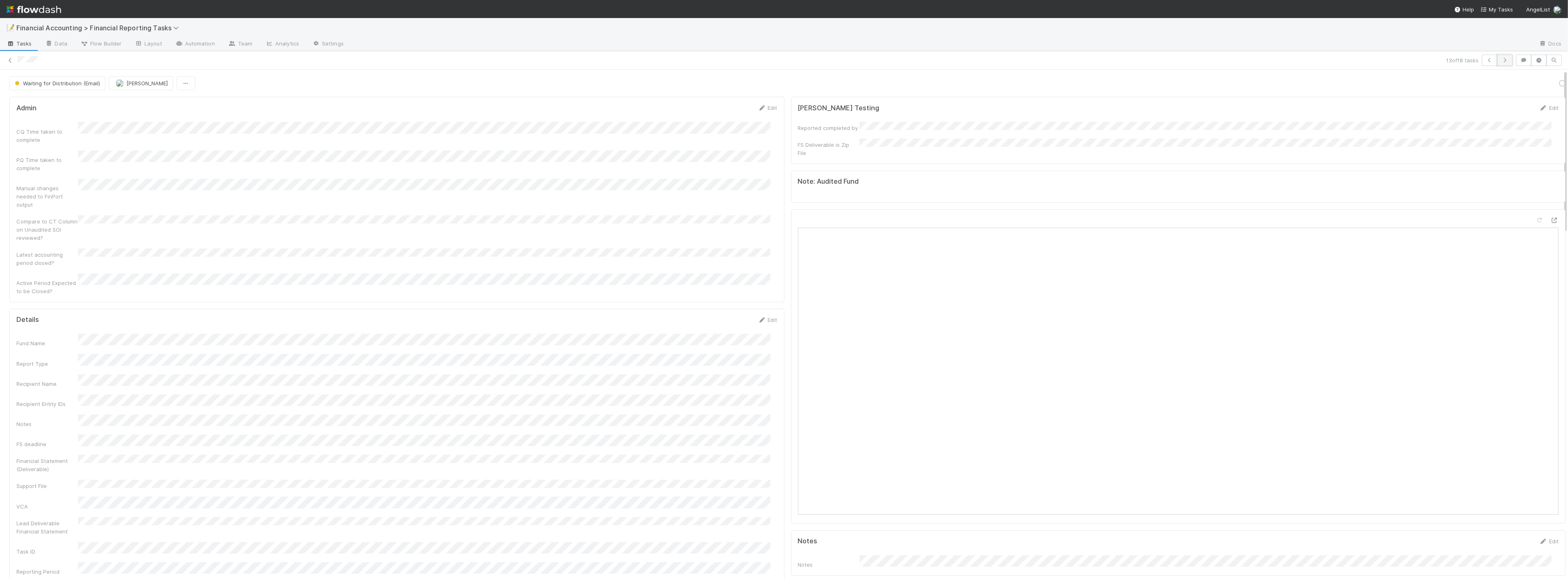
click at [1497, 62] on button "button" at bounding box center [1505, 60] width 16 height 11
click at [1398, 83] on button "Send FS as email" at bounding box center [1413, 83] width 54 height 14
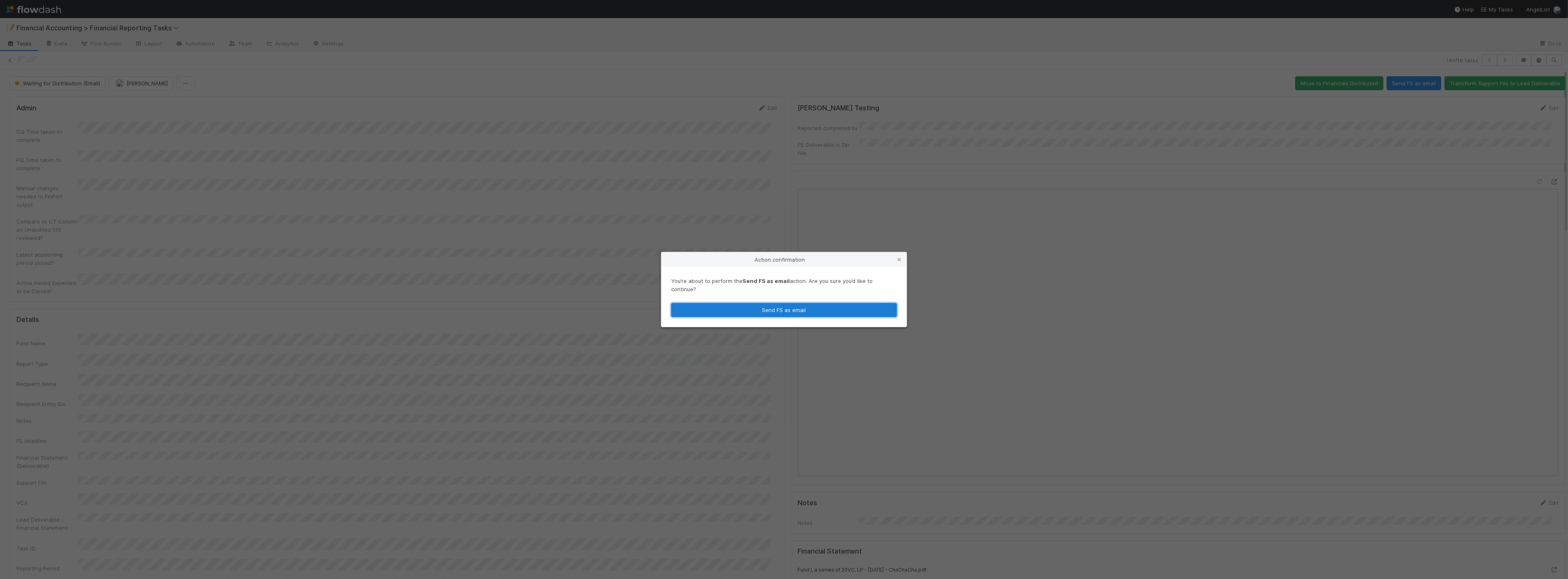
click at [790, 303] on button "Send FS as email" at bounding box center [783, 310] width 226 height 14
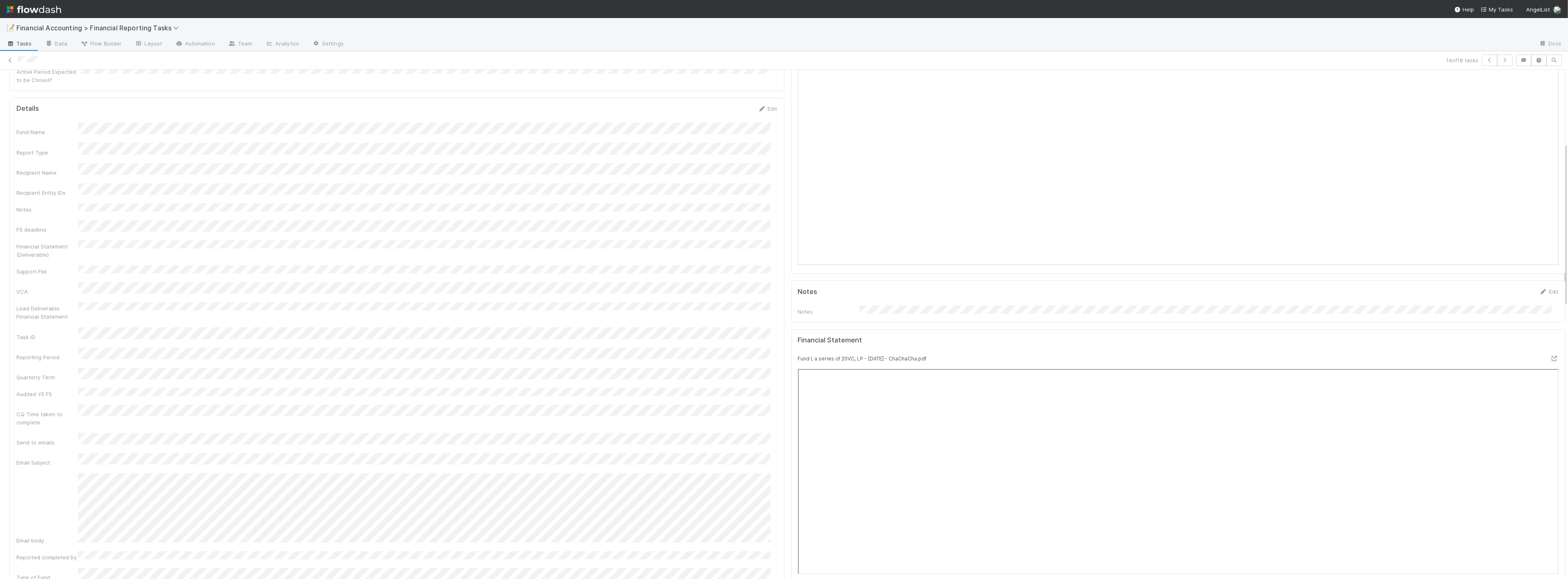
scroll to position [228, 0]
click at [1501, 59] on button "button" at bounding box center [1505, 60] width 16 height 11
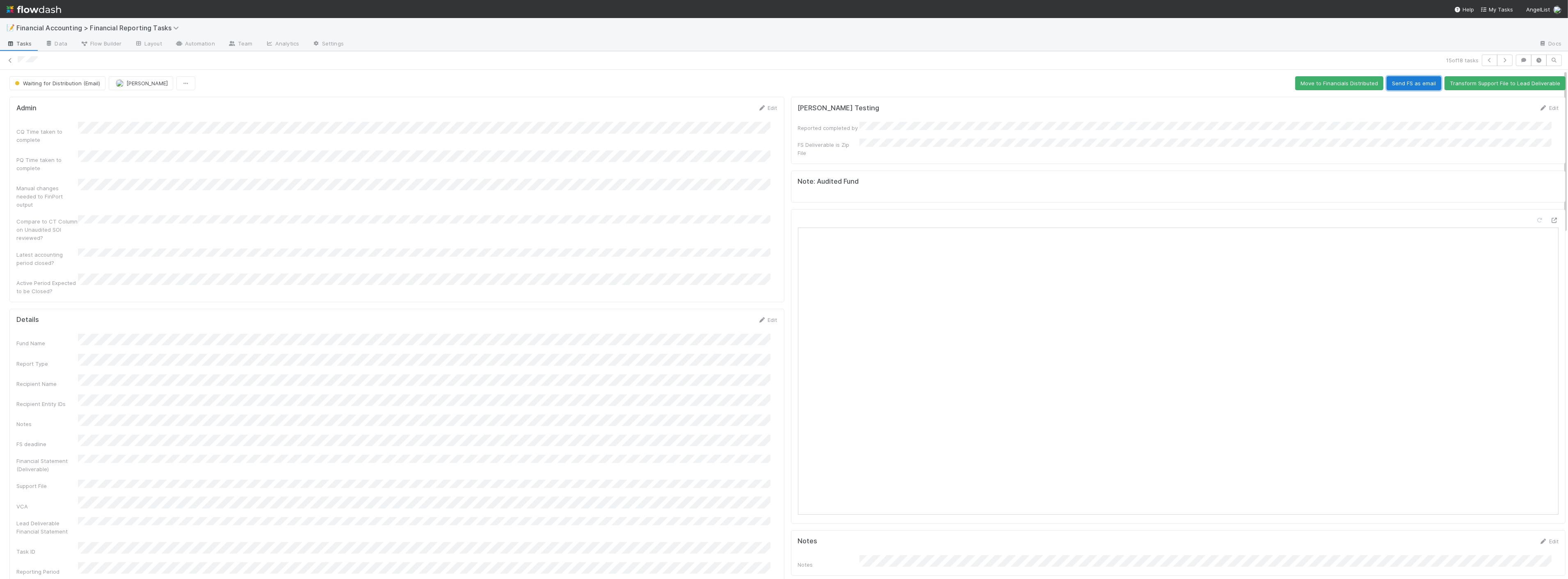
click at [1390, 83] on button "Send FS as email" at bounding box center [1413, 83] width 54 height 14
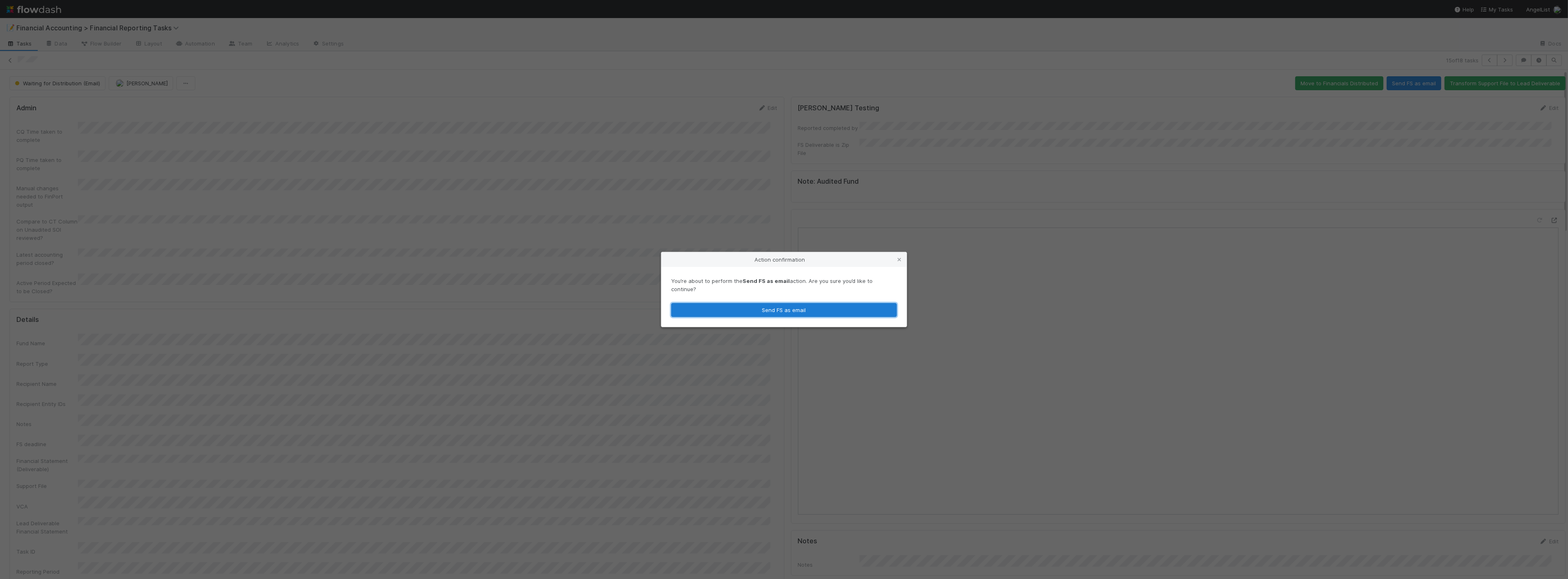
click at [797, 308] on button "Send FS as email" at bounding box center [783, 310] width 226 height 14
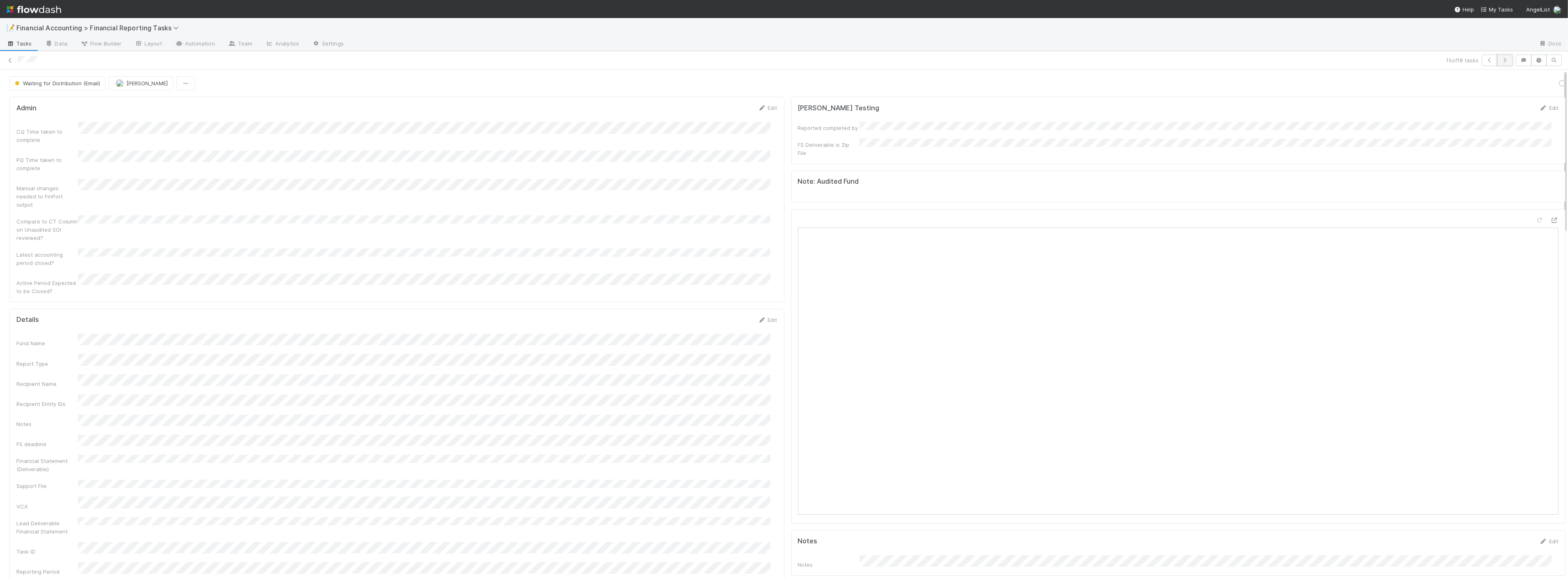
click at [1503, 59] on button "button" at bounding box center [1505, 60] width 16 height 11
click at [1412, 89] on button "Send FS as email" at bounding box center [1413, 83] width 54 height 14
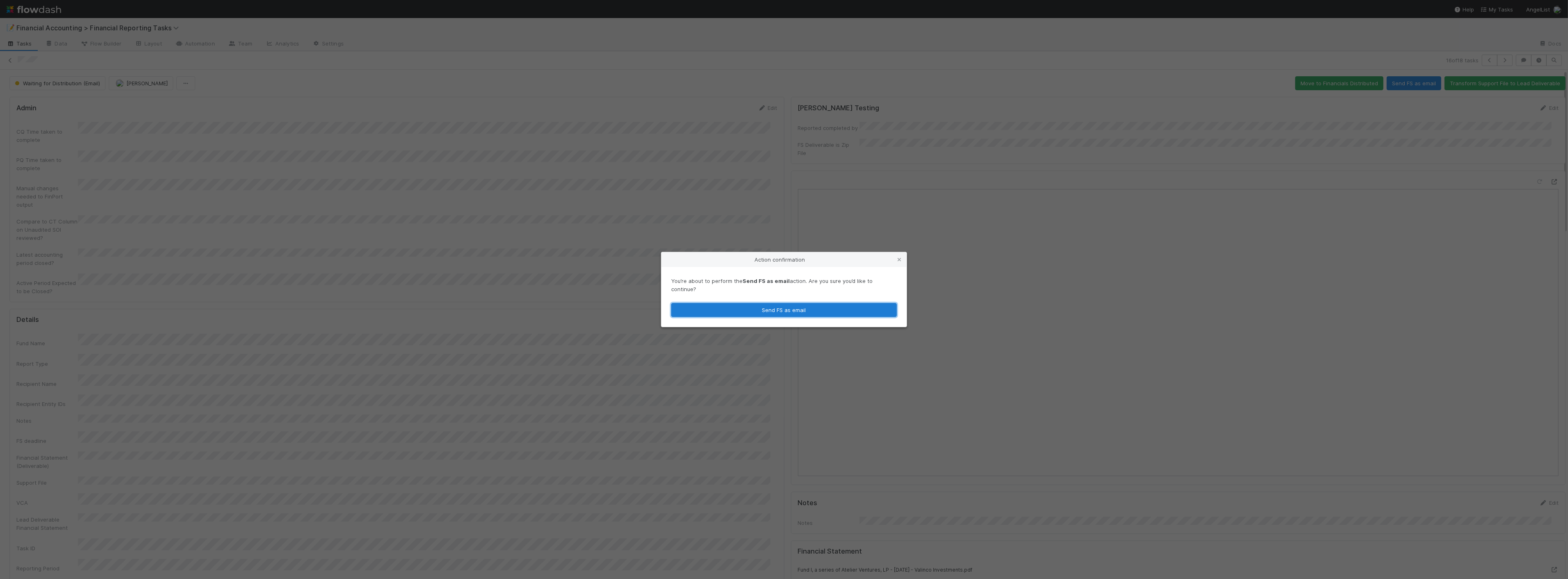
click at [871, 303] on button "Send FS as email" at bounding box center [783, 310] width 226 height 14
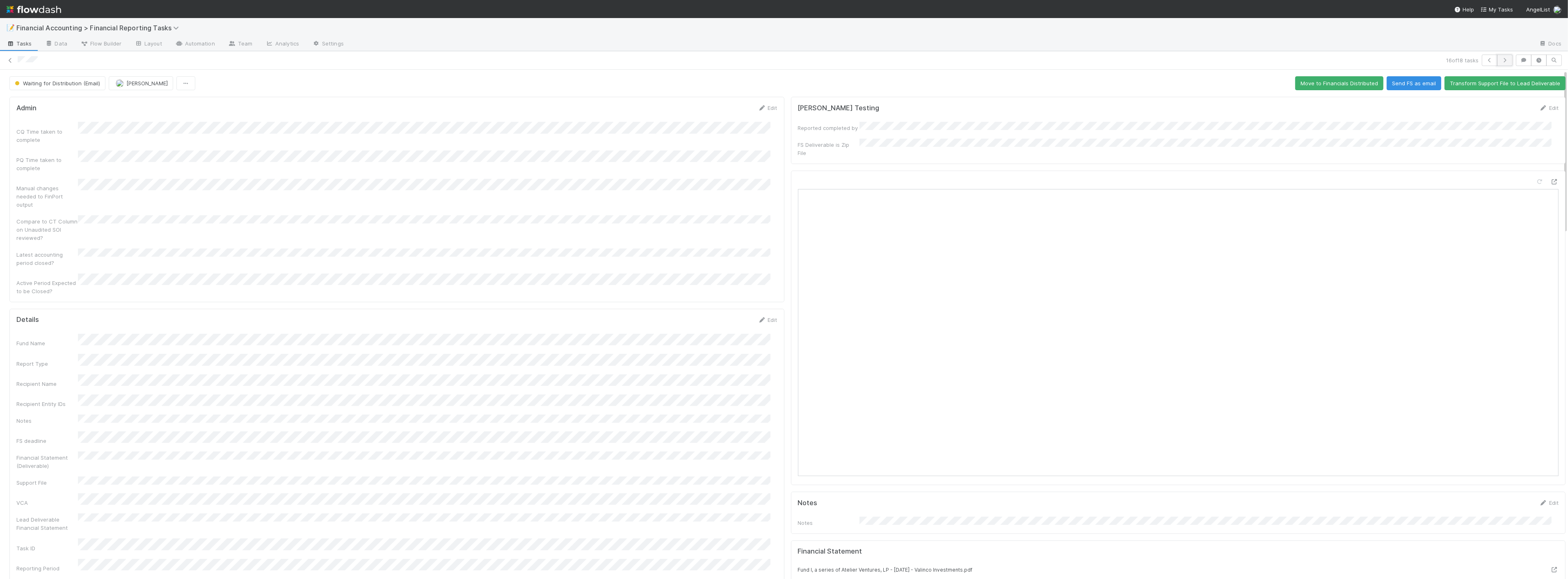
click at [1500, 62] on icon "button" at bounding box center [1504, 61] width 8 height 5
click at [1407, 84] on button "Send FS as email" at bounding box center [1413, 83] width 54 height 14
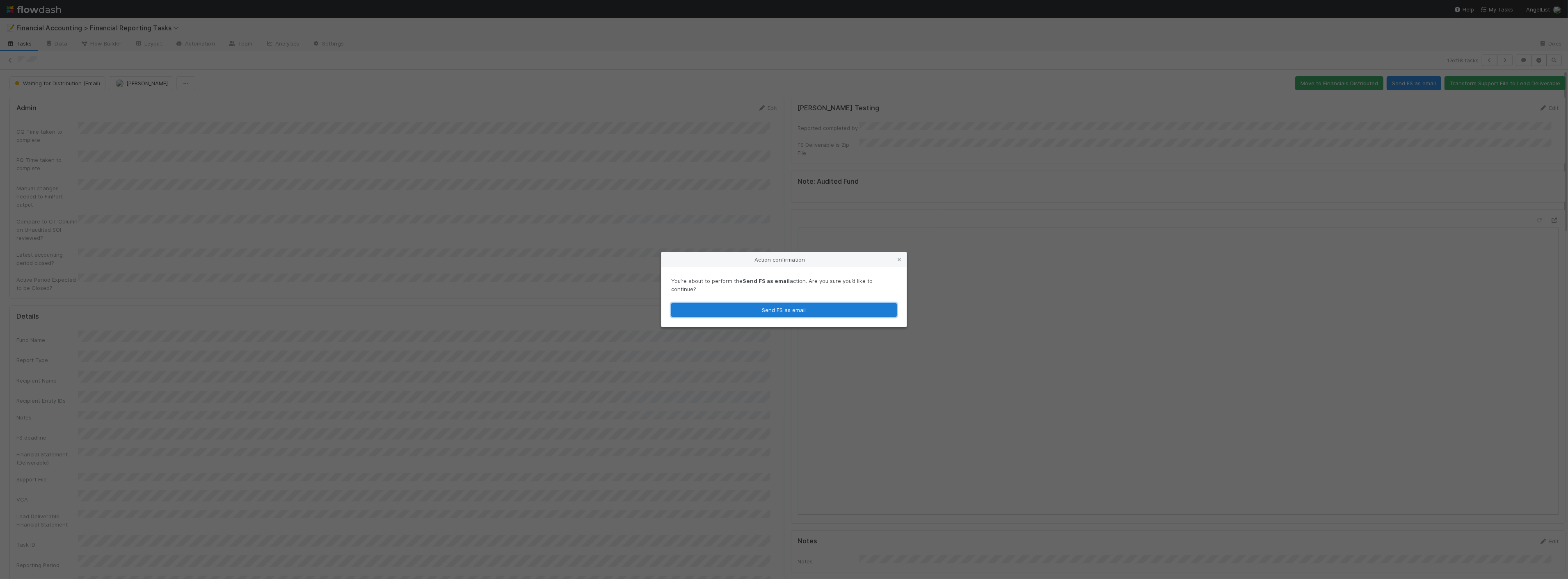
click at [733, 310] on button "Send FS as email" at bounding box center [783, 310] width 226 height 14
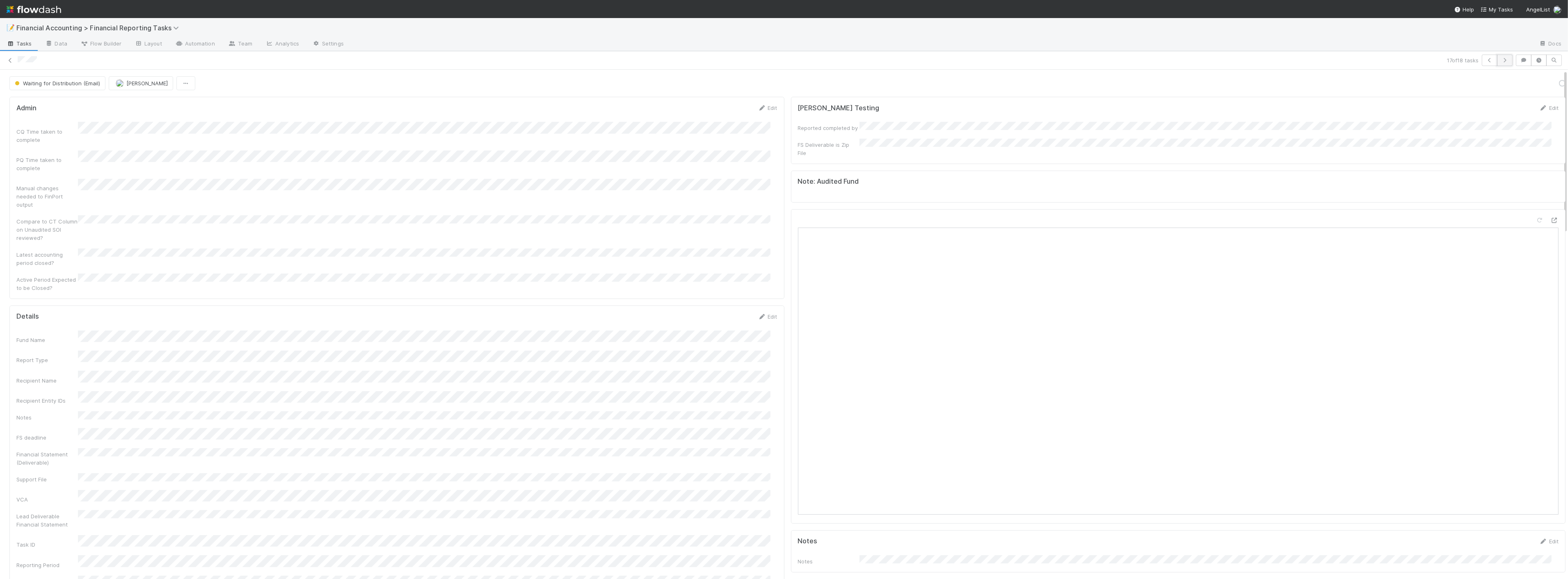
click at [1500, 61] on icon "button" at bounding box center [1504, 61] width 8 height 5
click at [1396, 77] on button "Send FS as email" at bounding box center [1413, 83] width 54 height 14
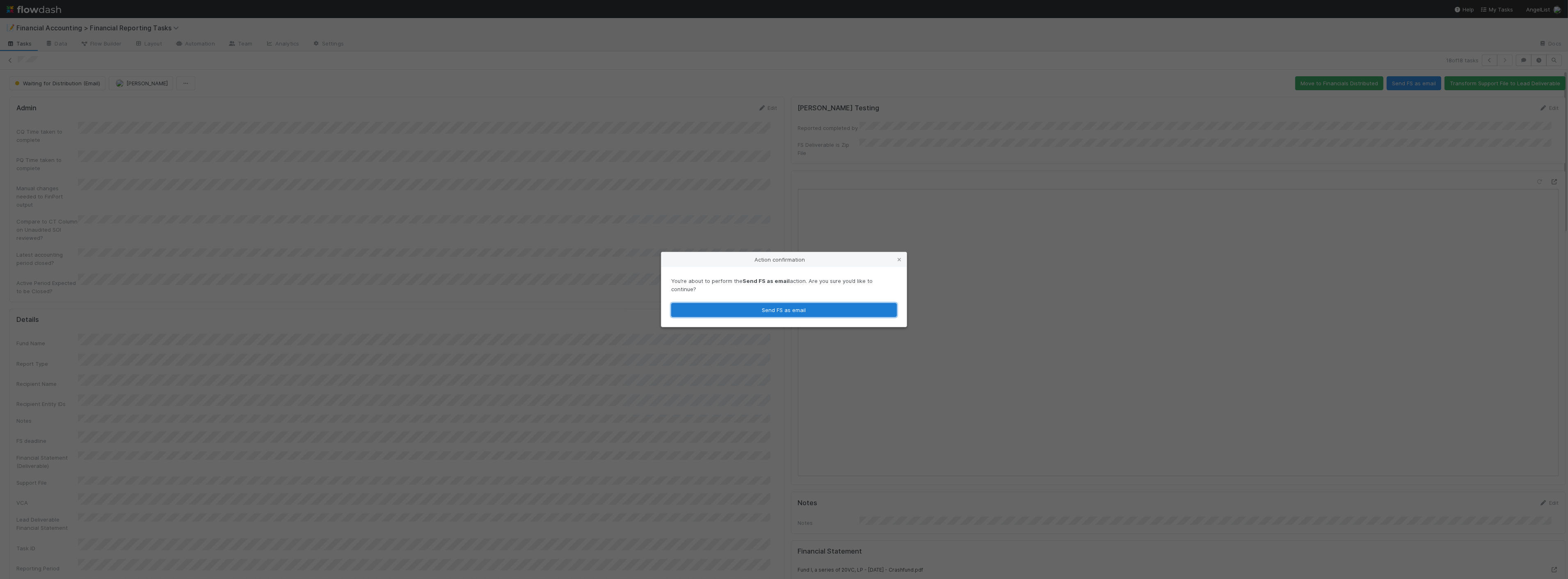
click at [823, 303] on button "Send FS as email" at bounding box center [783, 310] width 226 height 14
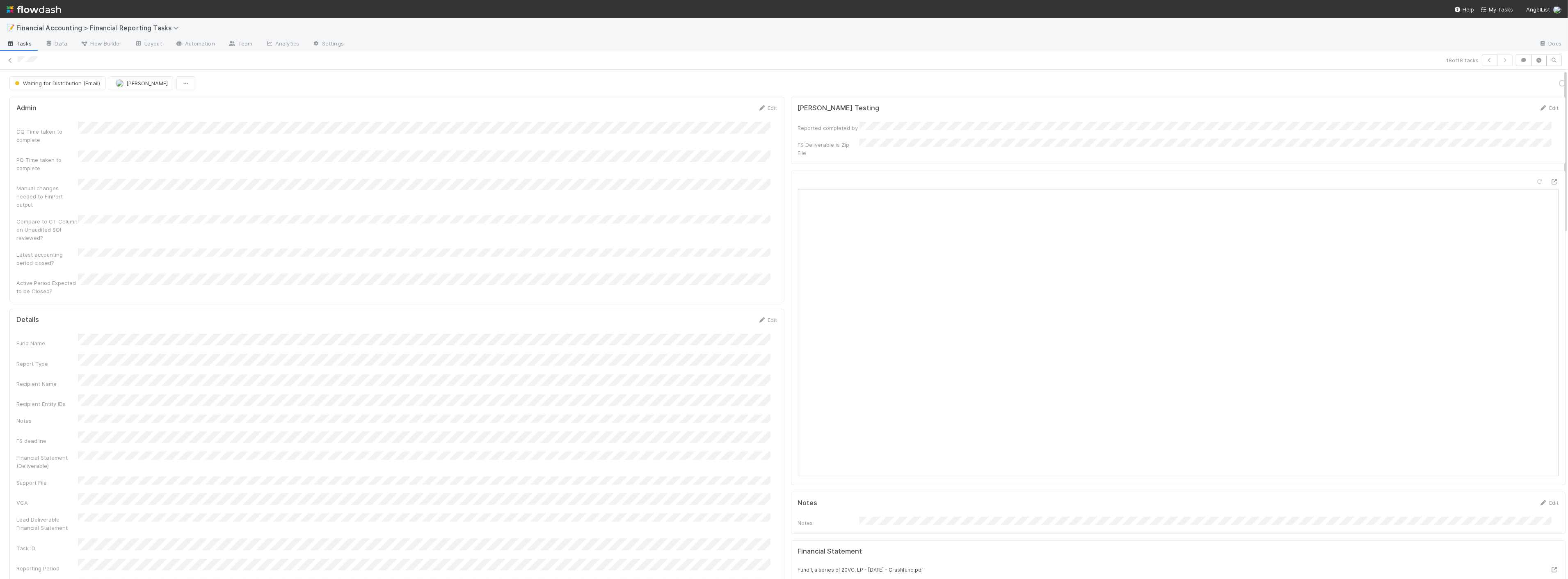
click at [4, 61] on div "18 of 18 tasks" at bounding box center [784, 60] width 1568 height 11
click at [11, 61] on icon at bounding box center [10, 61] width 8 height 5
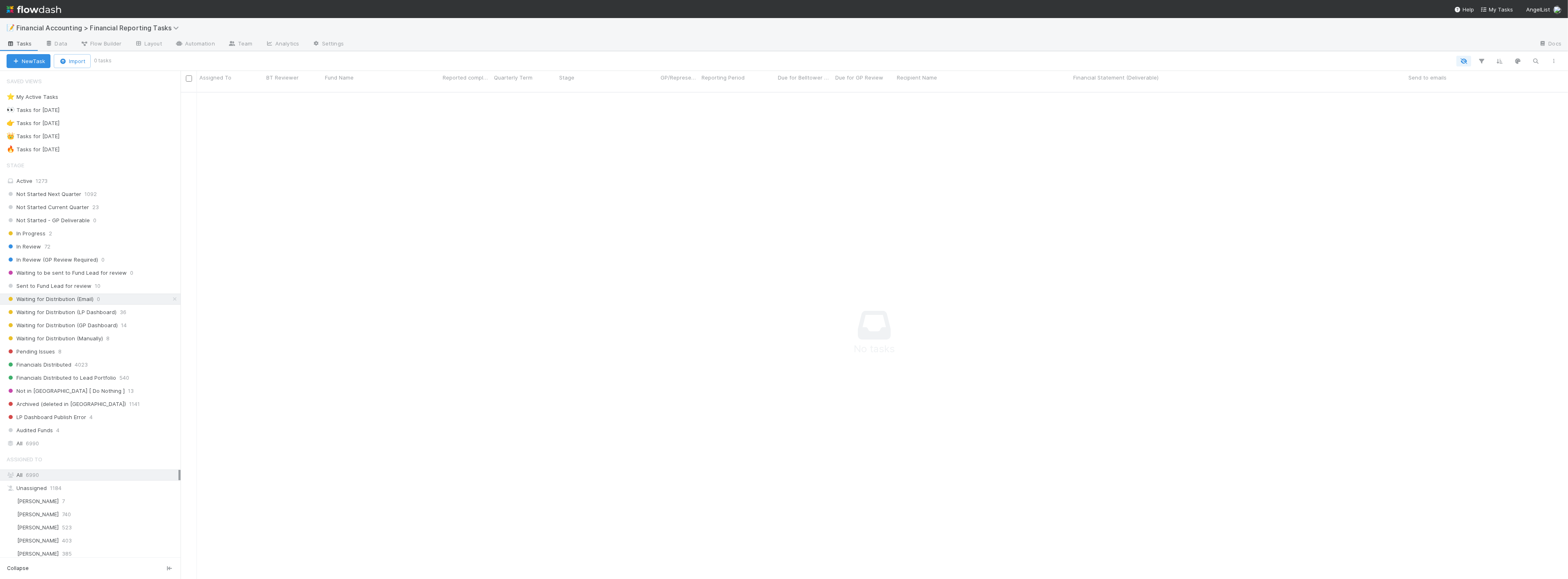
scroll to position [480, 1373]
click at [113, 309] on span "Waiting for Distribution (LP Dashboard)" at bounding box center [61, 313] width 110 height 11
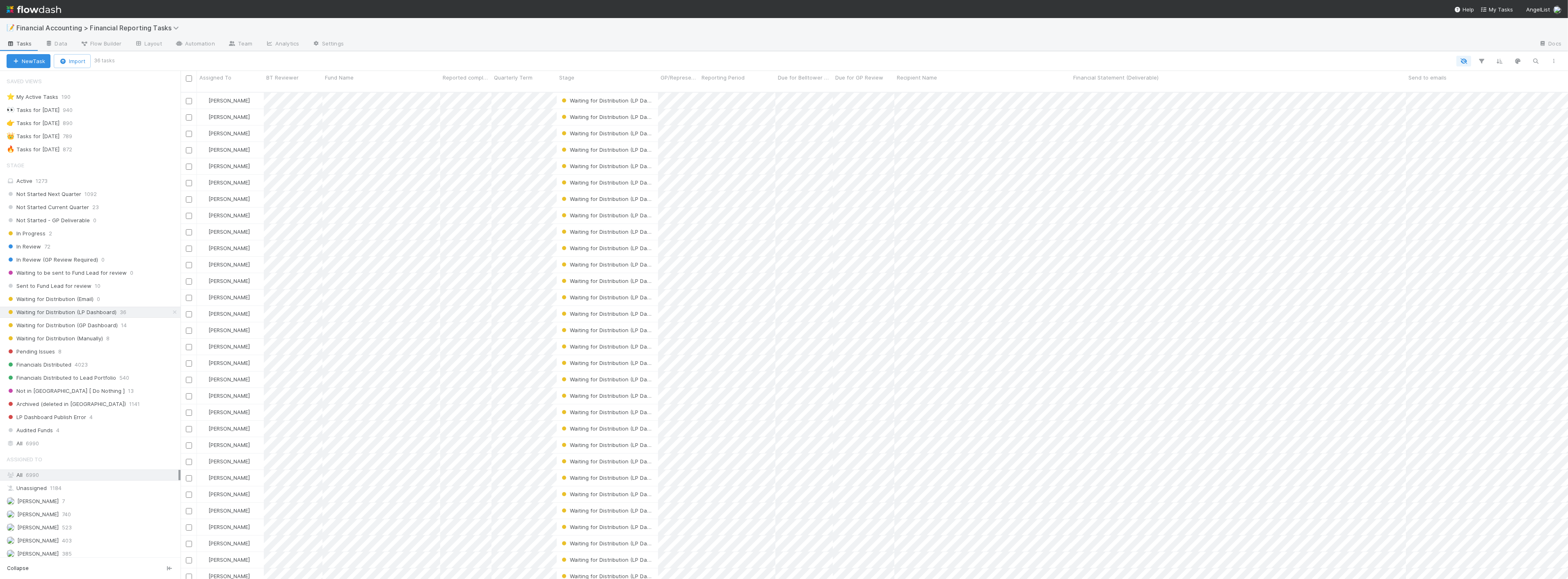
scroll to position [487, 1380]
click at [618, 98] on span "Waiting for Distribution (LP Dashboard)" at bounding box center [614, 100] width 110 height 6
click at [614, 154] on span "Waiting for Distribution (Manually)" at bounding box center [610, 156] width 97 height 6
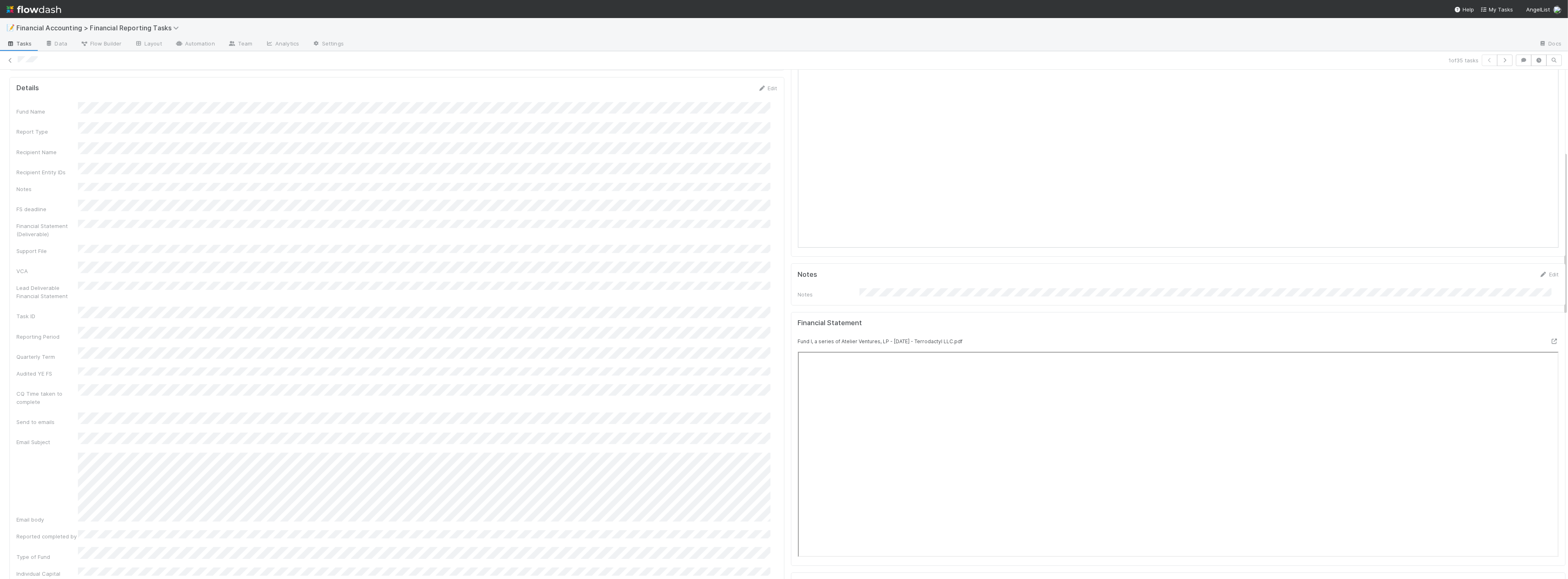
scroll to position [228, 0]
click at [1500, 60] on icon "button" at bounding box center [1504, 61] width 8 height 5
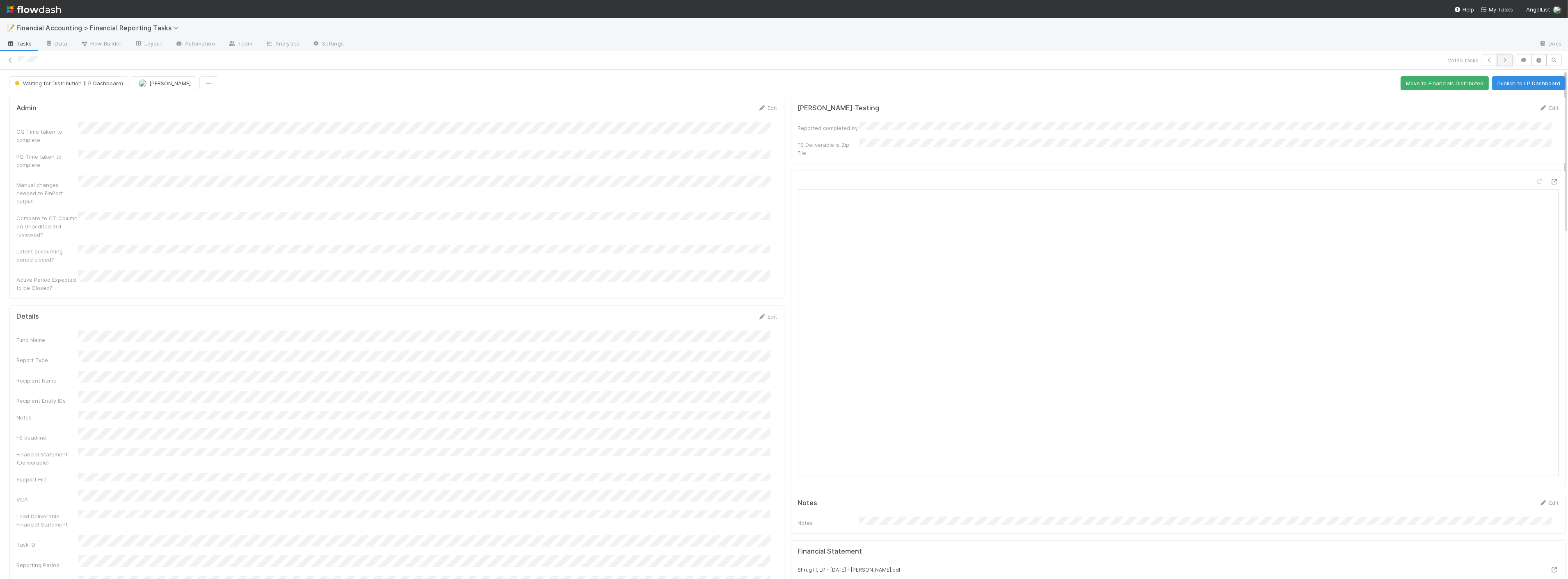
click at [1500, 59] on icon "button" at bounding box center [1504, 61] width 8 height 5
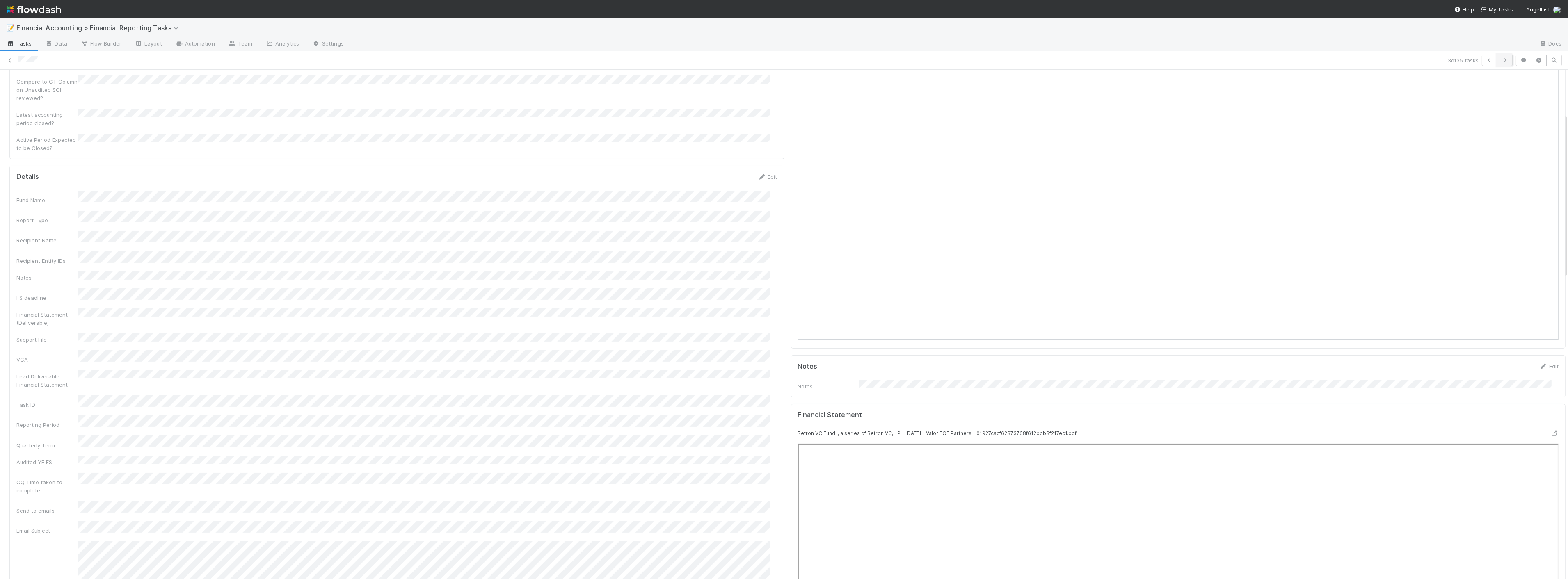
click at [1497, 56] on button "button" at bounding box center [1505, 60] width 16 height 11
click at [1500, 58] on icon "button" at bounding box center [1504, 61] width 8 height 5
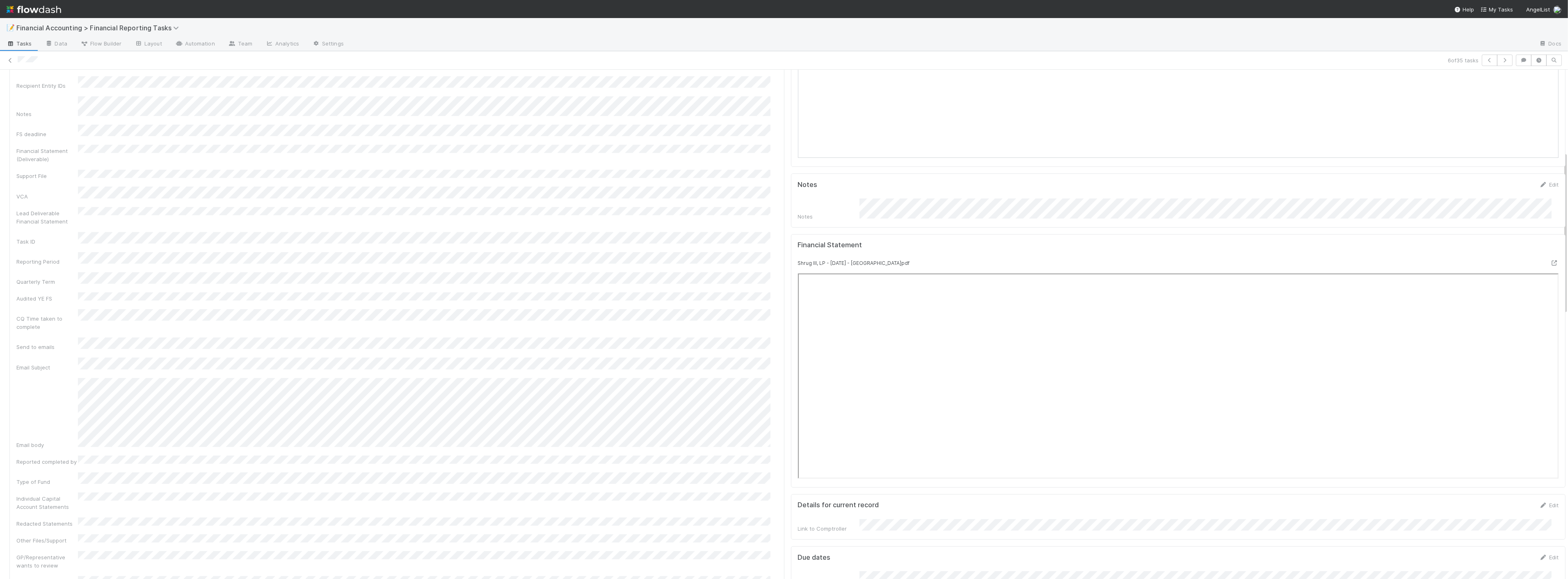
scroll to position [319, 0]
click at [1501, 62] on icon "button" at bounding box center [1504, 61] width 8 height 5
click at [1497, 56] on button "button" at bounding box center [1505, 60] width 16 height 11
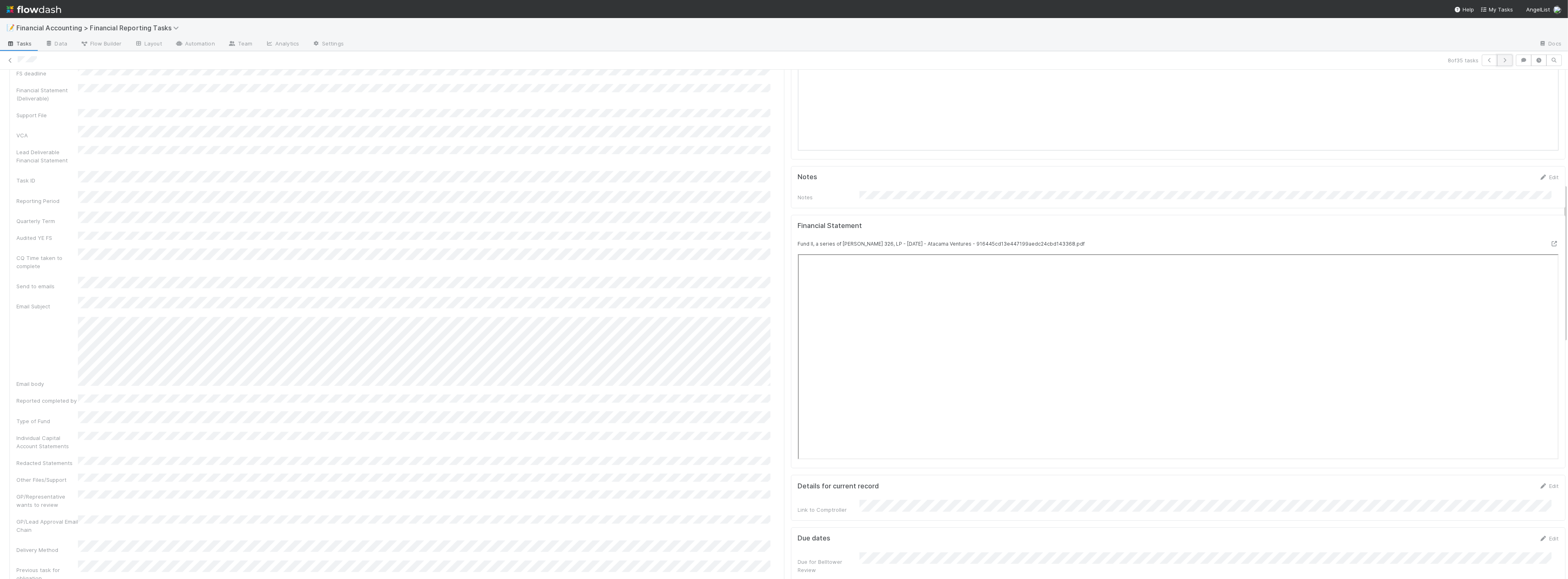
click at [1500, 61] on icon "button" at bounding box center [1504, 61] width 8 height 5
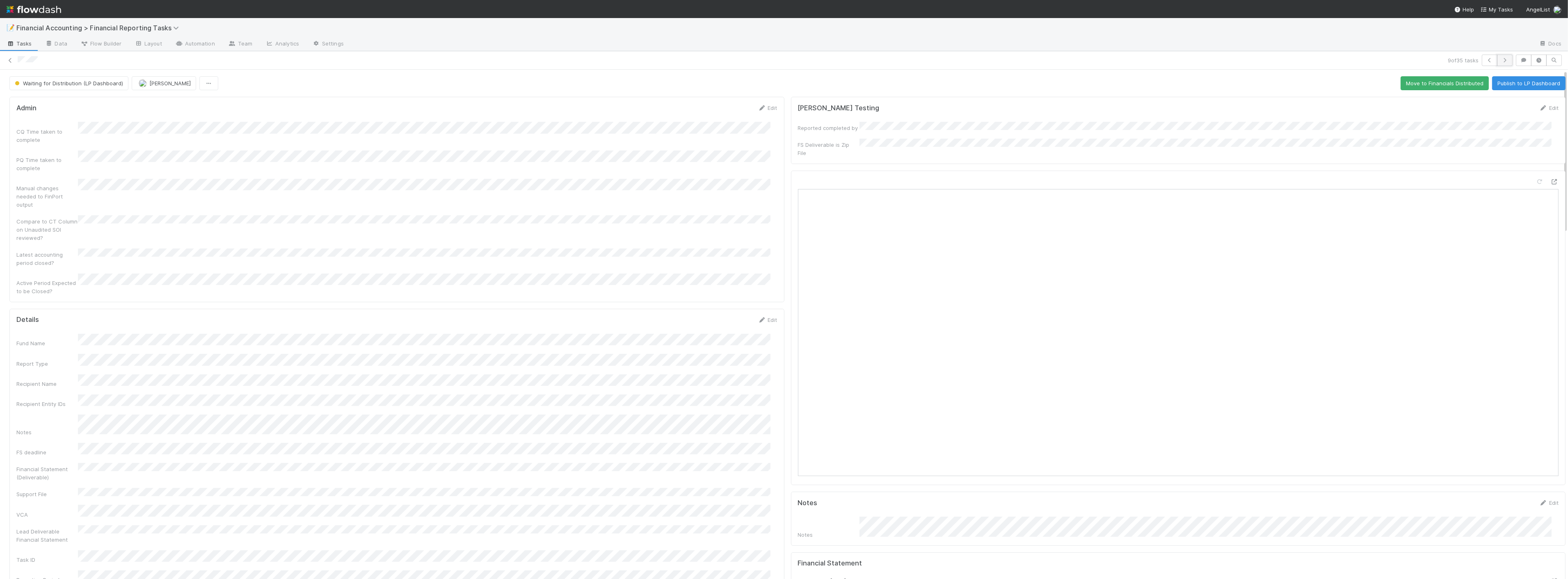
click at [1500, 62] on icon "button" at bounding box center [1504, 61] width 8 height 5
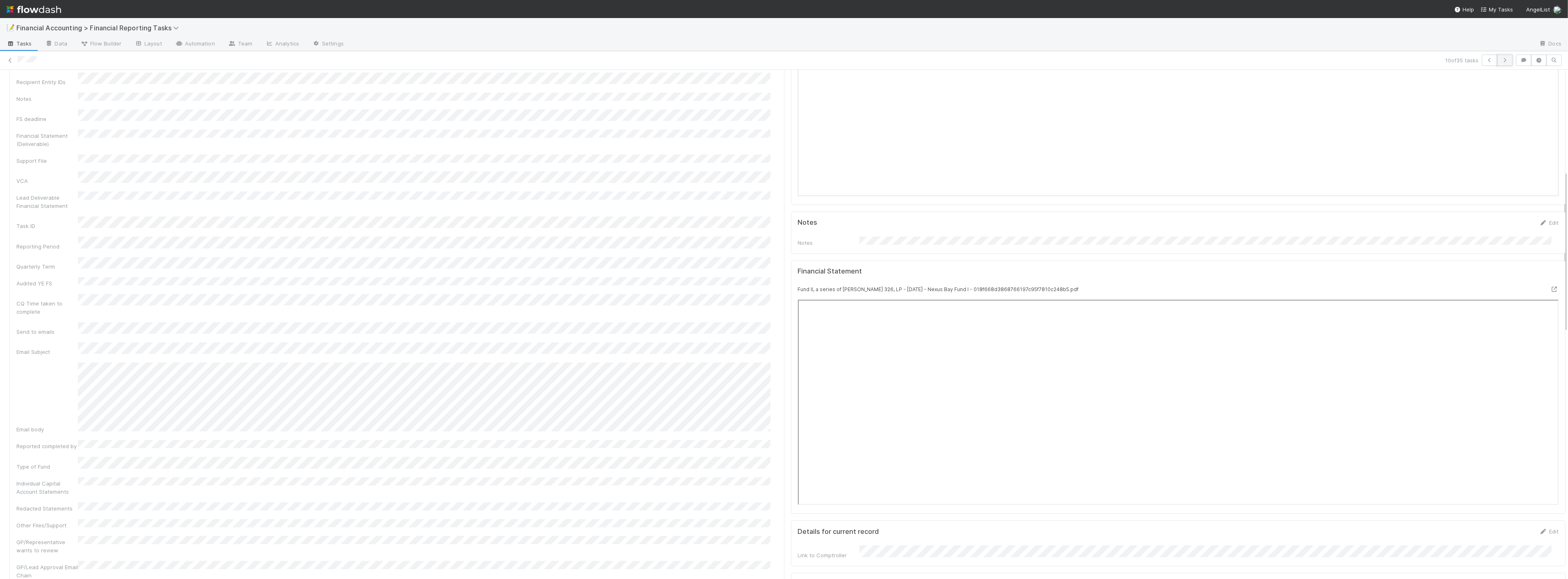
click at [1501, 56] on button "button" at bounding box center [1505, 60] width 16 height 11
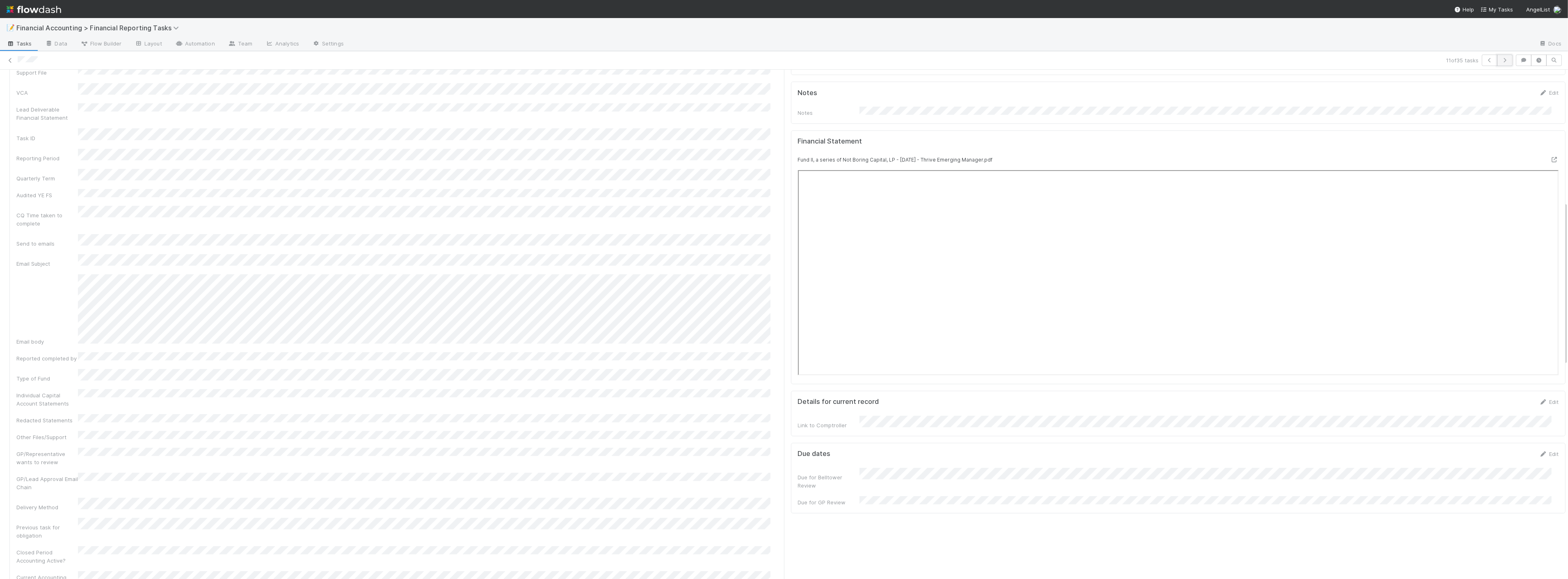
click at [1500, 62] on icon "button" at bounding box center [1504, 61] width 8 height 5
click at [1500, 60] on icon "button" at bounding box center [1504, 61] width 8 height 5
click at [1500, 61] on icon "button" at bounding box center [1504, 61] width 8 height 5
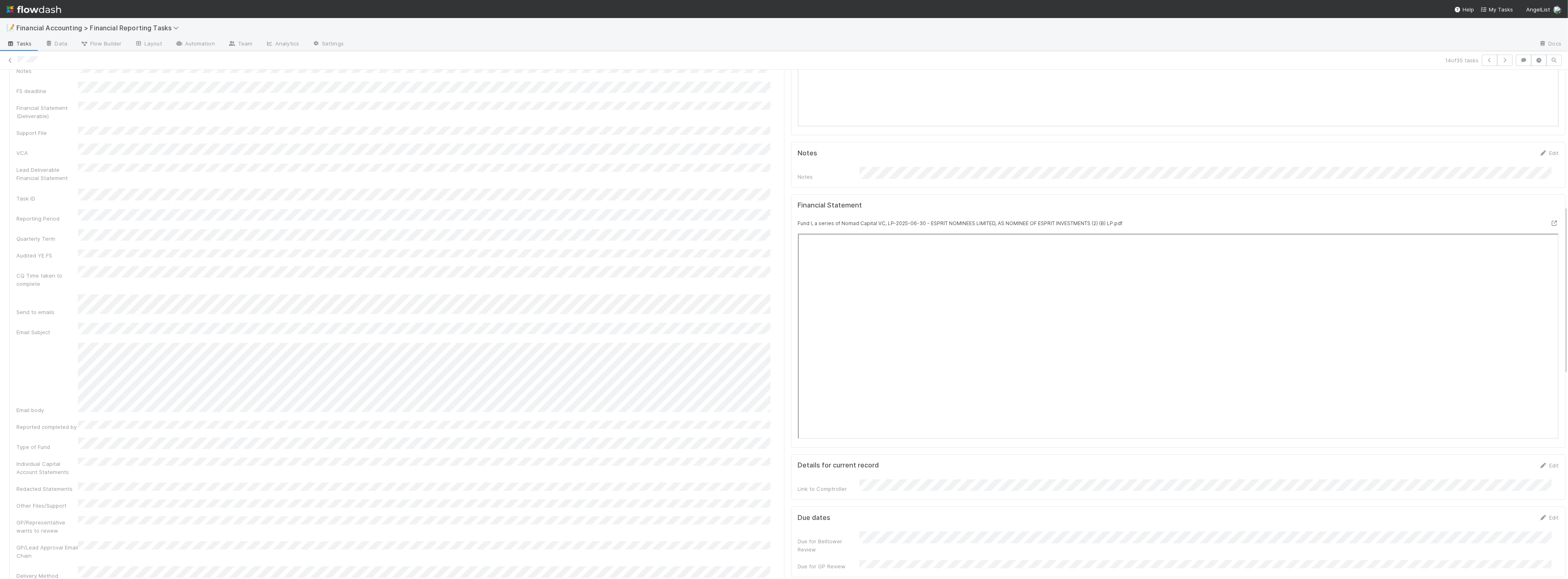
scroll to position [410, 0]
click at [1500, 59] on icon "button" at bounding box center [1504, 61] width 8 height 5
click at [1500, 61] on icon "button" at bounding box center [1504, 61] width 8 height 5
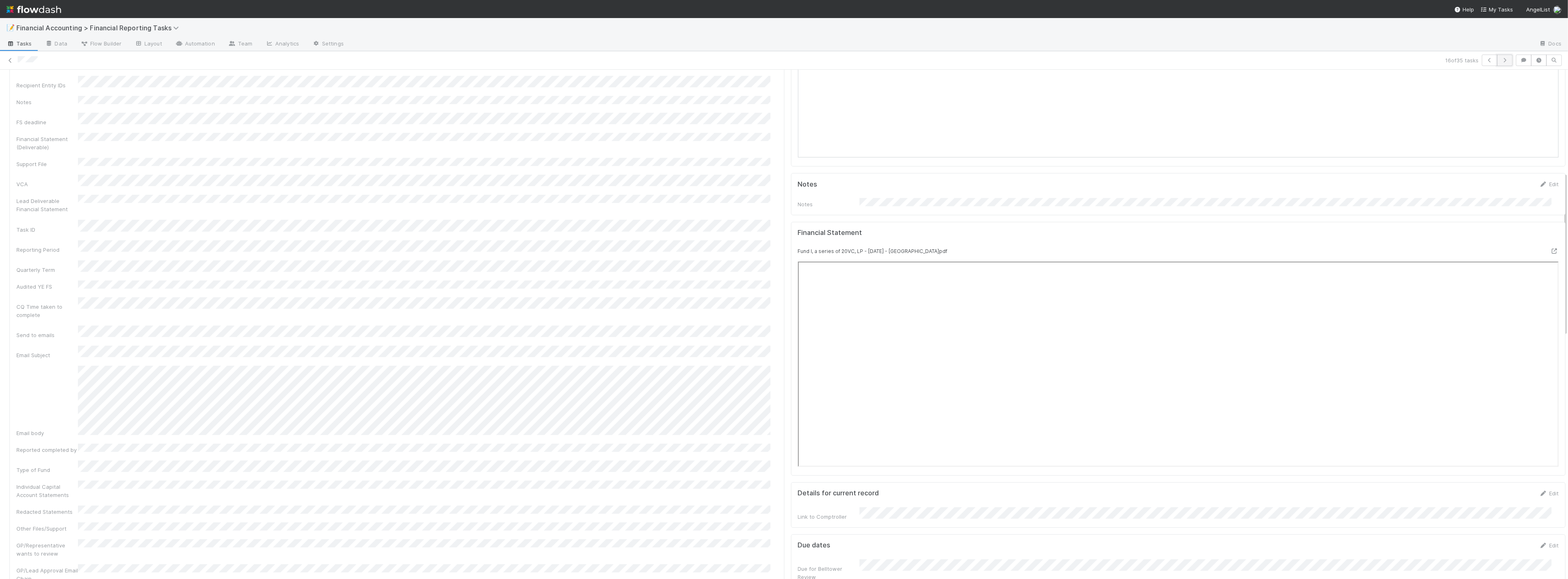
click at [1500, 58] on icon "button" at bounding box center [1504, 61] width 8 height 5
click at [1502, 59] on button "button" at bounding box center [1505, 60] width 16 height 11
click at [1503, 60] on button "button" at bounding box center [1505, 60] width 16 height 11
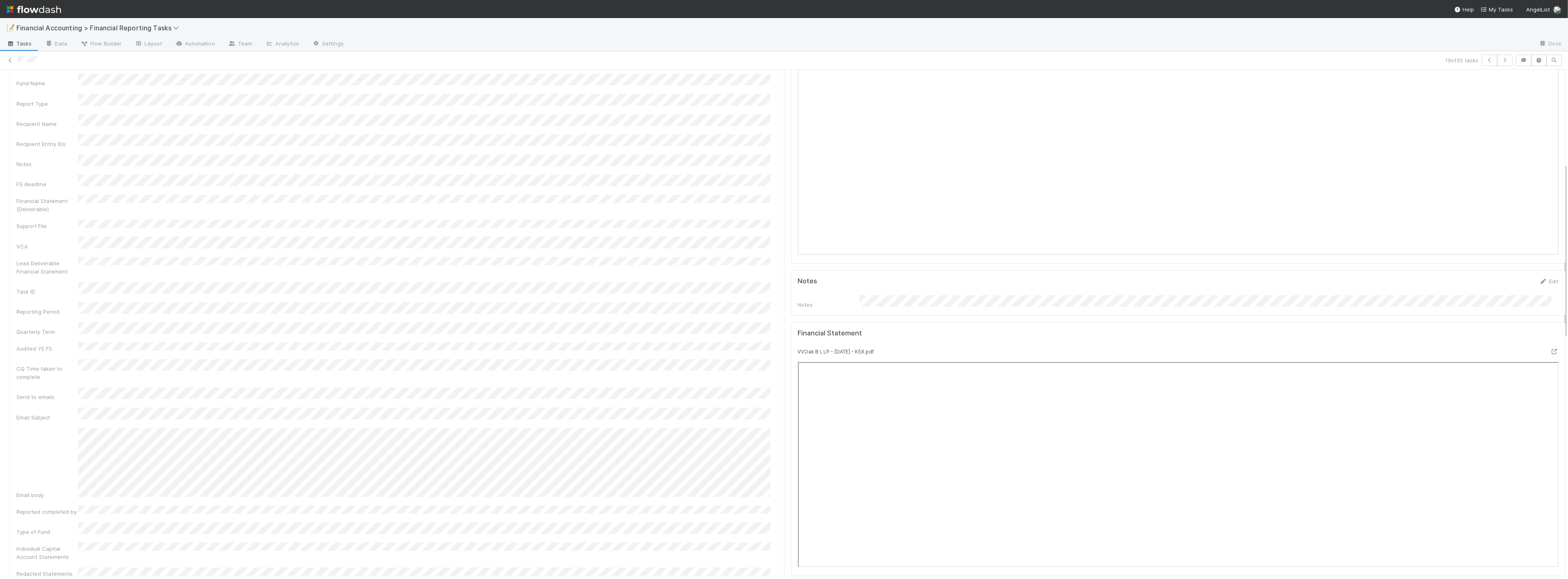
scroll to position [273, 0]
click at [1500, 58] on icon "button" at bounding box center [1504, 61] width 8 height 5
click at [1497, 62] on button "button" at bounding box center [1505, 60] width 16 height 11
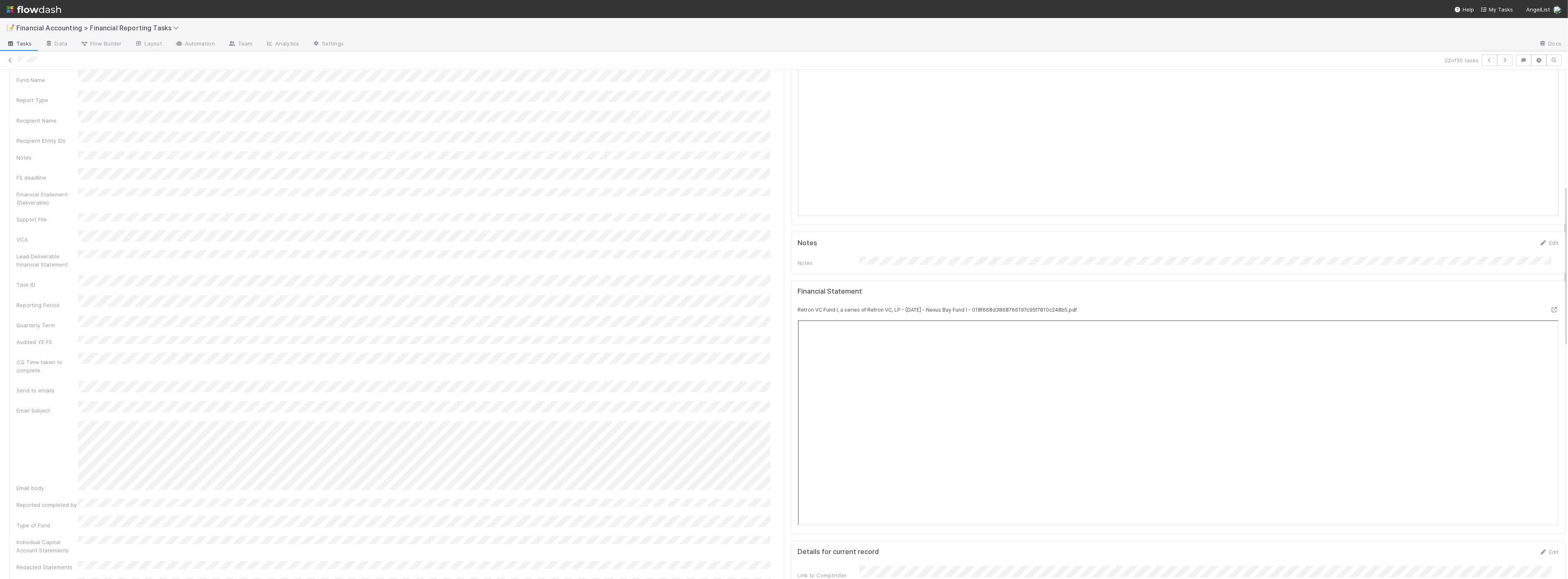
scroll to position [364, 0]
click at [1500, 58] on icon "button" at bounding box center [1504, 61] width 8 height 5
click at [1502, 58] on button "button" at bounding box center [1505, 60] width 16 height 11
click at [1485, 60] on icon "button" at bounding box center [1489, 61] width 8 height 5
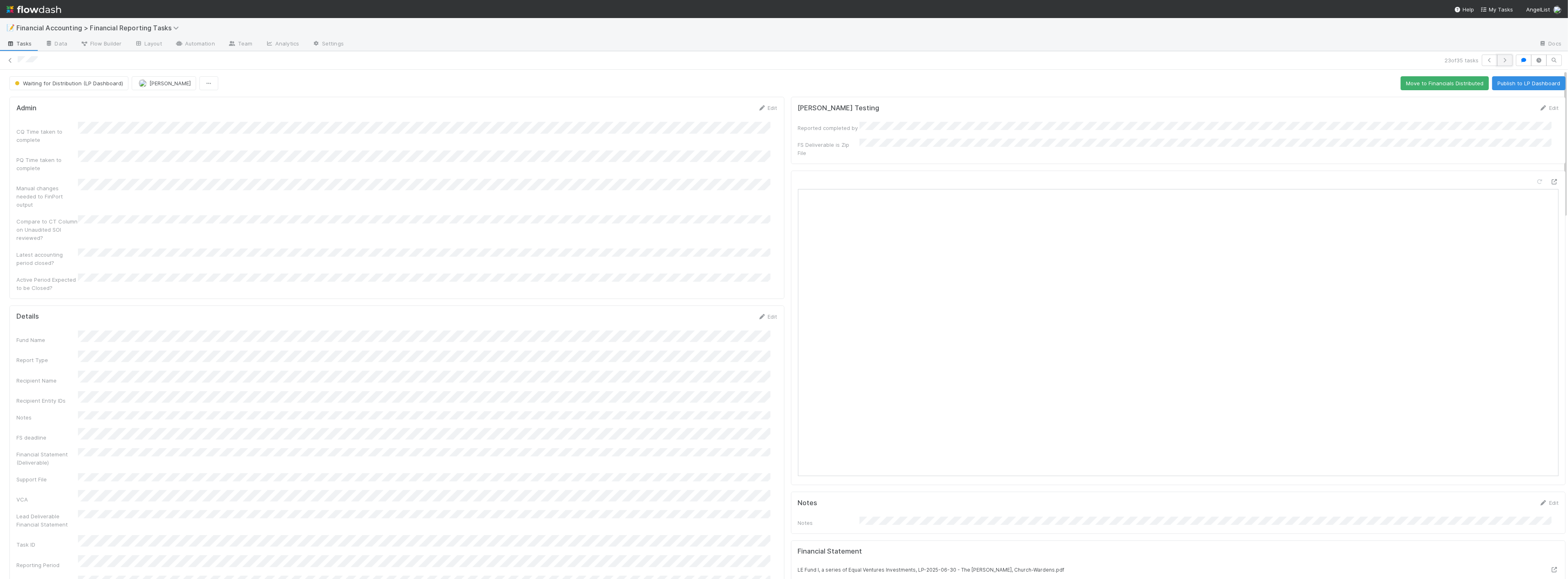
click at [1502, 59] on button "button" at bounding box center [1505, 60] width 16 height 11
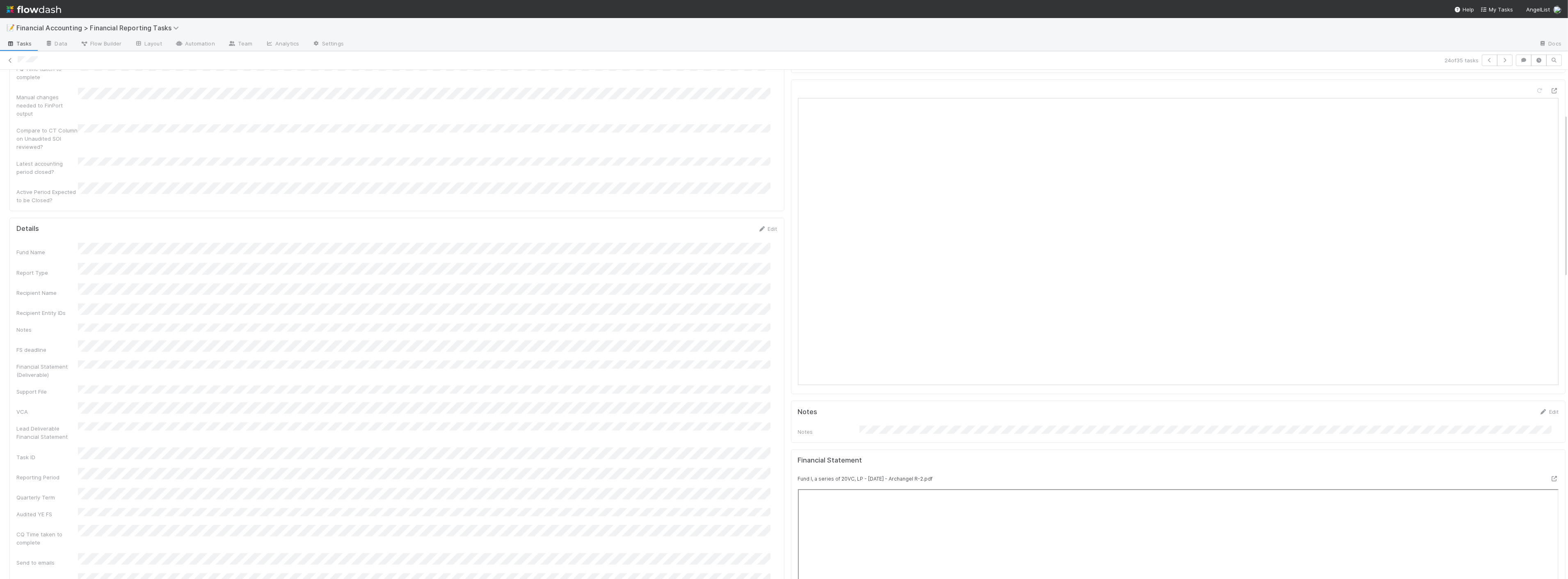
scroll to position [319, 0]
click at [1500, 60] on icon "button" at bounding box center [1504, 61] width 8 height 5
click at [1500, 59] on icon "button" at bounding box center [1504, 61] width 8 height 5
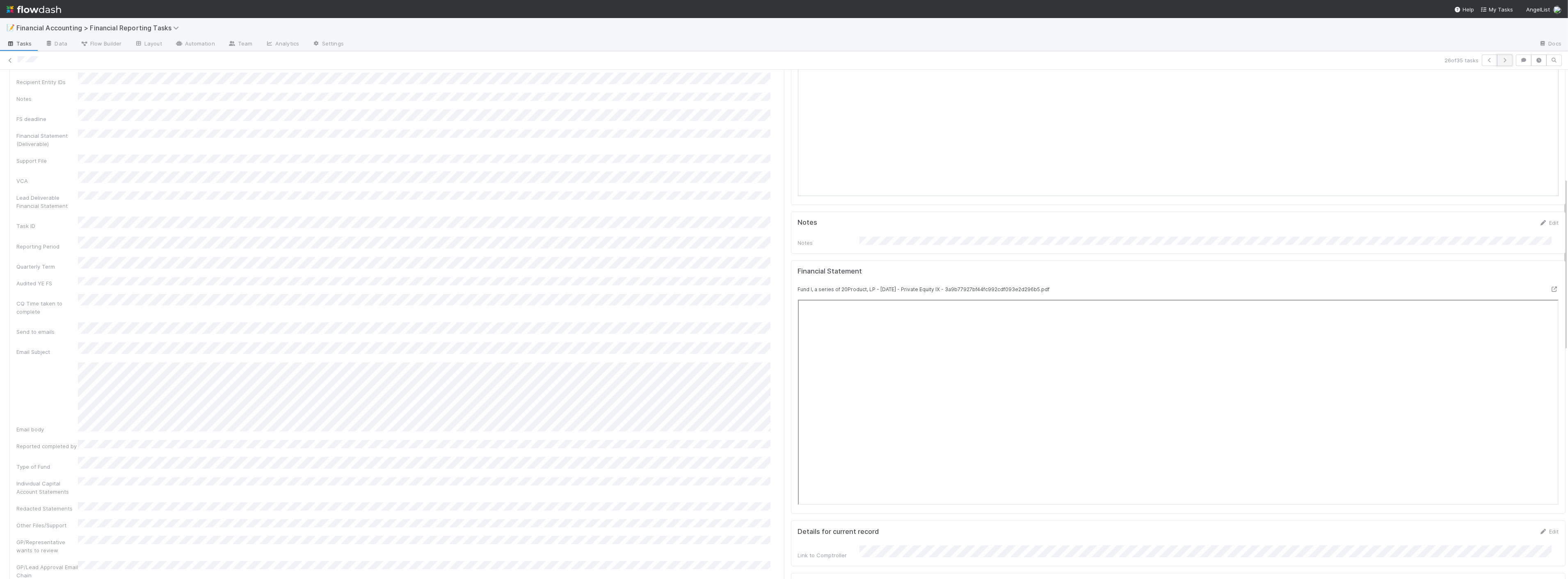
click at [1500, 61] on icon "button" at bounding box center [1504, 61] width 8 height 5
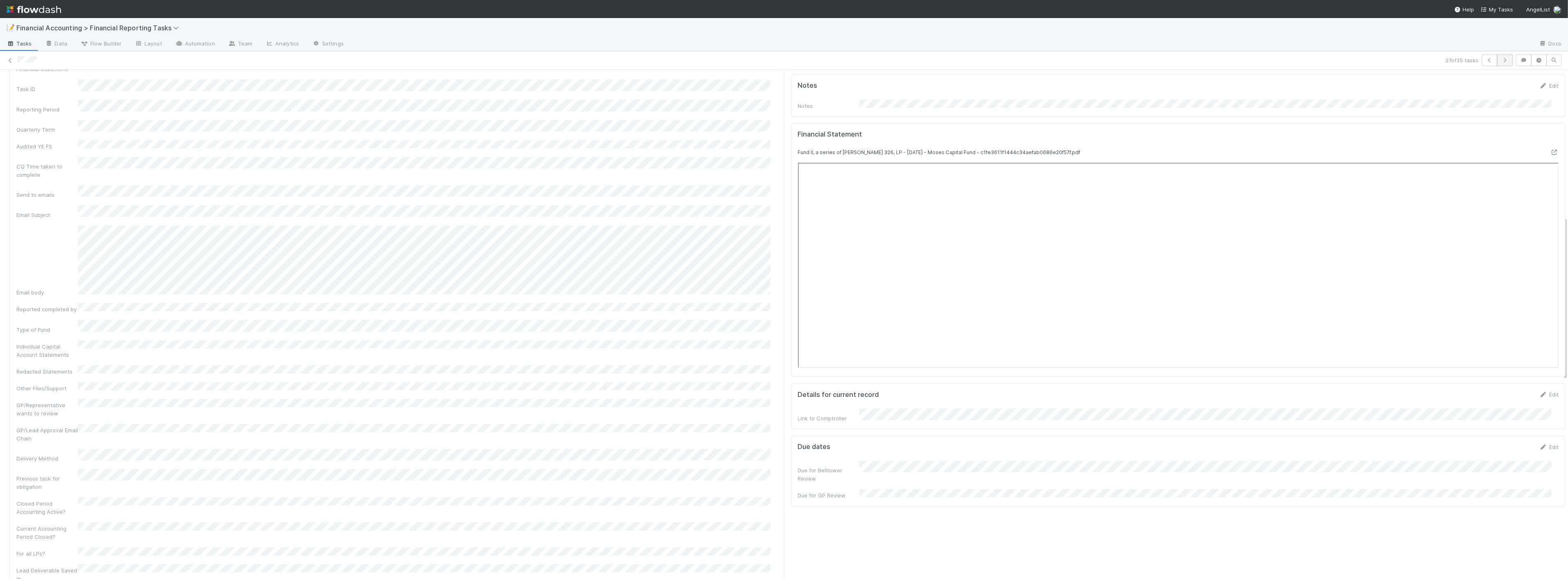
click at [1500, 59] on icon "button" at bounding box center [1504, 61] width 8 height 5
click at [1499, 63] on button "button" at bounding box center [1505, 60] width 16 height 11
click at [1499, 56] on button "button" at bounding box center [1505, 60] width 16 height 11
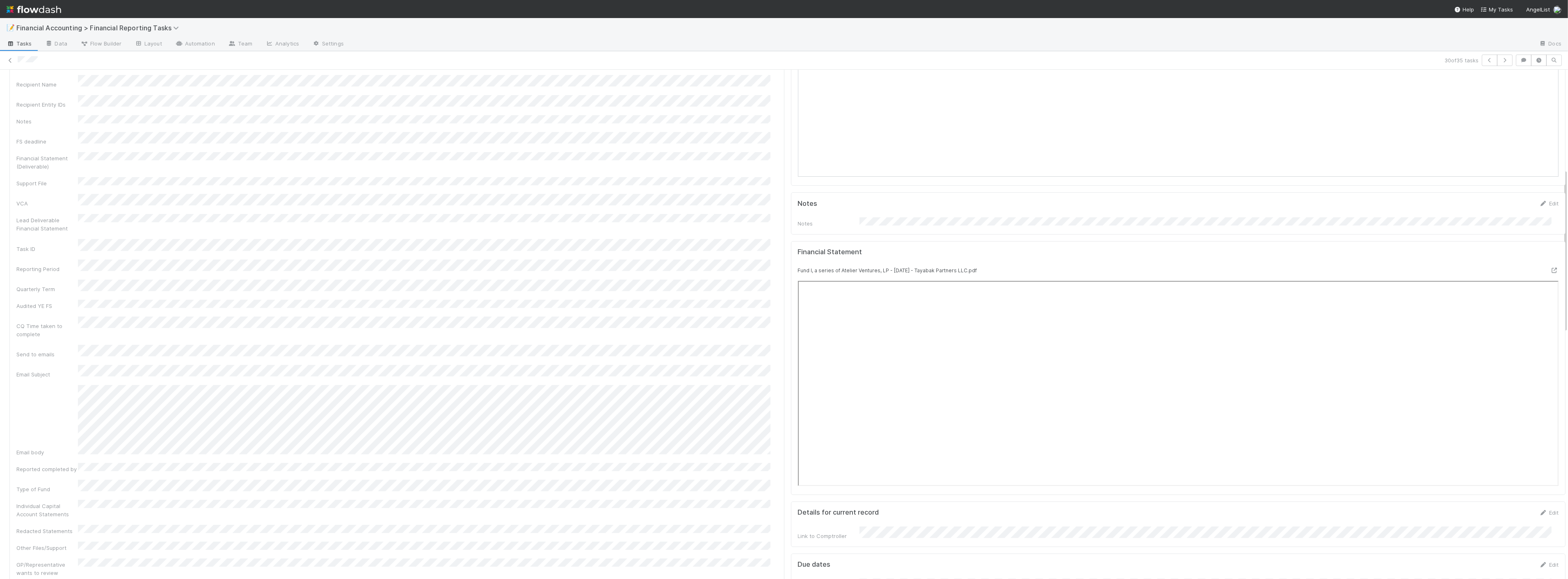
scroll to position [182, 0]
click at [1500, 61] on icon "button" at bounding box center [1504, 61] width 8 height 5
click at [1504, 60] on button "button" at bounding box center [1505, 60] width 16 height 11
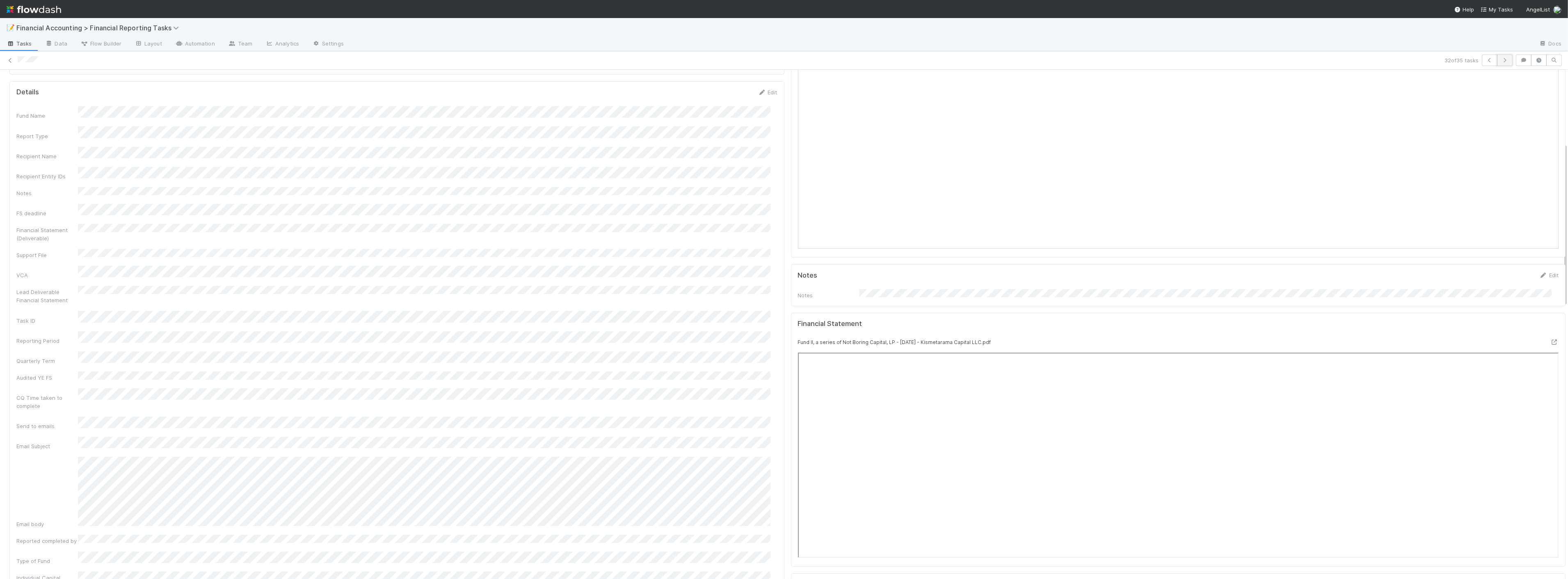
click at [1500, 61] on icon "button" at bounding box center [1504, 61] width 8 height 5
click at [1500, 58] on icon "button" at bounding box center [1504, 61] width 8 height 5
click at [1499, 55] on button "button" at bounding box center [1505, 60] width 16 height 11
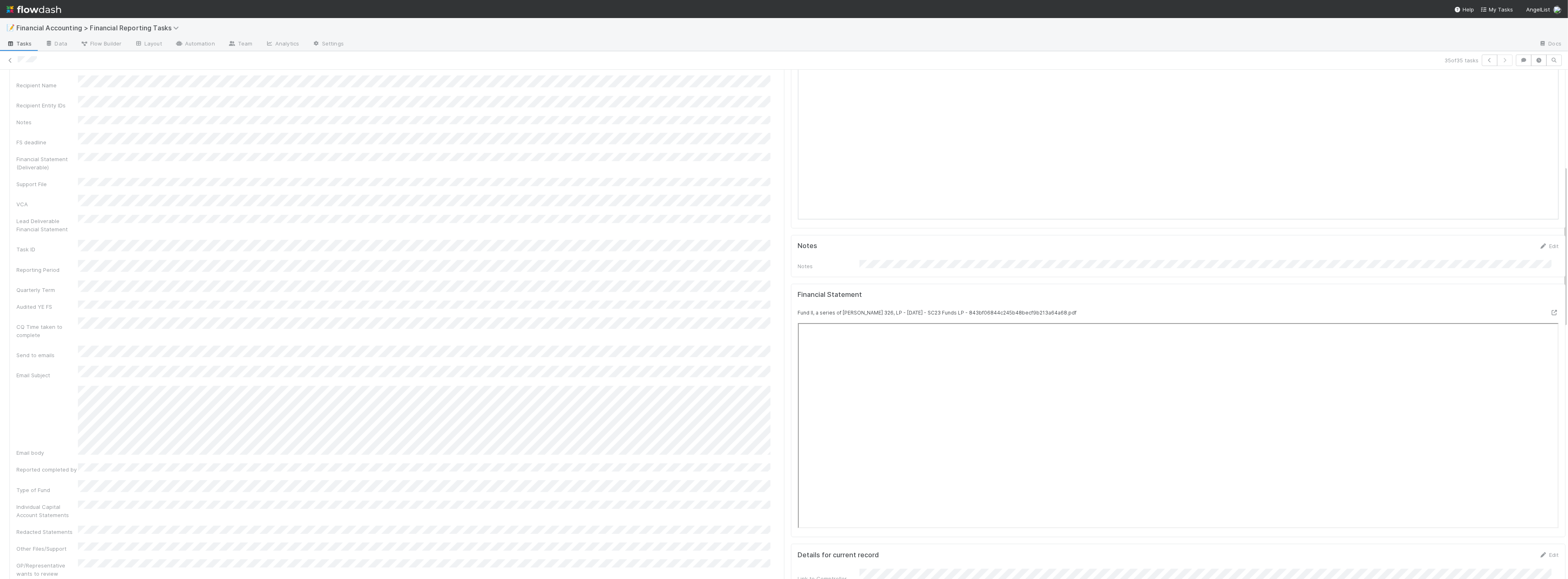
scroll to position [319, 0]
click at [9, 54] on div "35 of 35 tasks" at bounding box center [784, 60] width 1568 height 11
click at [9, 58] on icon at bounding box center [10, 61] width 8 height 5
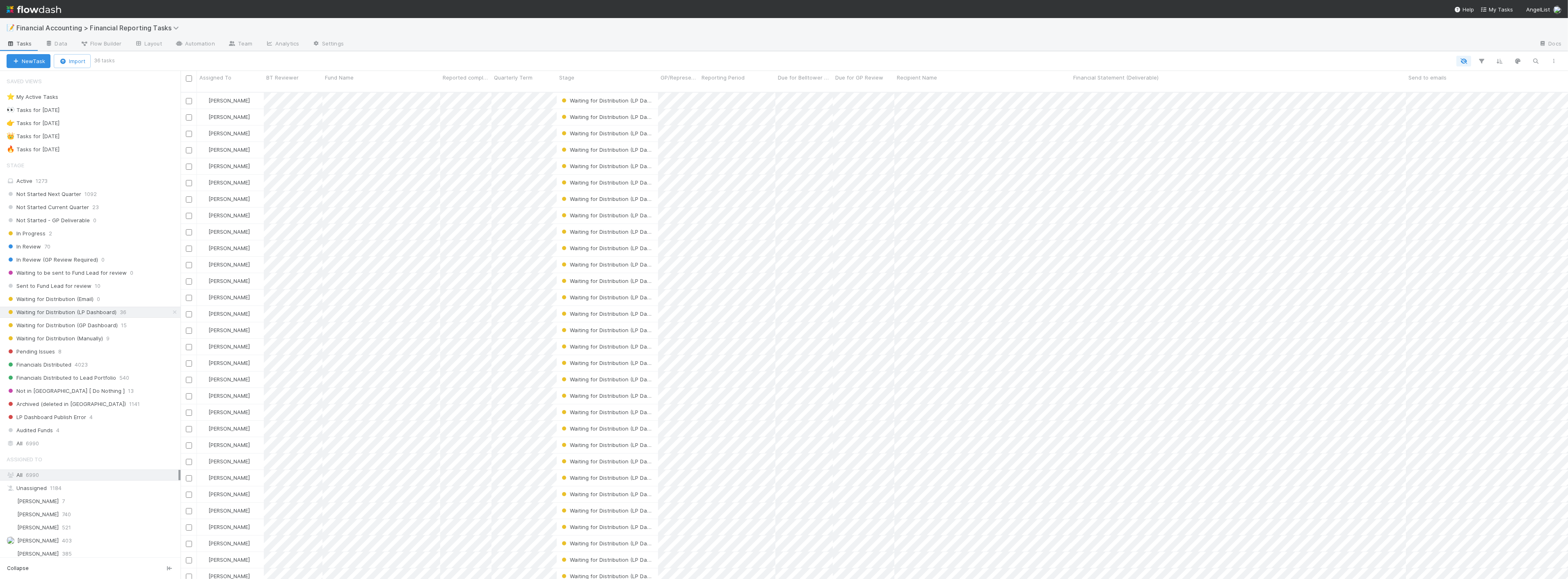
scroll to position [487, 1380]
click at [571, 113] on span "Waiting for Distribution (LP Dashboard)" at bounding box center [614, 116] width 110 height 6
click at [621, 176] on div "Waiting for Distribution (Manually)" at bounding box center [615, 173] width 116 height 15
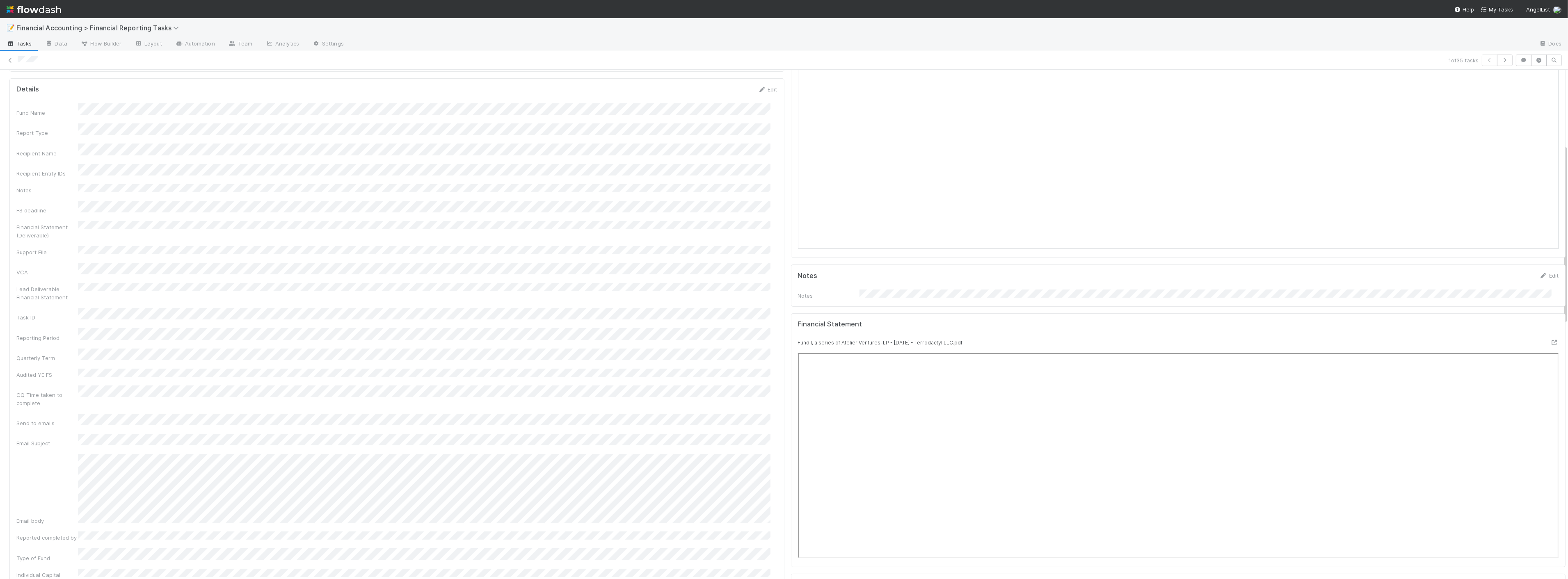
scroll to position [228, 0]
click at [7, 60] on icon at bounding box center [10, 61] width 8 height 5
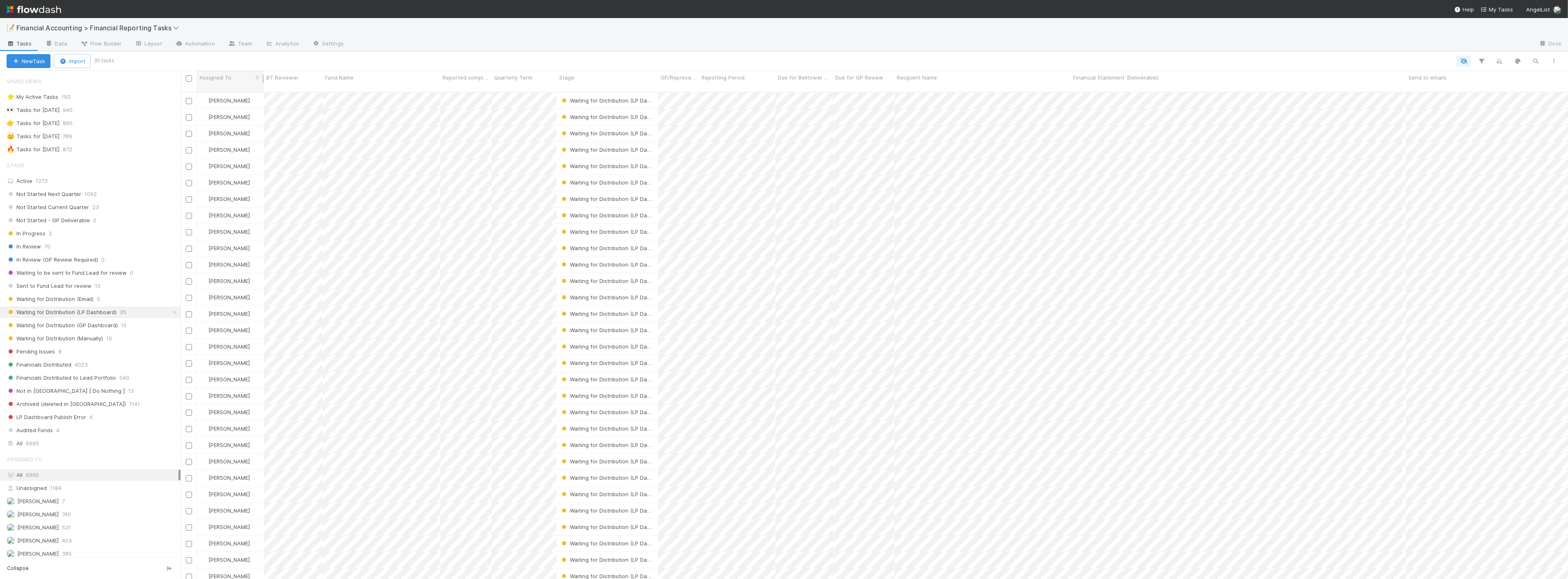
click at [191, 78] on input "checkbox" at bounding box center [188, 78] width 6 height 6
checkbox input "true"
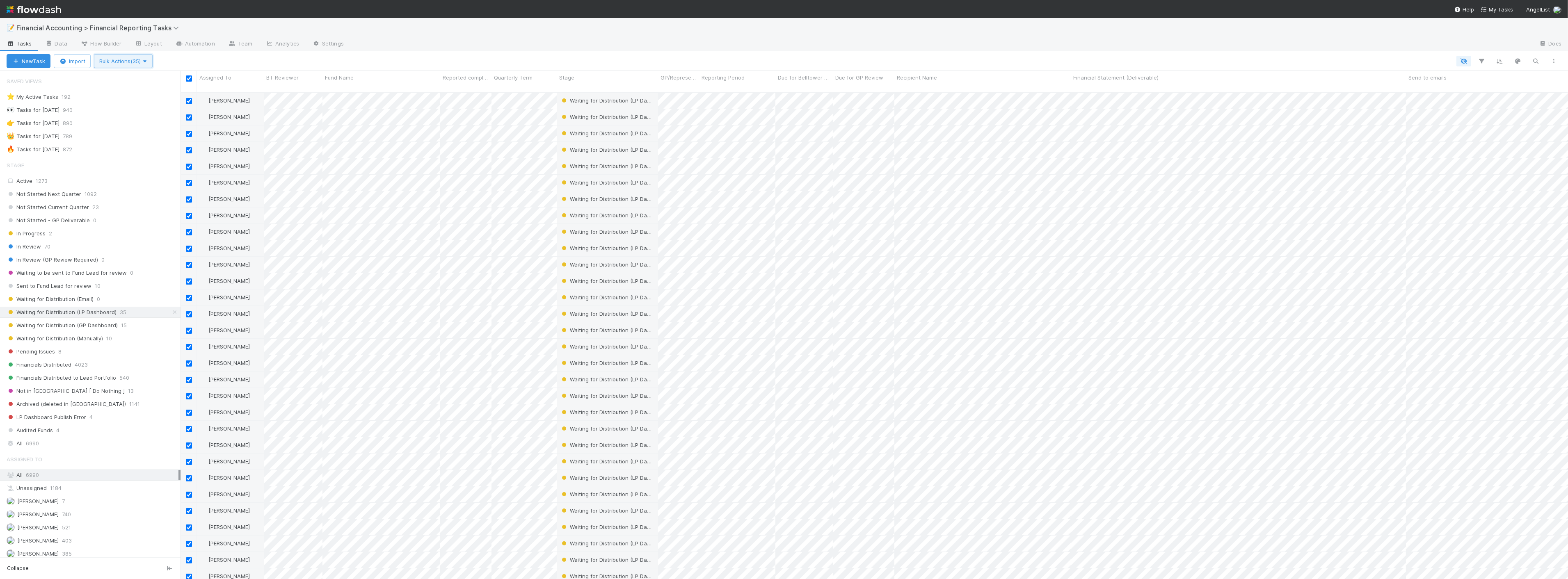
click at [149, 60] on icon "button" at bounding box center [144, 62] width 8 height 5
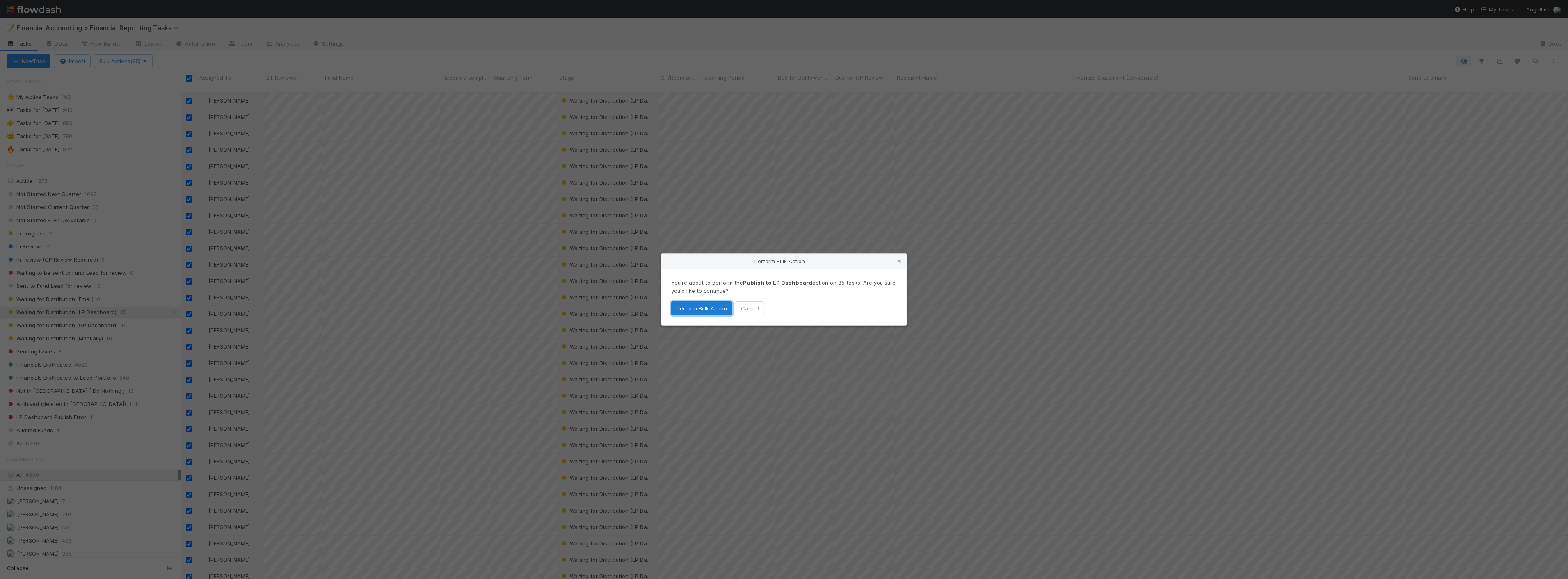
click at [705, 310] on button "Perform Bulk Action" at bounding box center [701, 308] width 62 height 14
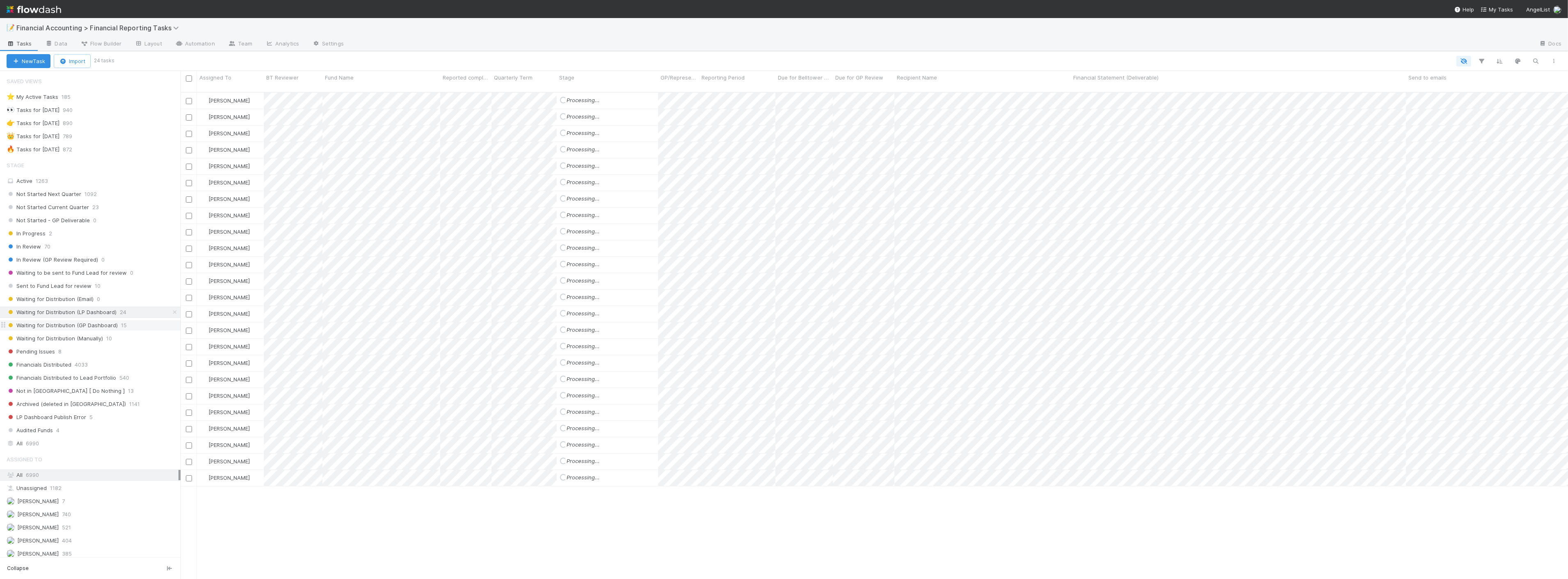
click at [109, 328] on span "Waiting for Distribution (GP Dashboard)" at bounding box center [62, 325] width 111 height 11
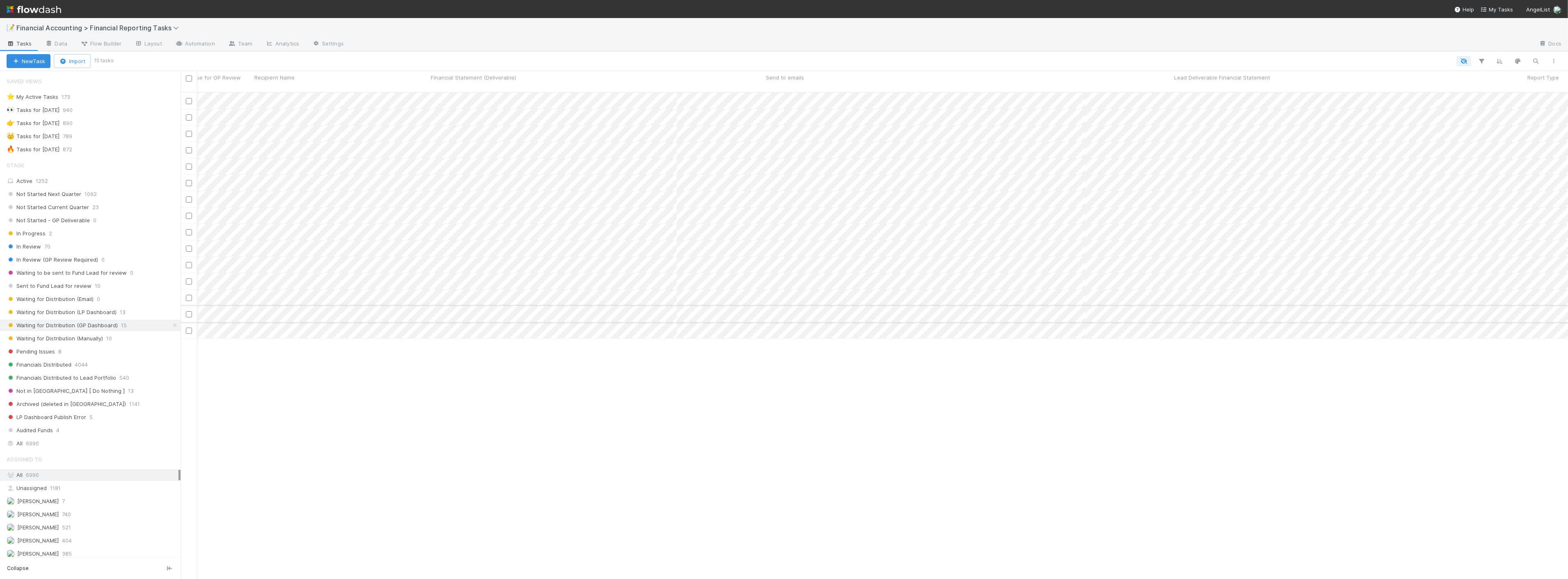
scroll to position [0, 642]
click at [189, 79] on input "checkbox" at bounding box center [188, 78] width 6 height 6
checkbox input "true"
click at [148, 62] on icon "button" at bounding box center [143, 62] width 8 height 5
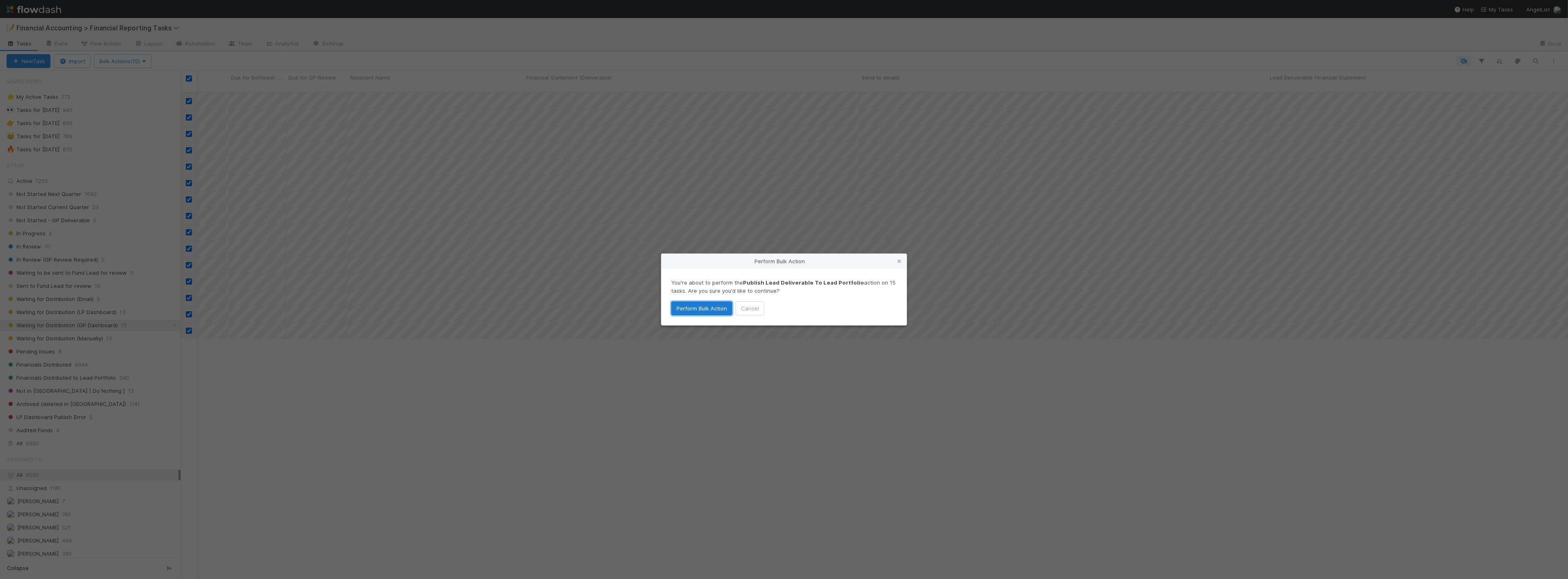
click at [695, 306] on button "Perform Bulk Action" at bounding box center [701, 308] width 62 height 14
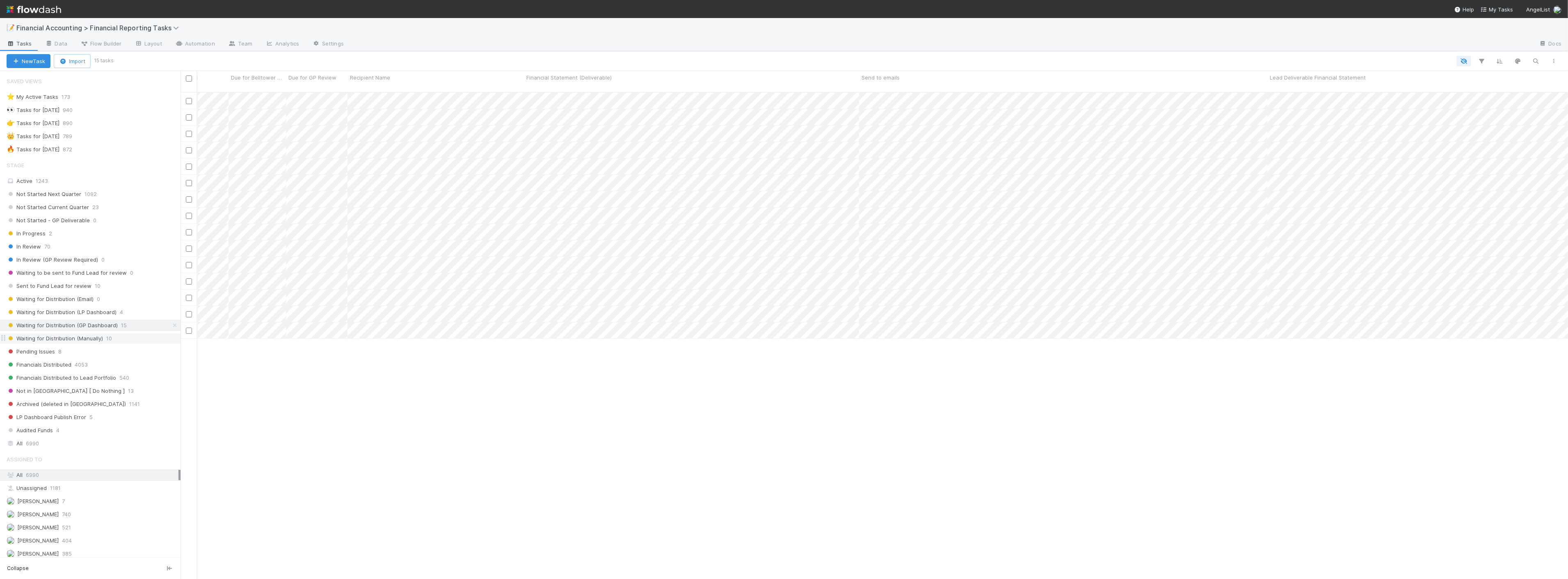
click at [89, 338] on span "Waiting for Distribution (Manually)" at bounding box center [54, 338] width 97 height 11
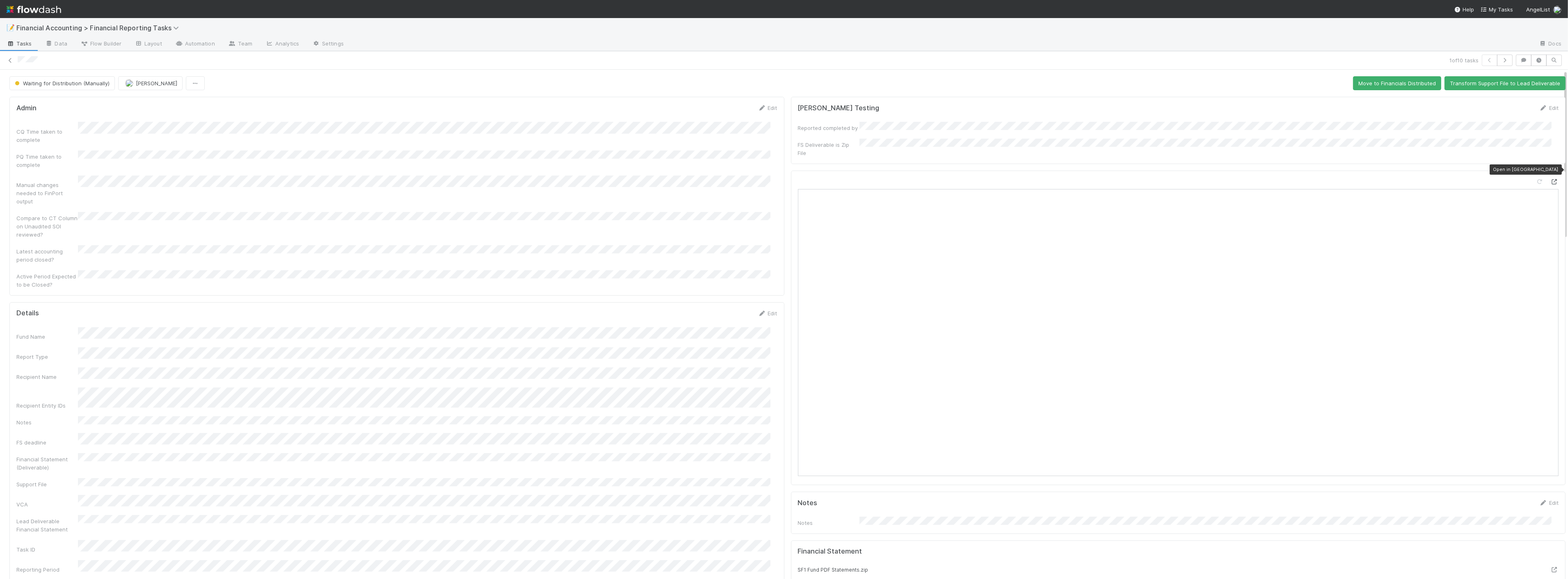
click at [1550, 179] on icon at bounding box center [1553, 182] width 8 height 5
click at [1374, 83] on button "Move to Financials Distributed" at bounding box center [1397, 83] width 88 height 14
click at [1501, 58] on button "button" at bounding box center [1505, 60] width 16 height 11
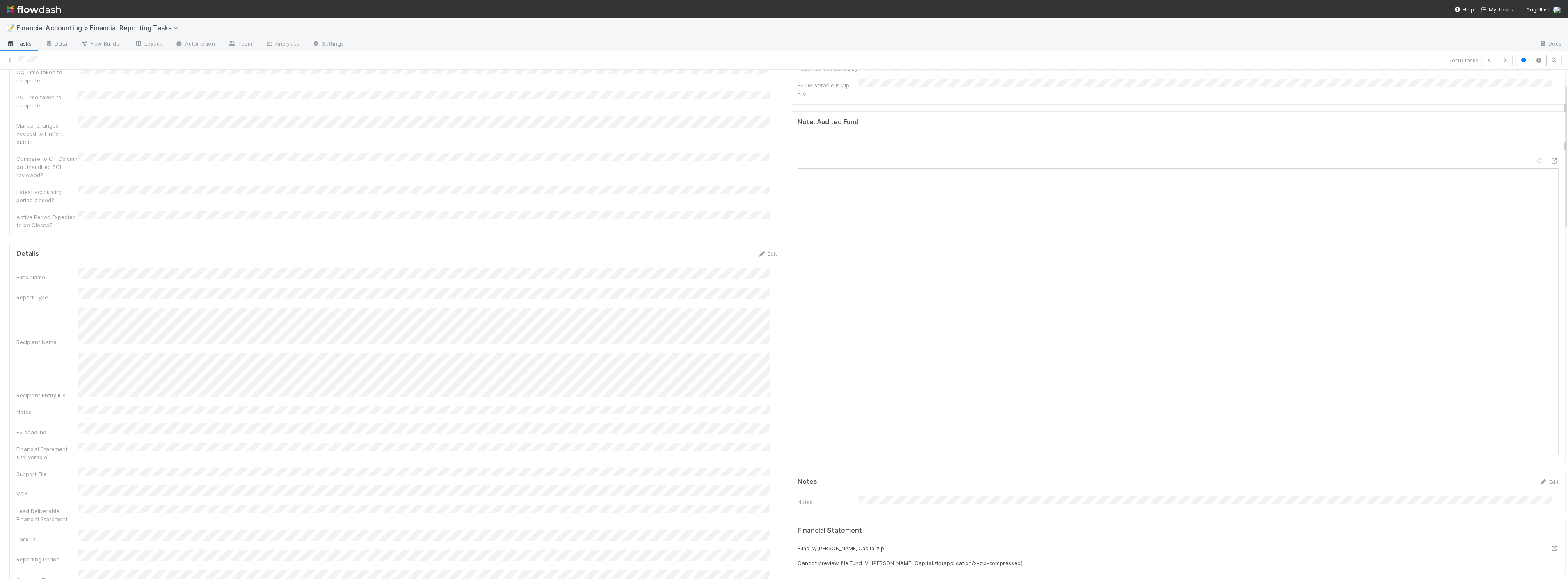
scroll to position [46, 0]
click at [1537, 125] on div "Note: Audited Fund" at bounding box center [1178, 141] width 774 height 32
click at [1550, 172] on icon at bounding box center [1553, 175] width 8 height 5
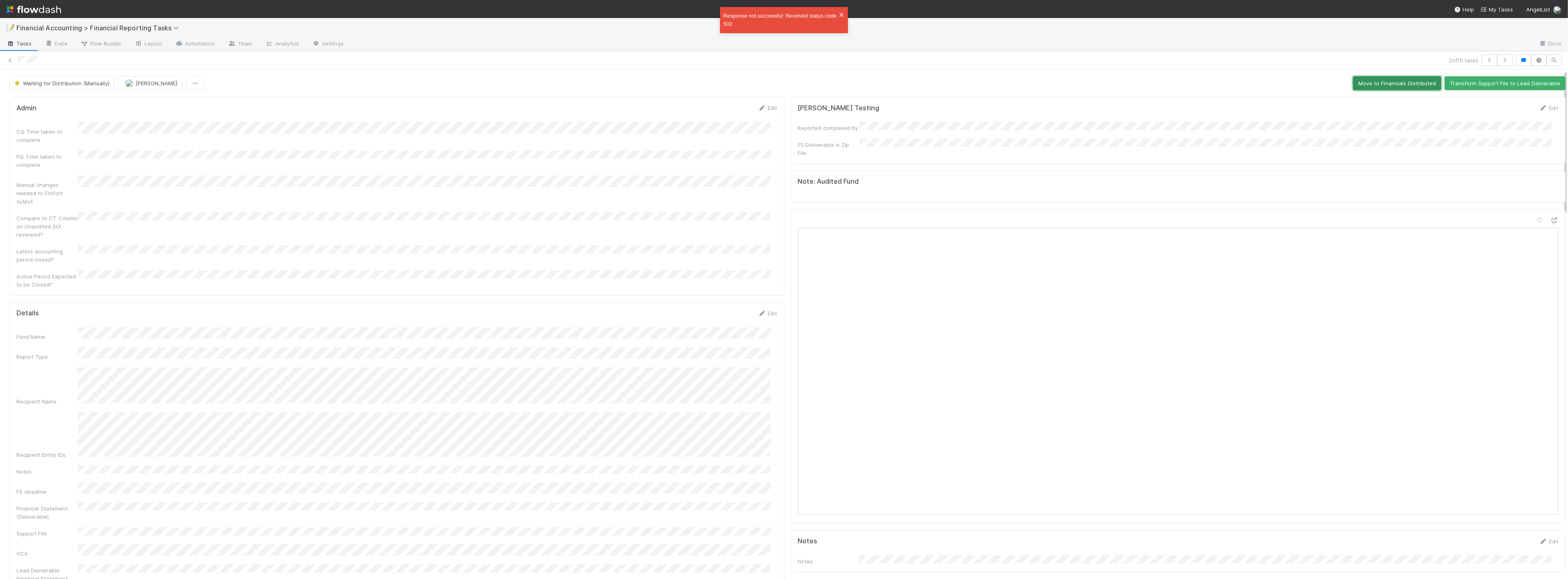
click at [1383, 86] on button "Move to Financials Distributed" at bounding box center [1397, 83] width 88 height 14
click at [1500, 60] on icon "button" at bounding box center [1504, 61] width 8 height 5
click at [1550, 218] on icon at bounding box center [1553, 221] width 8 height 5
click at [1372, 81] on button "Move to Financials Distributed" at bounding box center [1397, 83] width 88 height 14
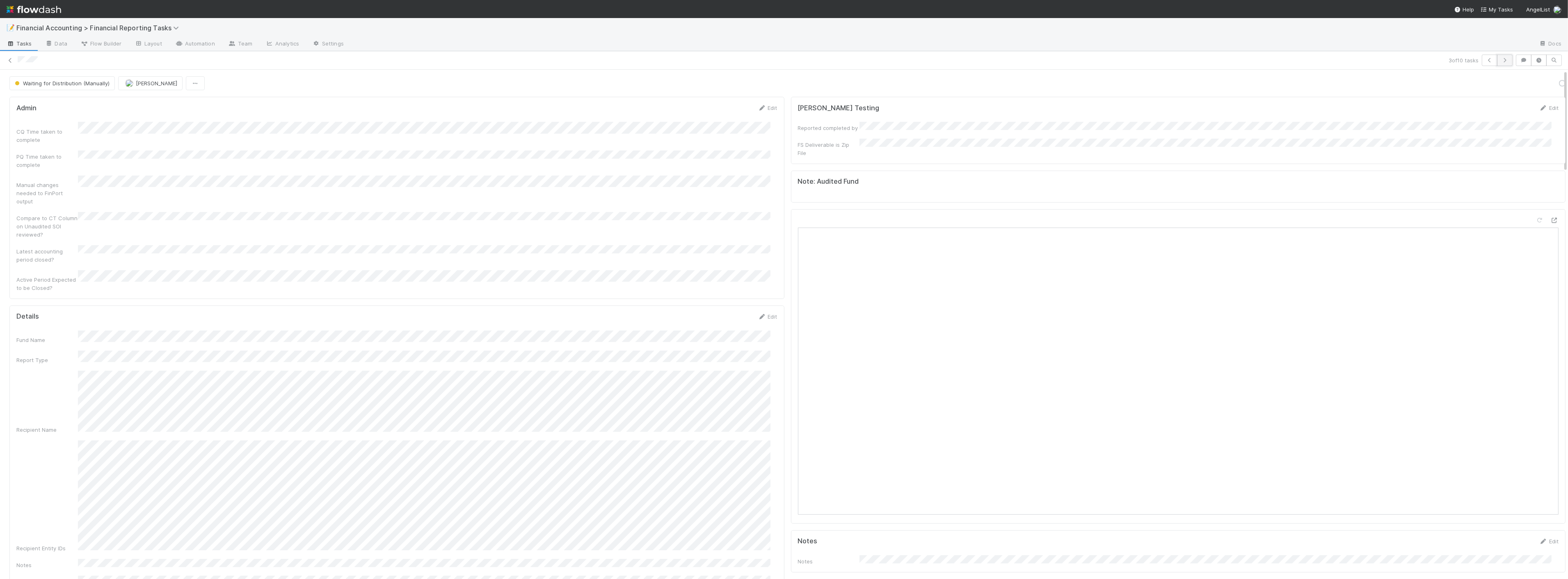
click at [1500, 62] on icon "button" at bounding box center [1504, 61] width 8 height 5
click at [1550, 134] on icon at bounding box center [1553, 136] width 8 height 5
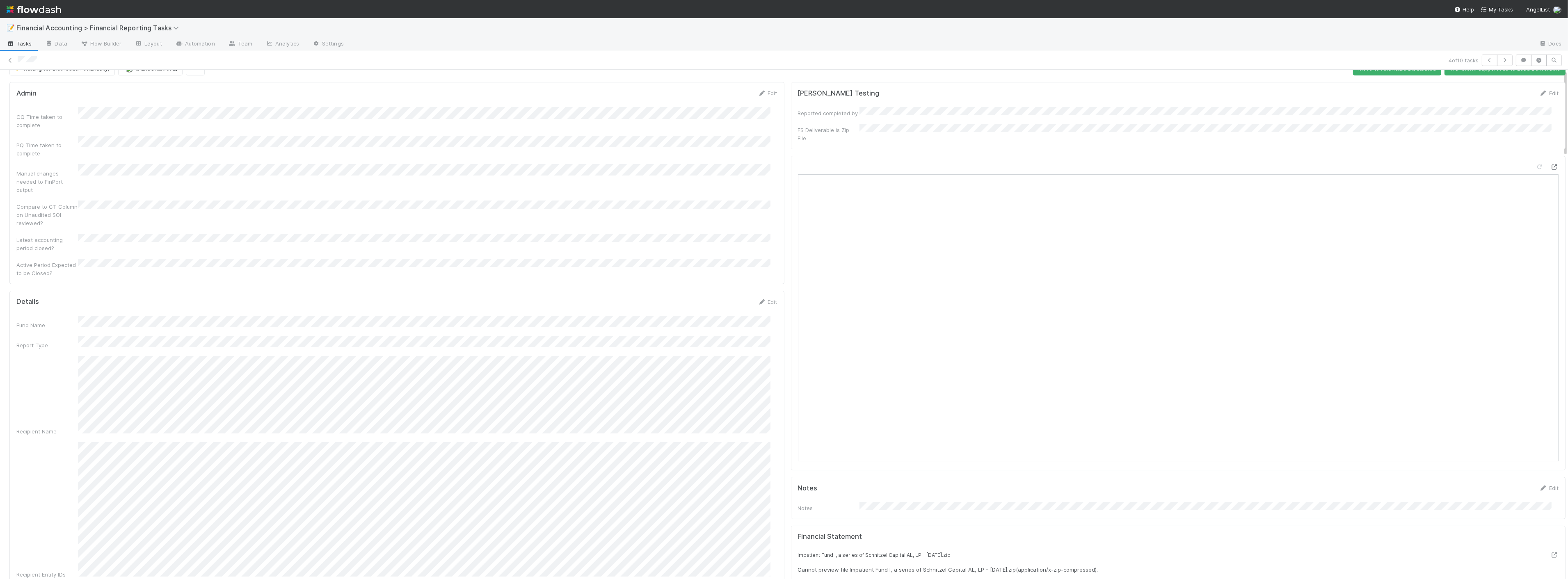
scroll to position [0, 0]
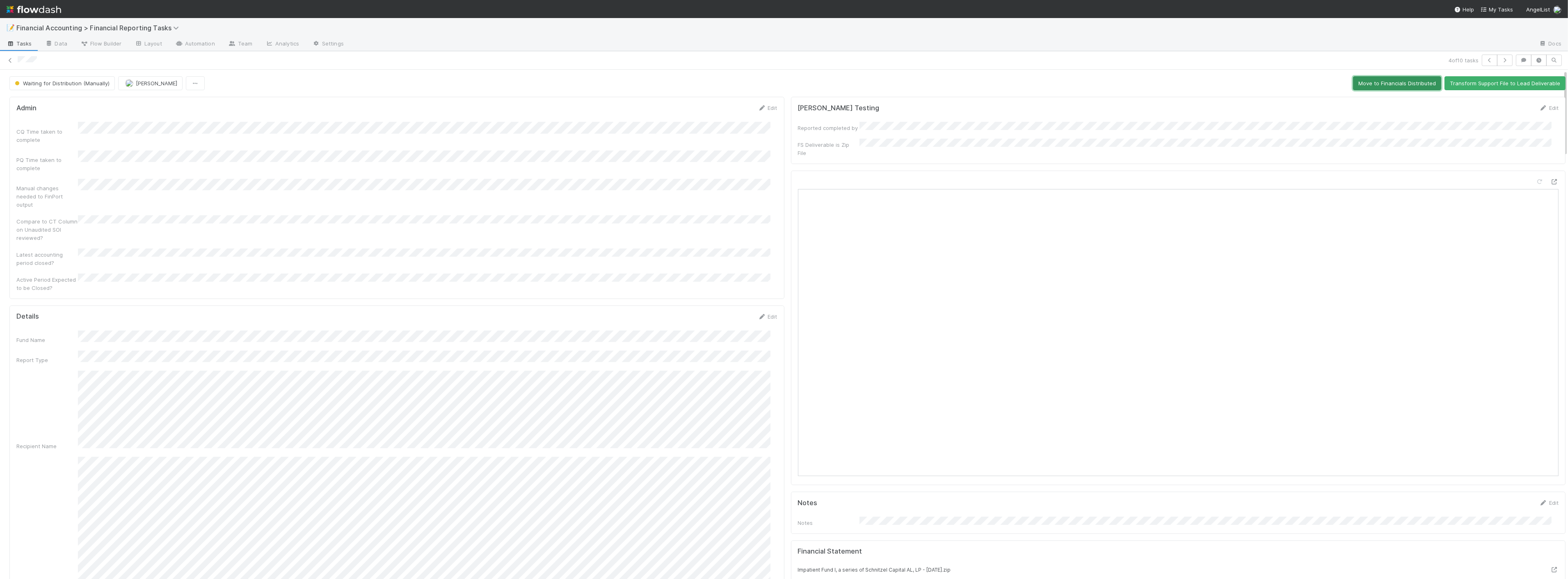
click at [1396, 78] on button "Move to Financials Distributed" at bounding box center [1397, 83] width 88 height 14
click at [1500, 62] on icon "button" at bounding box center [1504, 61] width 8 height 5
click at [1550, 179] on icon at bounding box center [1553, 182] width 8 height 5
click at [1367, 80] on button "Move to Financials Distributed" at bounding box center [1397, 83] width 88 height 14
click at [1500, 62] on icon "button" at bounding box center [1504, 61] width 8 height 5
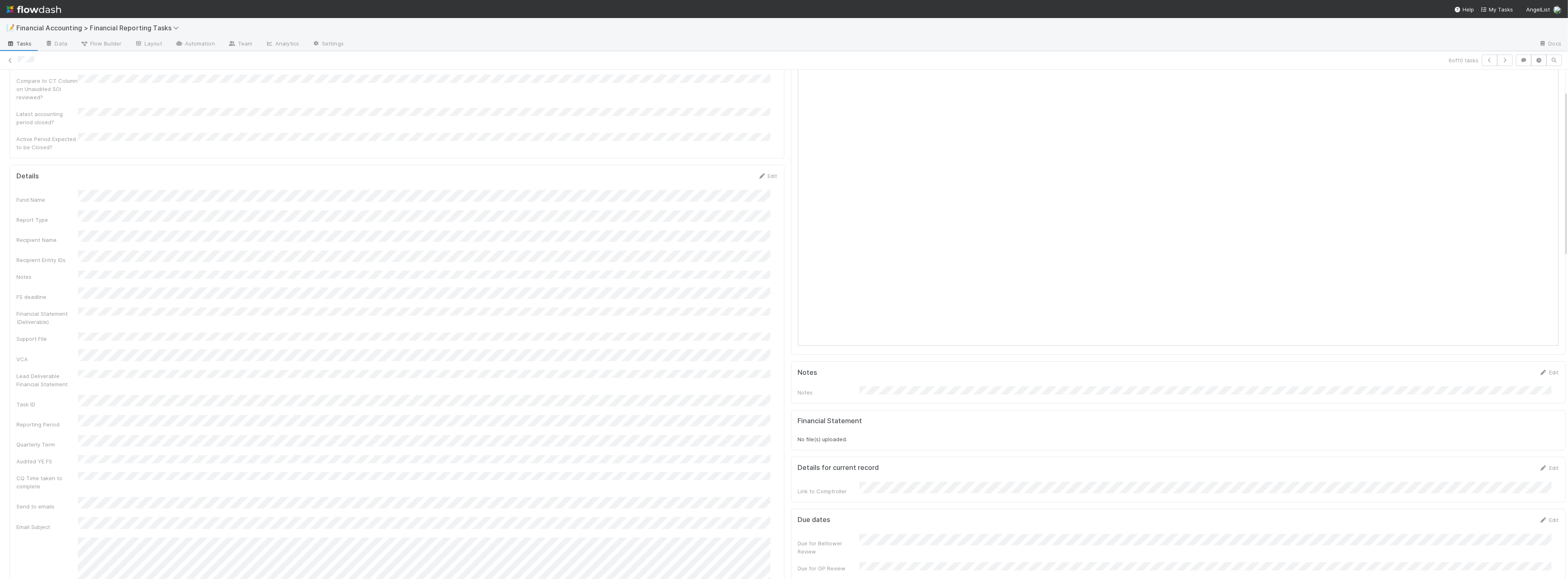
scroll to position [136, 0]
click at [1315, 44] on div at bounding box center [941, 44] width 1181 height 13
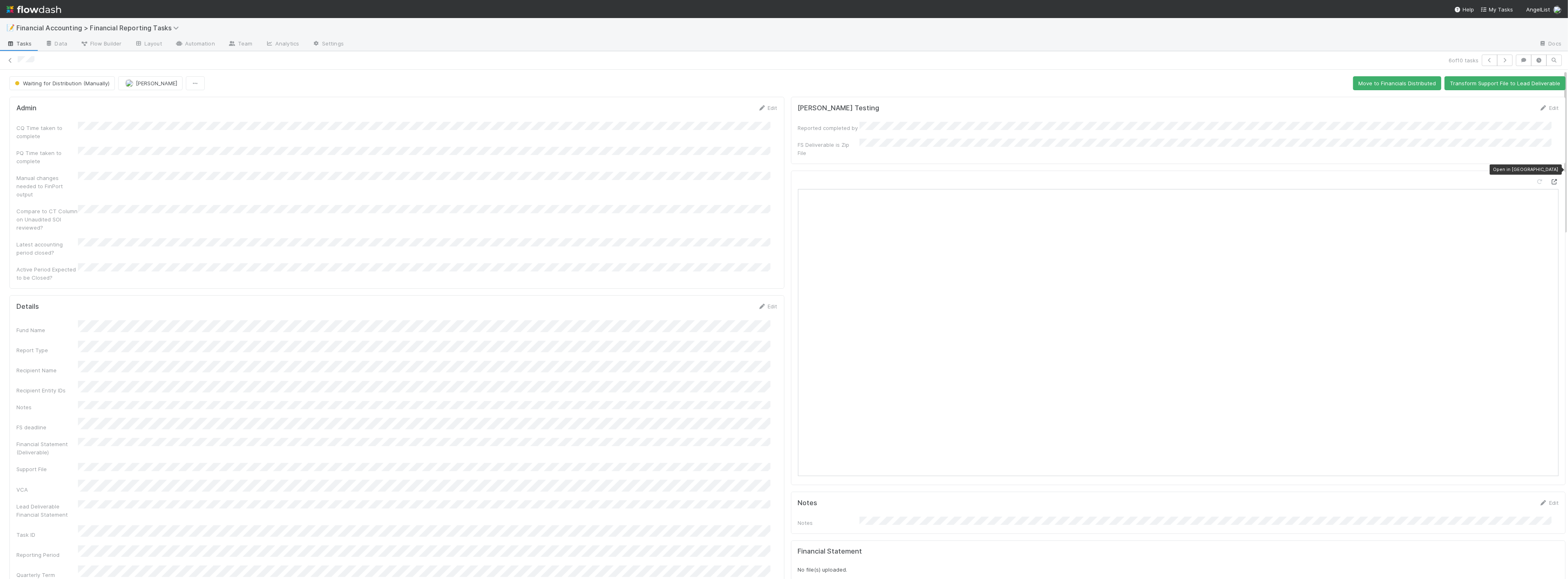
click at [1550, 179] on icon at bounding box center [1553, 182] width 8 height 5
click at [1398, 82] on button "Move to Financials Distributed" at bounding box center [1397, 83] width 88 height 14
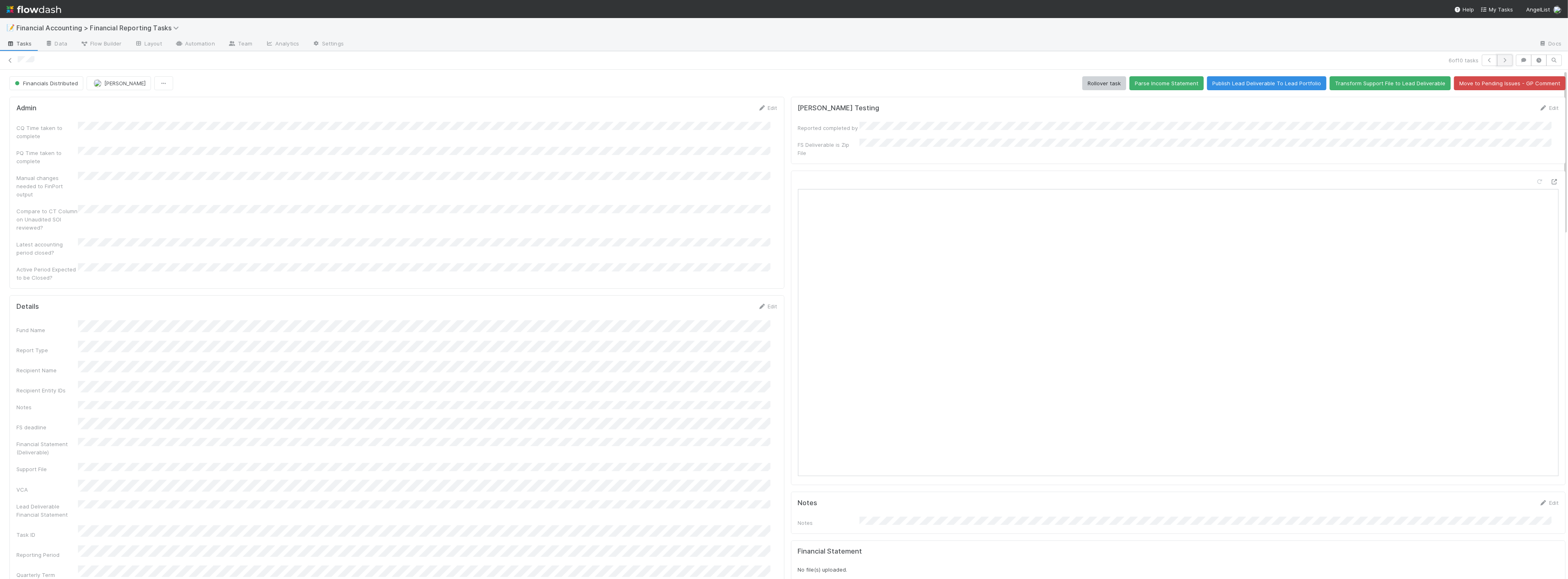
click at [1500, 59] on icon "button" at bounding box center [1504, 61] width 8 height 5
click at [1485, 60] on icon "button" at bounding box center [1489, 61] width 8 height 5
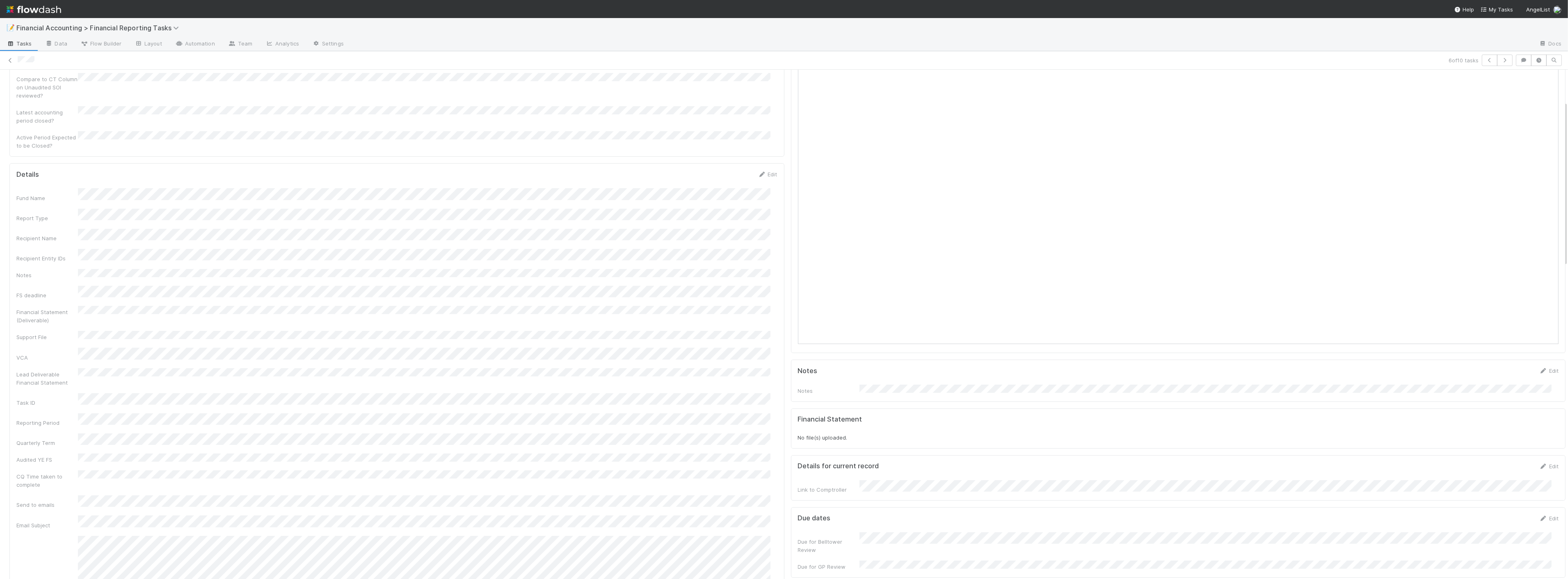
scroll to position [136, 0]
click at [1500, 59] on icon "button" at bounding box center [1504, 61] width 8 height 5
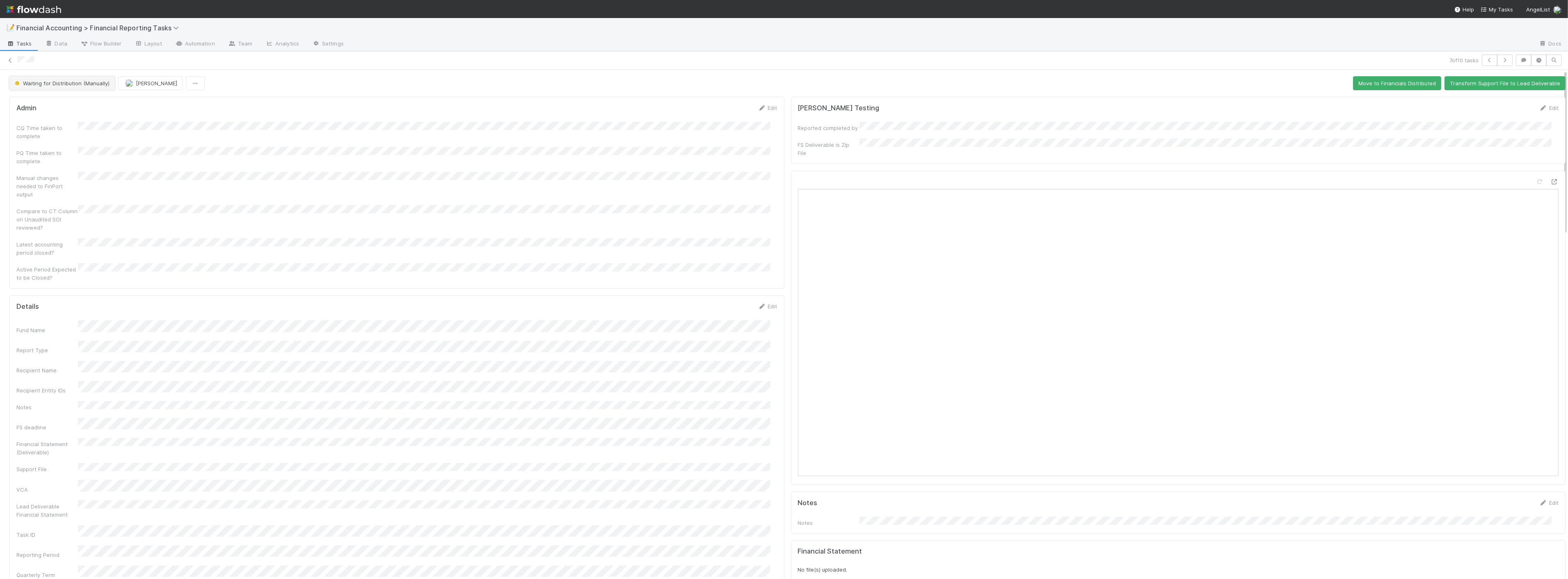
click at [81, 87] on button "Waiting for Distribution (Manually)" at bounding box center [62, 83] width 105 height 14
click at [89, 185] on div "Financials Distributed" at bounding box center [64, 190] width 116 height 15
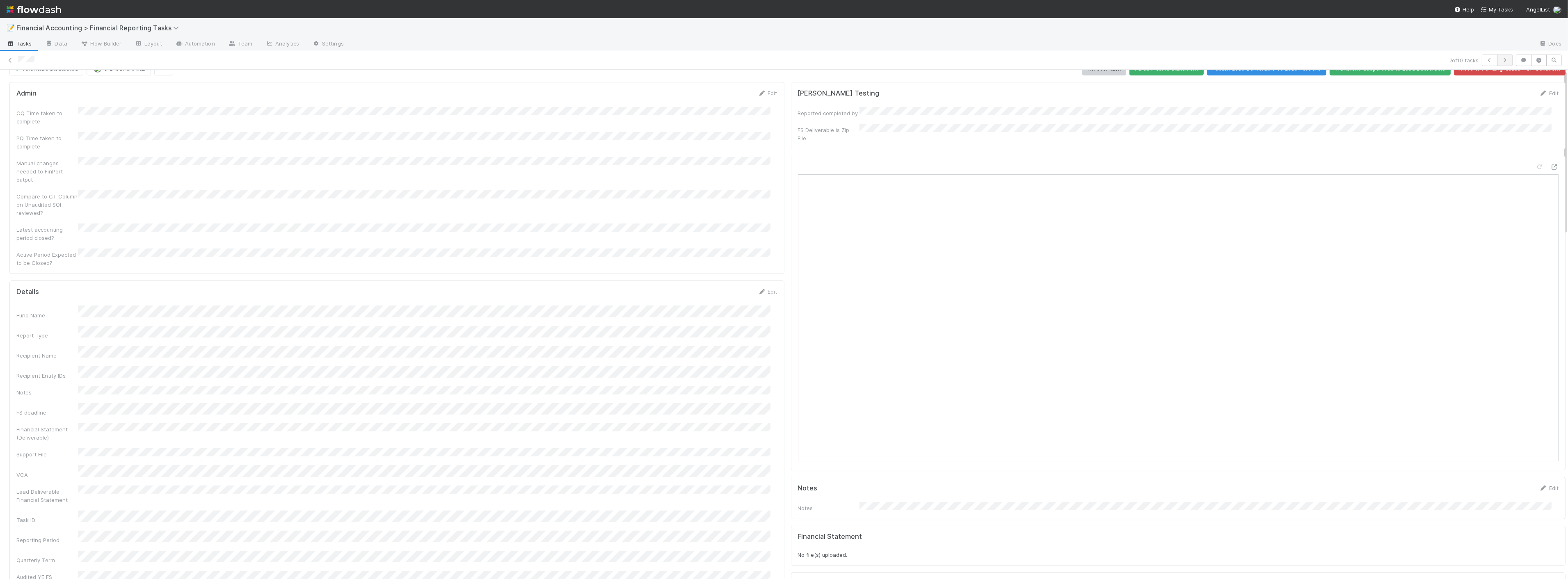
scroll to position [0, 0]
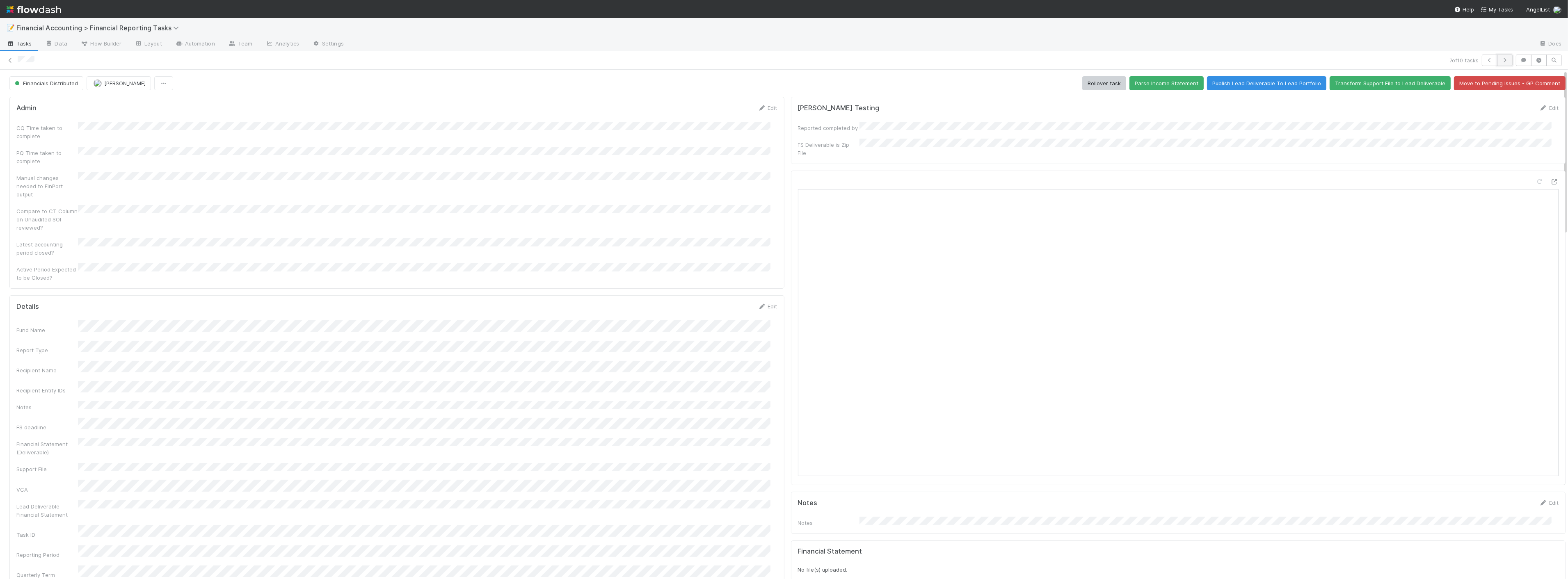
click at [1500, 60] on icon "button" at bounding box center [1504, 61] width 8 height 5
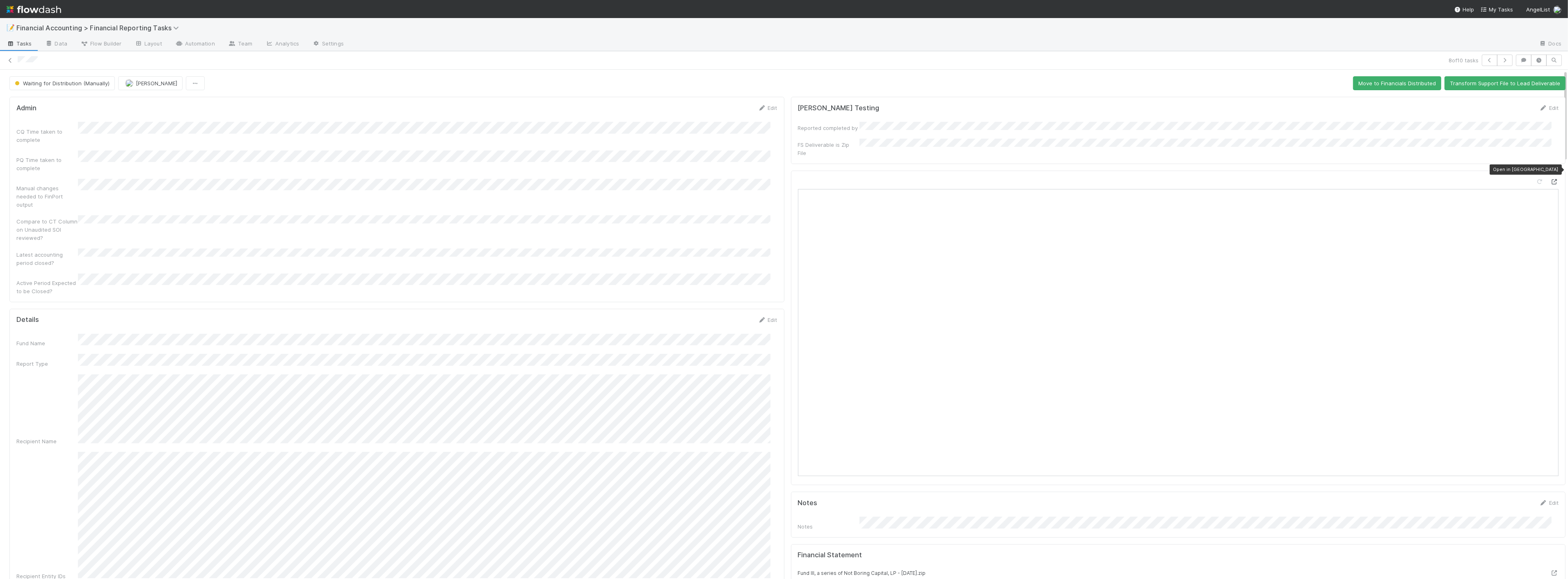
click at [1550, 179] on icon at bounding box center [1553, 182] width 8 height 5
click at [1378, 85] on button "Move to Financials Distributed" at bounding box center [1397, 83] width 88 height 14
click at [1500, 61] on icon "button" at bounding box center [1504, 61] width 8 height 5
click at [1550, 177] on div at bounding box center [1553, 181] width 8 height 8
click at [1363, 83] on button "Move to Financials Distributed" at bounding box center [1397, 83] width 88 height 14
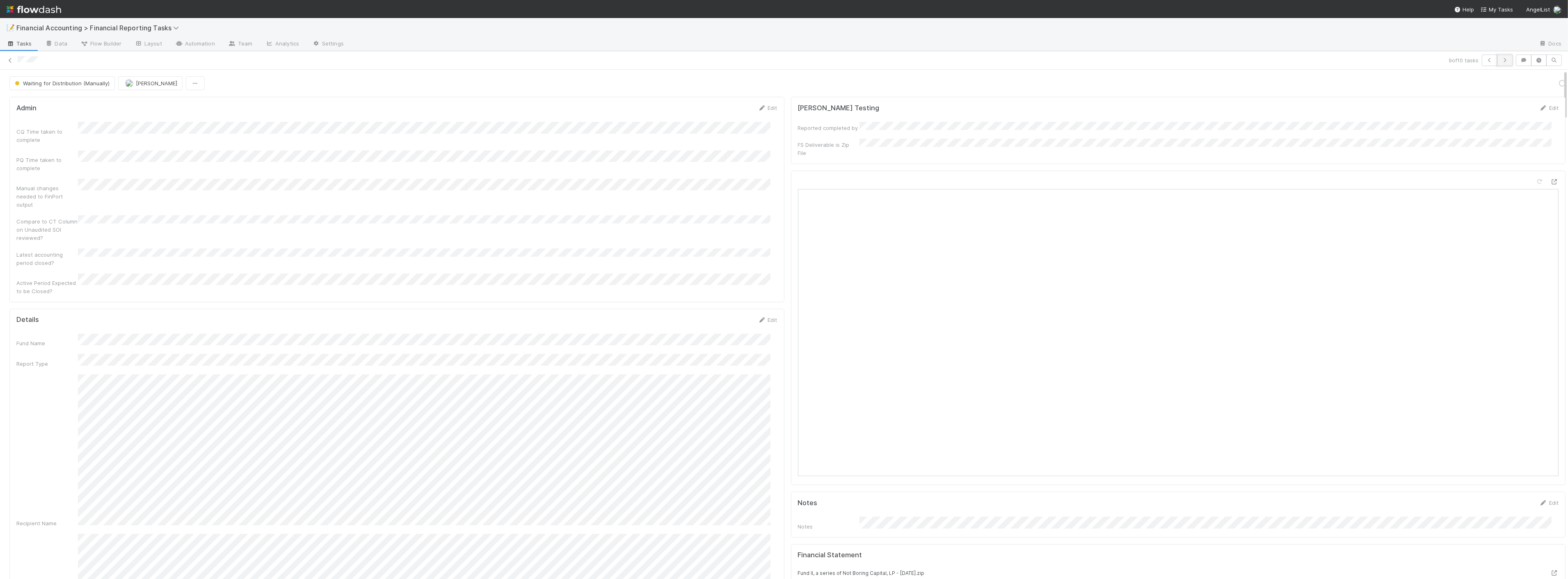
click at [1497, 59] on button "button" at bounding box center [1505, 60] width 16 height 11
click at [1550, 177] on div at bounding box center [1553, 181] width 8 height 8
click at [1390, 83] on button "Move to Financials Distributed" at bounding box center [1397, 83] width 88 height 14
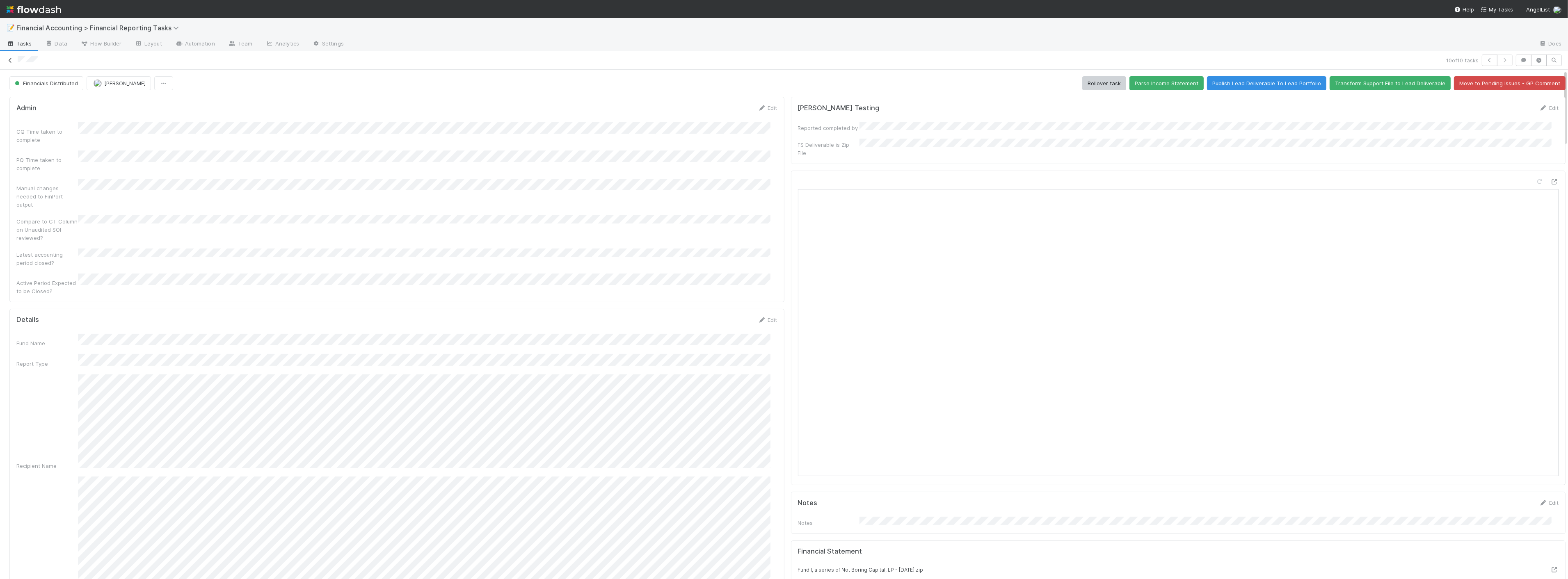
click at [11, 59] on icon at bounding box center [10, 61] width 8 height 5
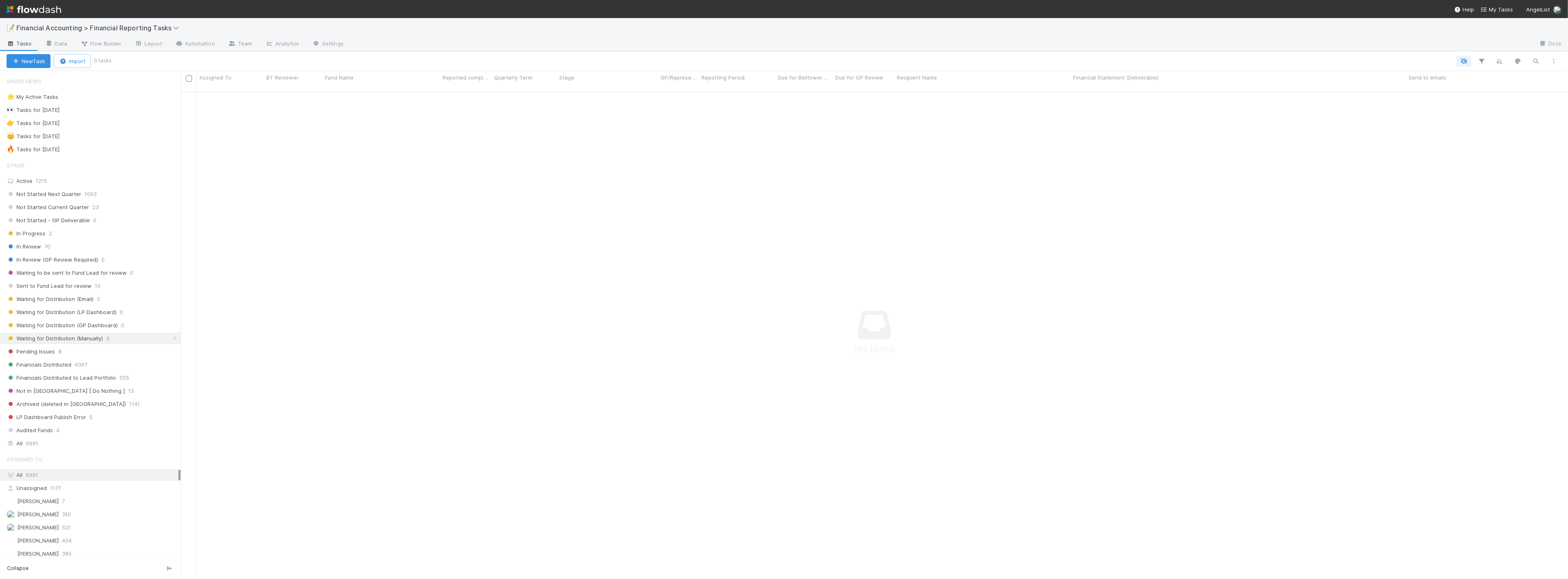
scroll to position [7, 7]
click at [111, 29] on span "Financial Accounting > Financial Reporting Tasks" at bounding box center [99, 27] width 166 height 8
click at [118, 91] on div "💪 FAST Request Reporting Obligation" at bounding box center [107, 91] width 195 height 8
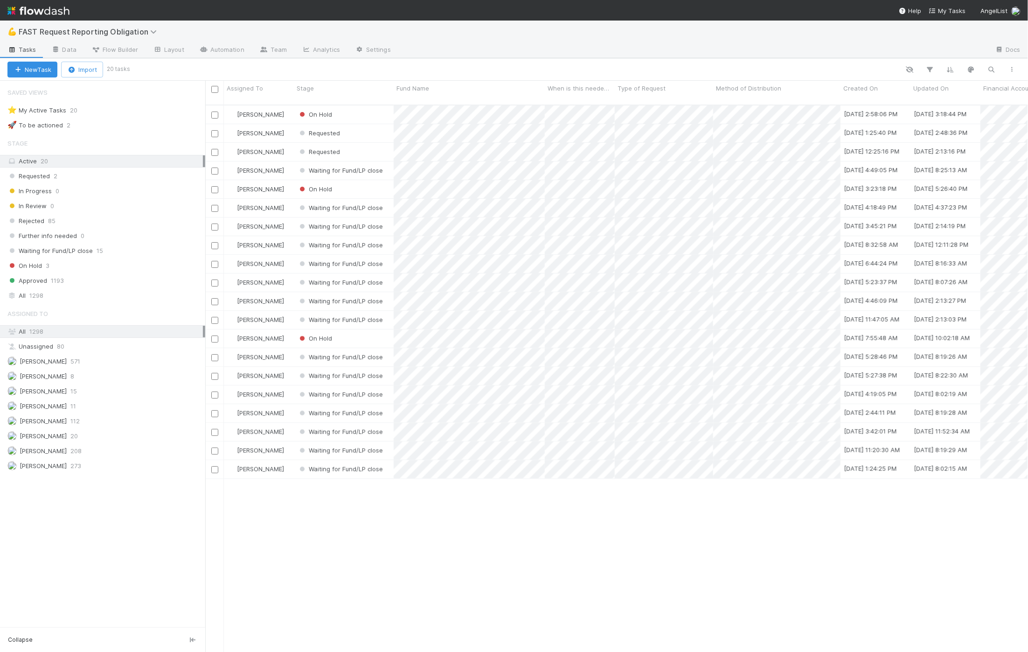
scroll to position [547, 815]
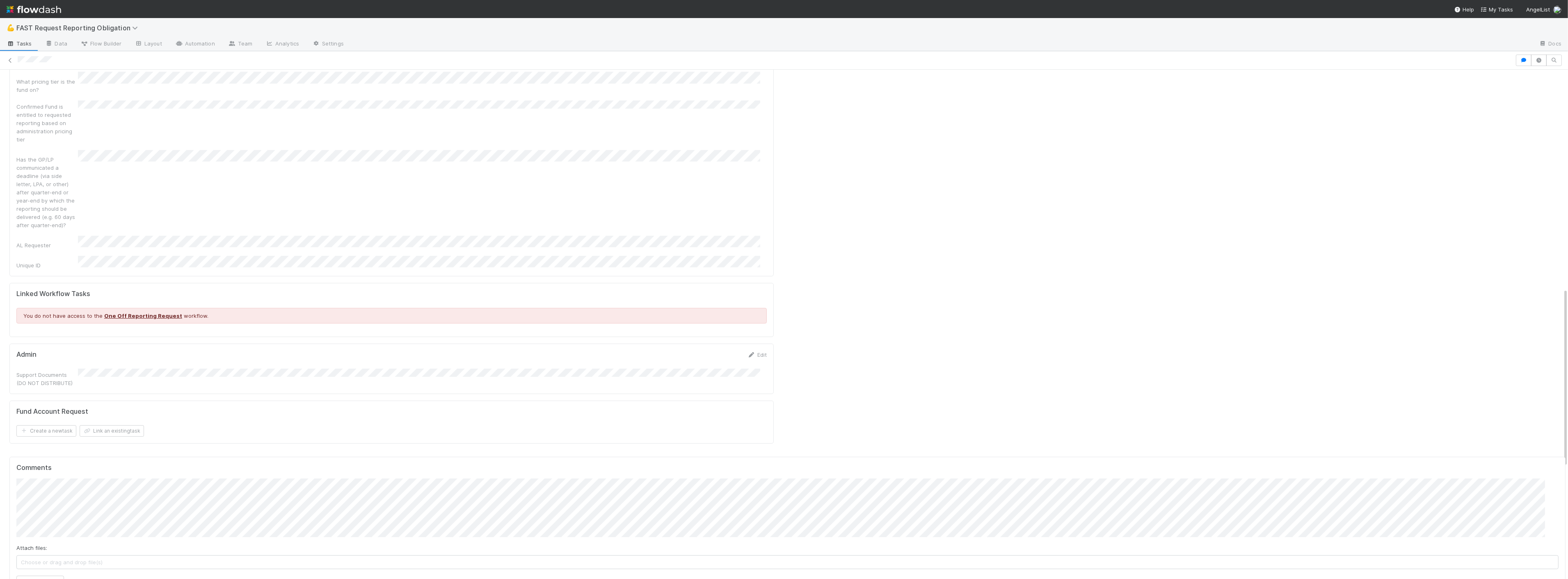
scroll to position [622, 0]
